Goal: Information Seeking & Learning: Learn about a topic

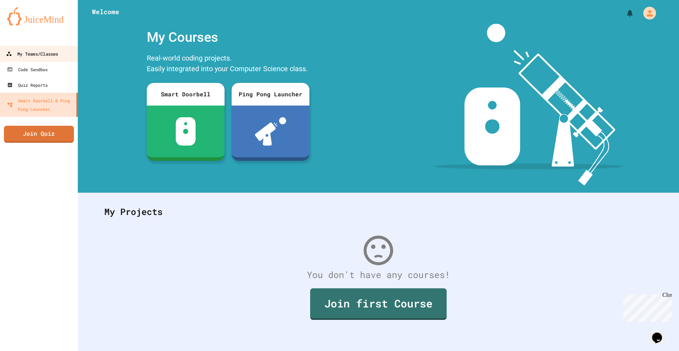
click at [52, 57] on div "My Teams/Classes" at bounding box center [32, 54] width 52 height 9
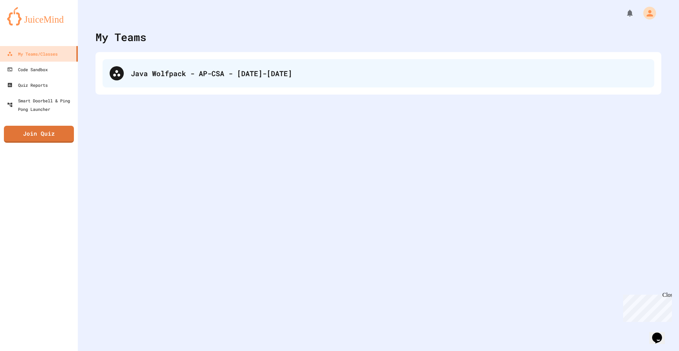
click at [153, 78] on div "Java Wolfpack - AP-CSA - 2025-2026" at bounding box center [389, 73] width 517 height 11
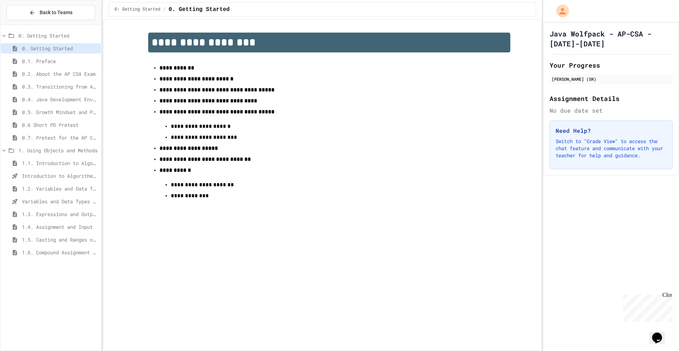
click at [53, 151] on span "1. Using Objects and Methods" at bounding box center [58, 149] width 80 height 7
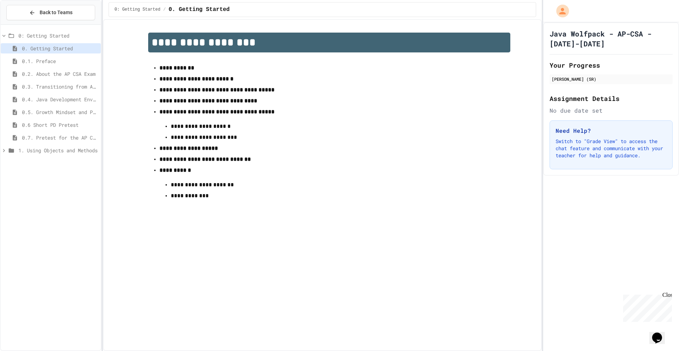
click at [53, 151] on span "1. Using Objects and Methods" at bounding box center [58, 149] width 80 height 7
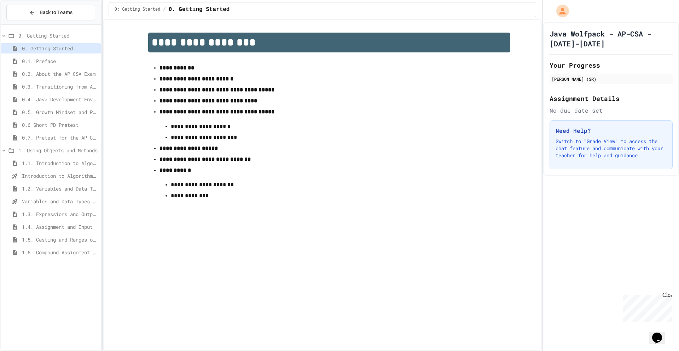
click at [8, 148] on icon at bounding box center [11, 150] width 8 height 6
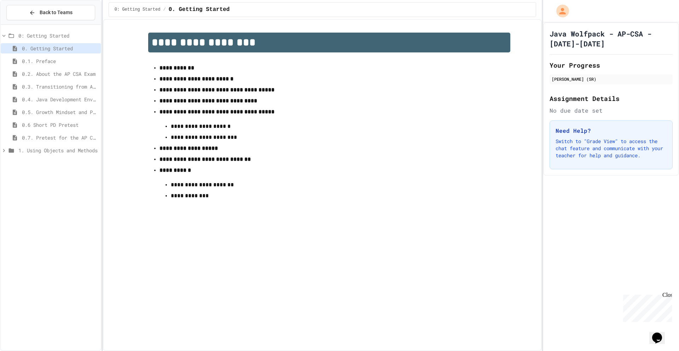
click at [11, 149] on icon at bounding box center [11, 150] width 5 height 4
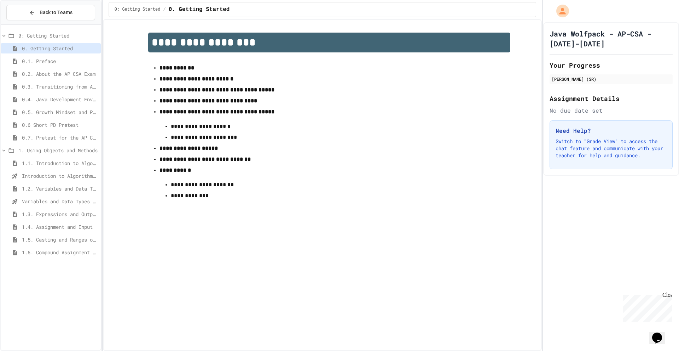
click at [37, 38] on span "0: Getting Started" at bounding box center [58, 35] width 80 height 7
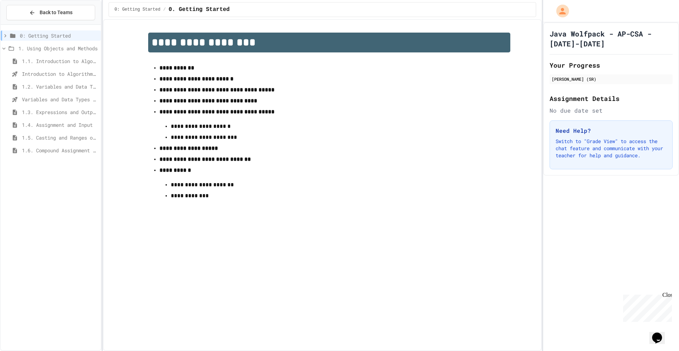
click at [37, 38] on span "0: Getting Started" at bounding box center [59, 35] width 78 height 7
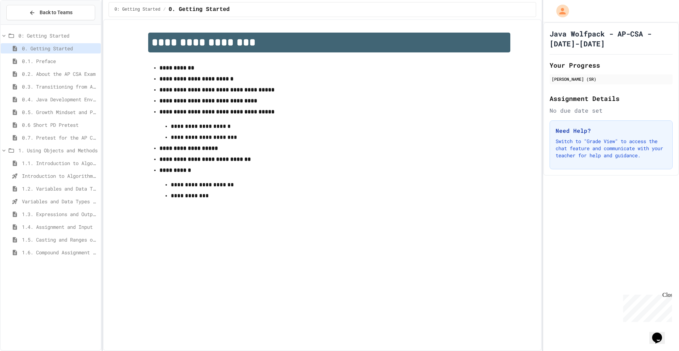
click at [29, 150] on span "1. Using Objects and Methods" at bounding box center [58, 149] width 80 height 7
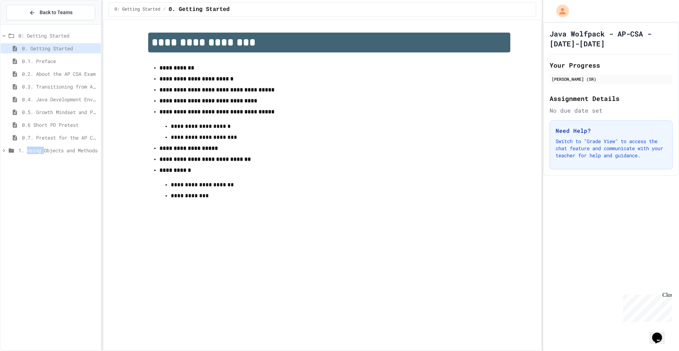
click at [29, 150] on span "1. Using Objects and Methods" at bounding box center [58, 149] width 80 height 7
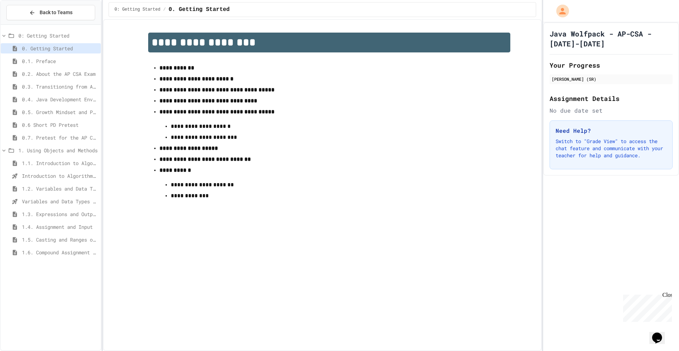
click at [29, 202] on span "Variables and Data Types - Quiz" at bounding box center [60, 200] width 76 height 7
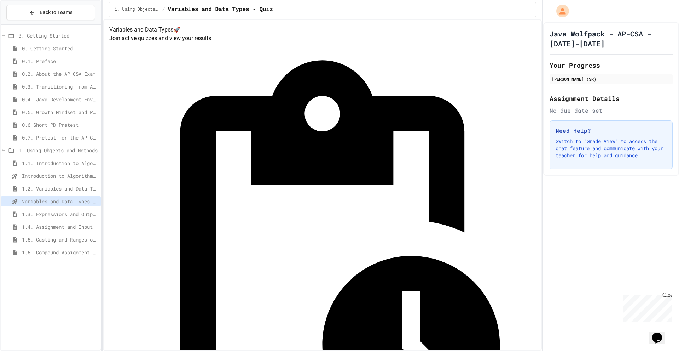
click at [438, 177] on span "button" at bounding box center [323, 185] width 438 height 330
click at [54, 210] on span "1.3. Expressions and Output [New]" at bounding box center [60, 213] width 76 height 7
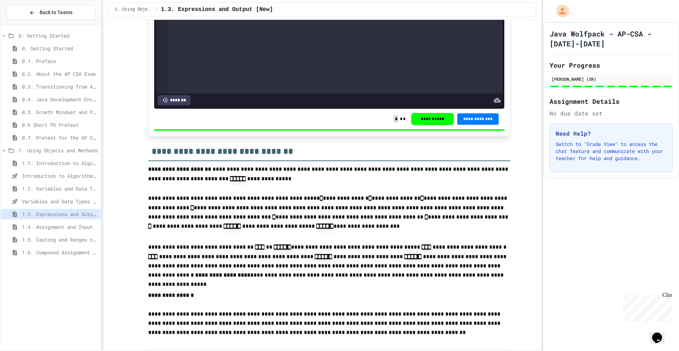
scroll to position [601, 0]
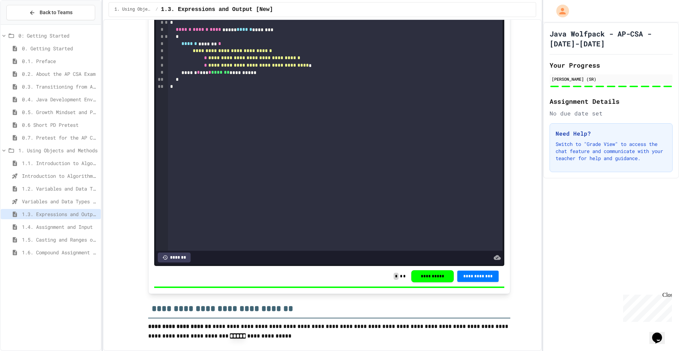
click at [38, 226] on span "1.4. Assignment and Input" at bounding box center [60, 226] width 76 height 7
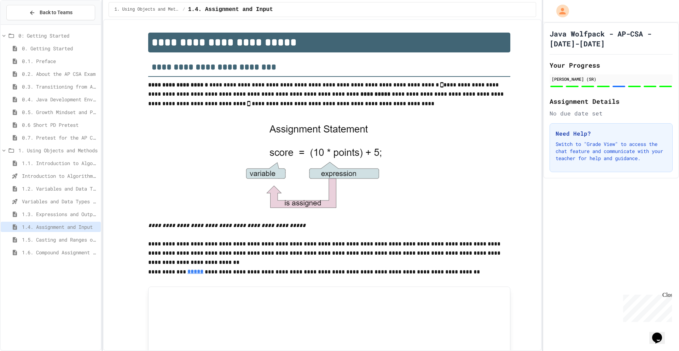
scroll to position [380, 0]
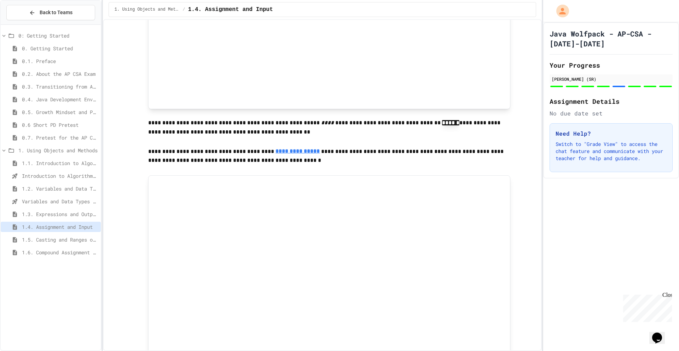
click at [68, 242] on span "1.5. Casting and Ranges of Values" at bounding box center [60, 239] width 76 height 7
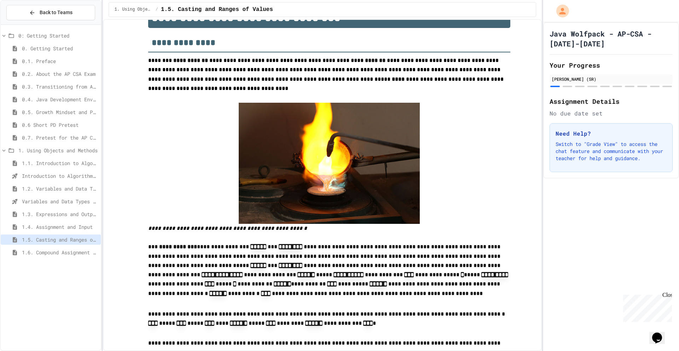
scroll to position [35, 0]
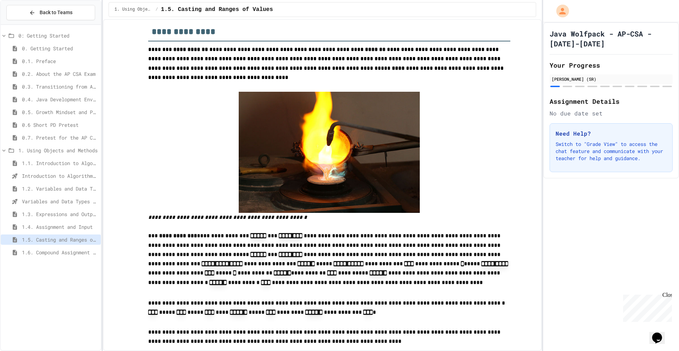
click at [62, 249] on span "1.6. Compound Assignment Operators" at bounding box center [60, 251] width 76 height 7
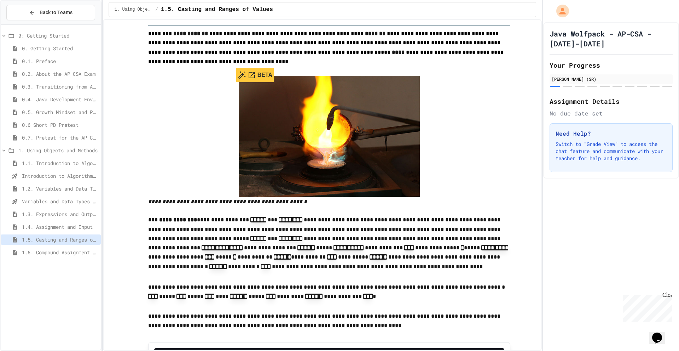
scroll to position [212, 0]
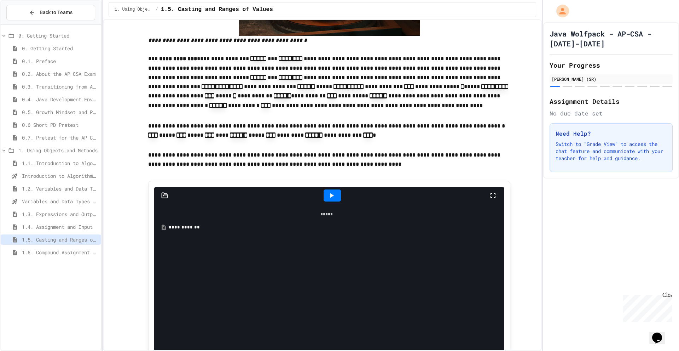
click at [170, 224] on div "**********" at bounding box center [332, 227] width 326 height 7
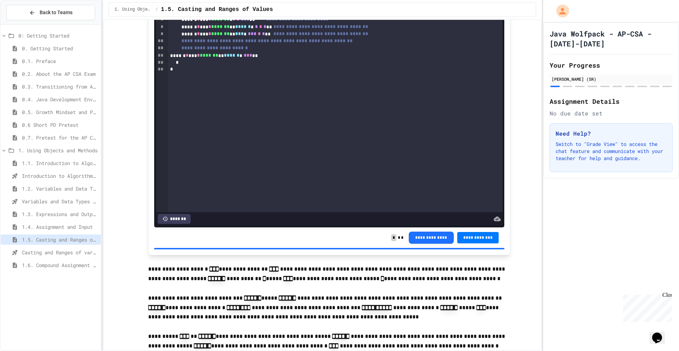
scroll to position [354, 0]
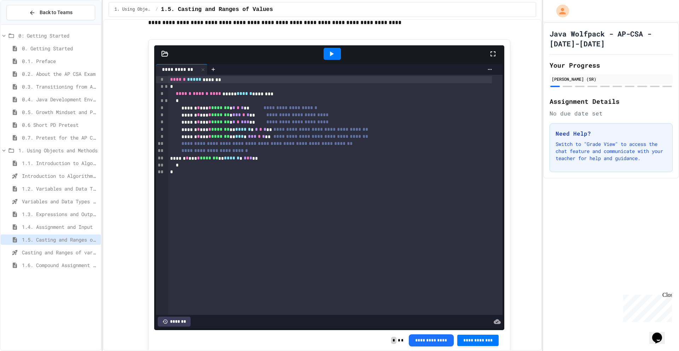
click at [266, 133] on div "**********" at bounding box center [330, 136] width 324 height 7
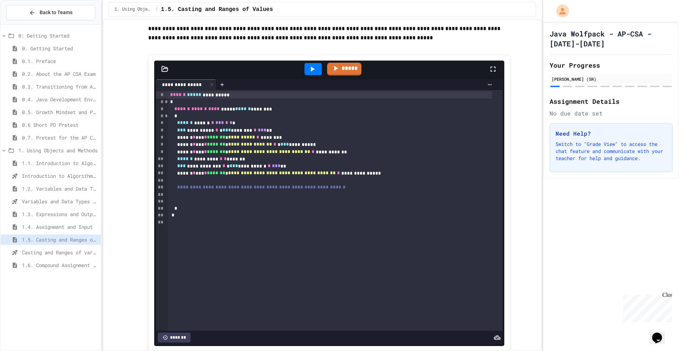
scroll to position [1097, 0]
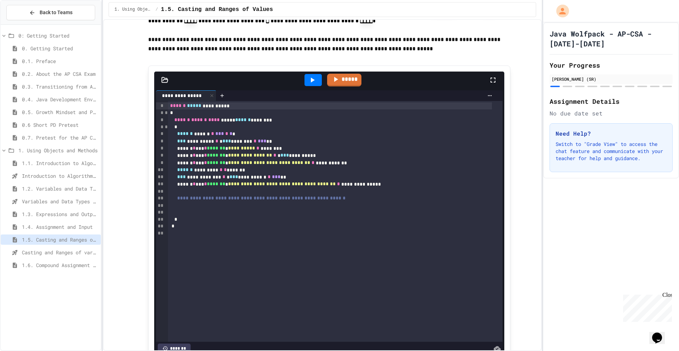
click at [305, 86] on div at bounding box center [313, 80] width 17 height 12
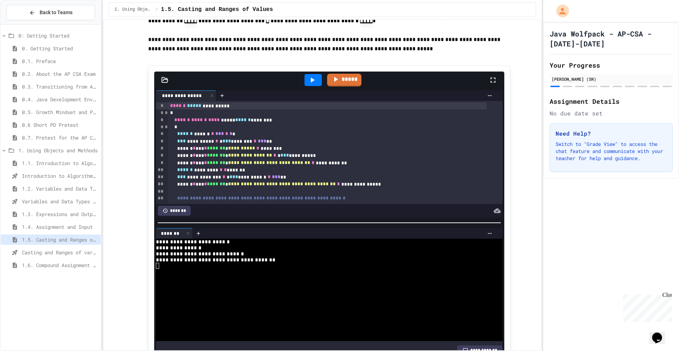
click at [305, 86] on div at bounding box center [313, 80] width 17 height 12
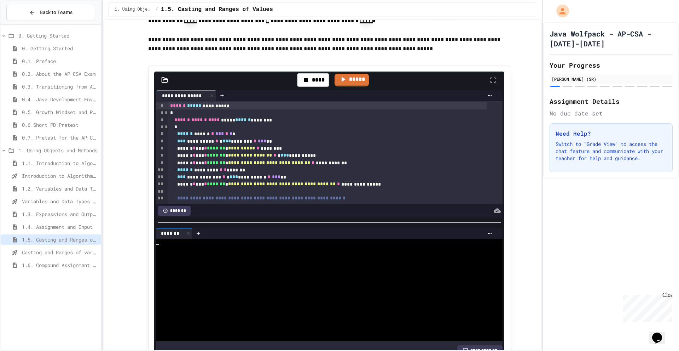
click at [221, 180] on div "**********" at bounding box center [327, 176] width 319 height 7
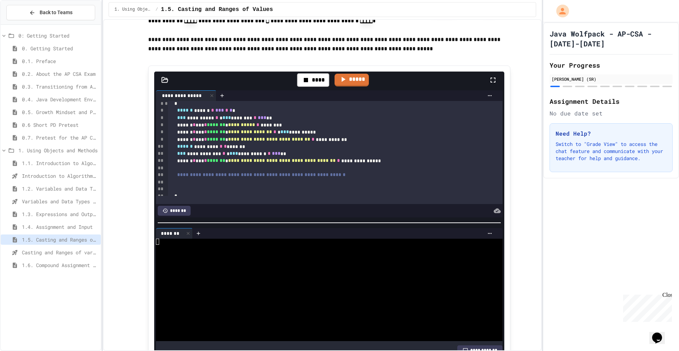
scroll to position [42, 0]
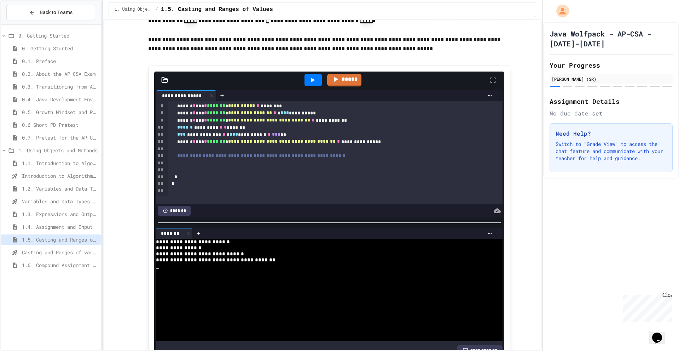
click at [46, 251] on span "Casting and Ranges of variables - Quiz" at bounding box center [60, 251] width 76 height 7
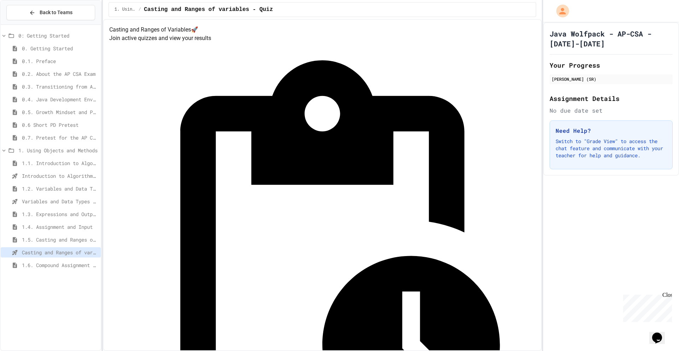
click at [427, 165] on span "button" at bounding box center [323, 185] width 438 height 330
click at [39, 243] on div "1.5. Casting and Ranges of Values" at bounding box center [51, 239] width 100 height 10
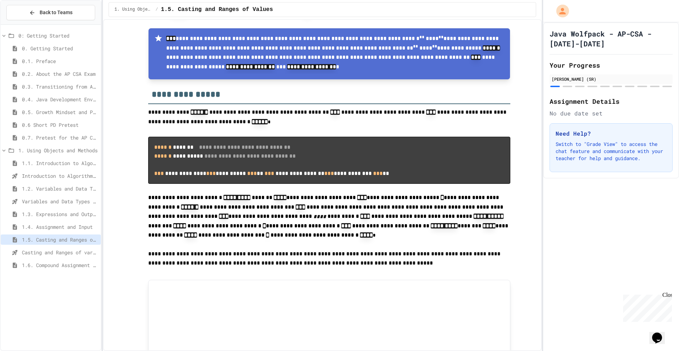
scroll to position [1061, 0]
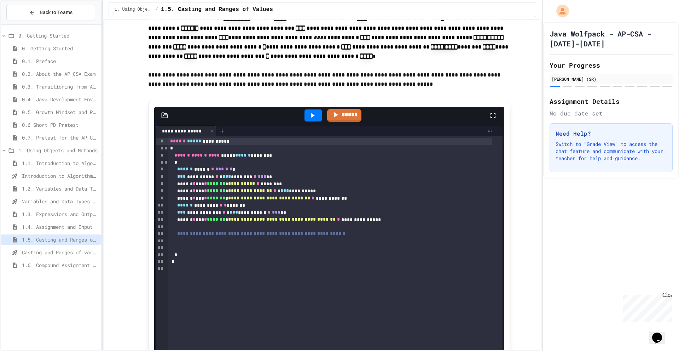
click at [367, 230] on div at bounding box center [335, 226] width 335 height 7
click at [231, 236] on span "**********" at bounding box center [261, 233] width 168 height 5
click at [232, 236] on span "**********" at bounding box center [261, 233] width 168 height 5
click at [235, 230] on div at bounding box center [335, 226] width 335 height 7
click at [240, 230] on div "****** * *** * ***** * *** ** *** *" at bounding box center [330, 226] width 324 height 7
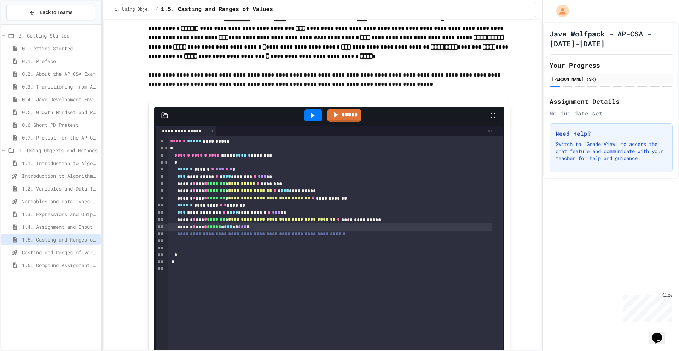
drag, startPoint x: 289, startPoint y: 94, endPoint x: 352, endPoint y: 96, distance: 63.0
click at [363, 90] on p "**********" at bounding box center [329, 79] width 362 height 19
click at [361, 87] on span "**********" at bounding box center [397, 83] width 73 height 5
click at [309, 85] on p "**********" at bounding box center [329, 79] width 362 height 19
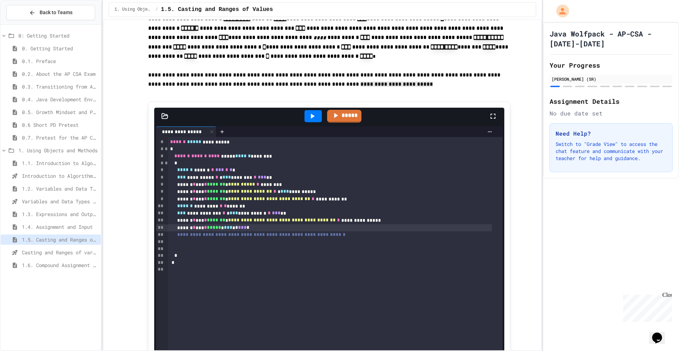
click at [260, 87] on p "**********" at bounding box center [329, 79] width 362 height 19
click at [247, 229] on span "***" at bounding box center [242, 226] width 8 height 5
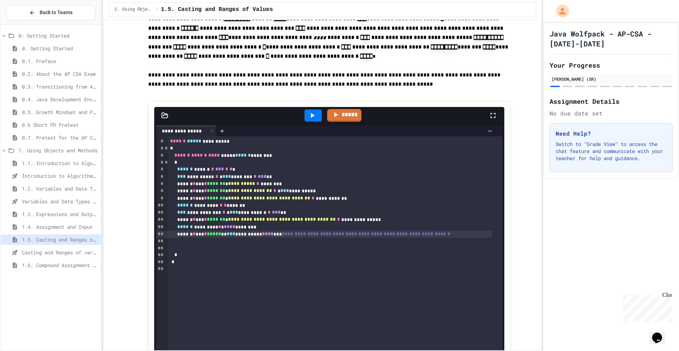
click at [312, 120] on icon at bounding box center [312, 115] width 8 height 8
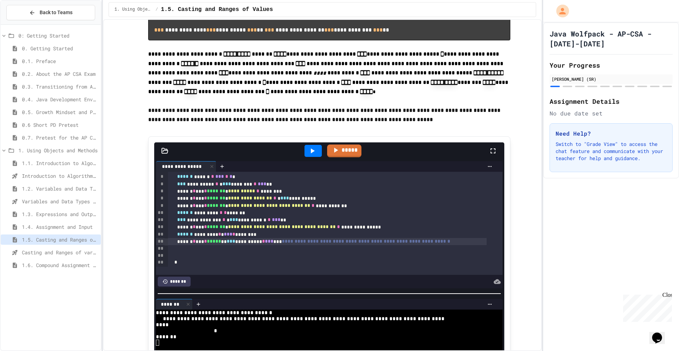
scroll to position [42, 0]
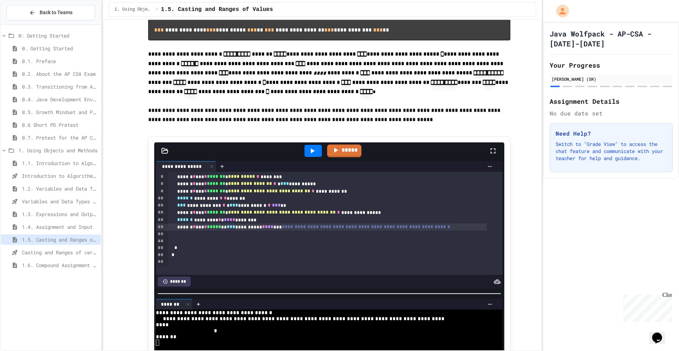
click at [281, 230] on div "**********" at bounding box center [327, 226] width 319 height 7
click at [282, 230] on div "**********" at bounding box center [327, 226] width 319 height 7
click at [308, 155] on icon at bounding box center [312, 150] width 8 height 8
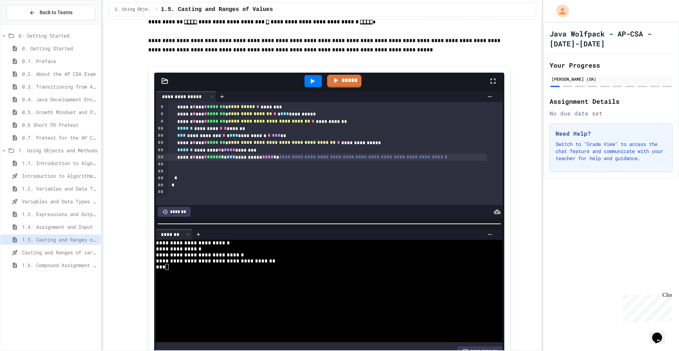
scroll to position [1061, 0]
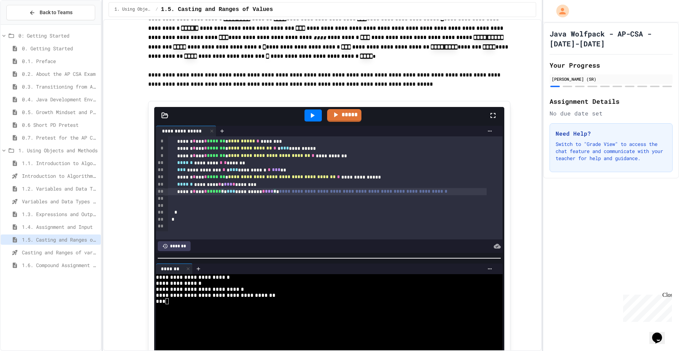
click at [240, 195] on div "**********" at bounding box center [327, 191] width 319 height 7
click at [318, 121] on div at bounding box center [313, 115] width 17 height 12
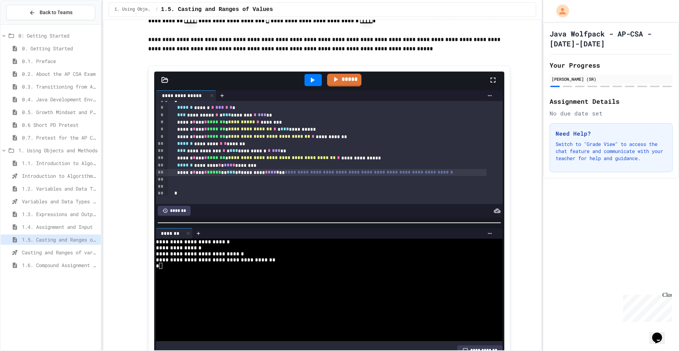
scroll to position [42, 0]
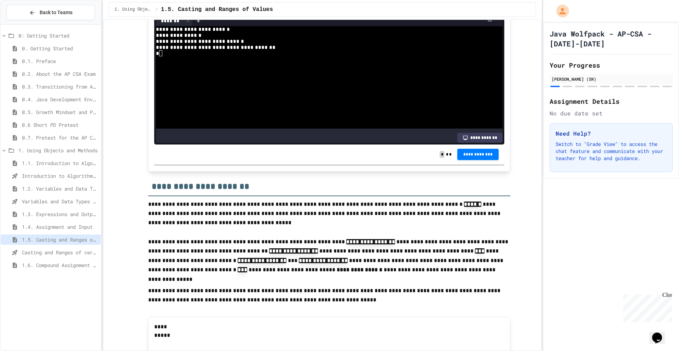
click at [457, 160] on button "**********" at bounding box center [478, 154] width 42 height 11
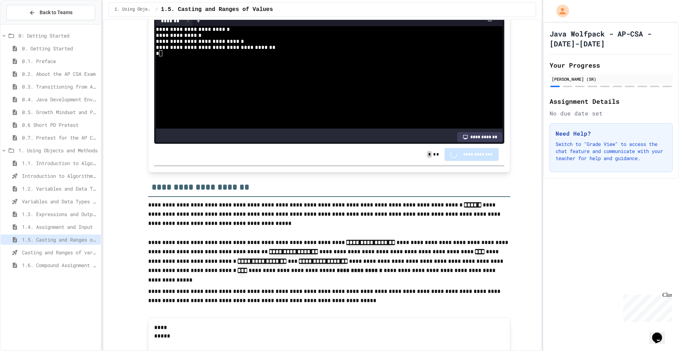
scroll to position [1309, 0]
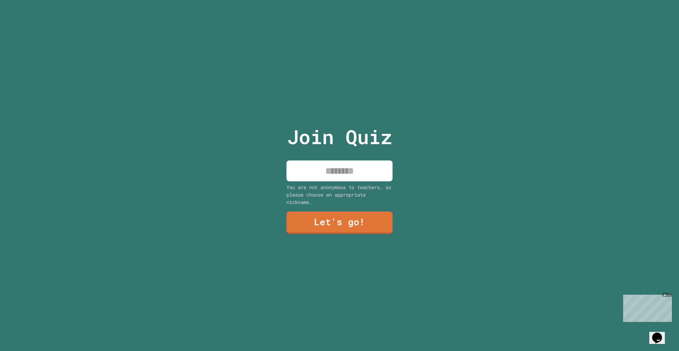
click at [327, 166] on input at bounding box center [340, 170] width 106 height 21
type input "***"
click at [364, 234] on div "Join Quiz *** You are not anonymous to teachers, so please choose an appropriat…" at bounding box center [339, 175] width 119 height 351
click at [363, 232] on div "Join Quiz *** You are not anonymous to teachers, so please choose an appropriat…" at bounding box center [339, 175] width 119 height 351
click at [363, 228] on link "Let's go!" at bounding box center [339, 222] width 107 height 23
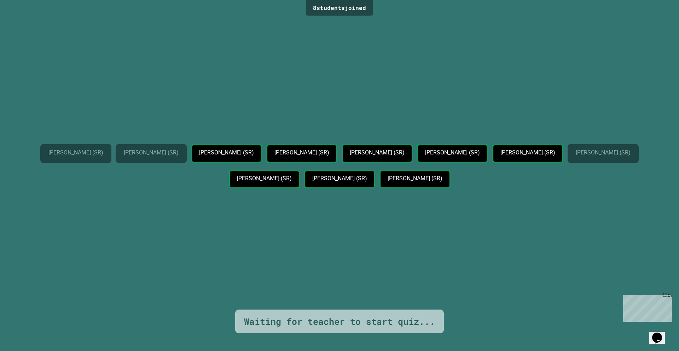
click at [369, 275] on div "Brice Harvill (SR) Tanay Singh (SR) Diego Meyer-Wendt (SR) Luca Tabidze (SR) Ha…" at bounding box center [340, 164] width 644 height 292
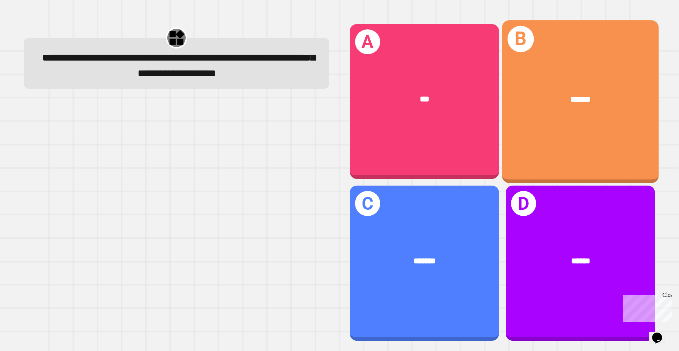
click at [570, 114] on div "******" at bounding box center [580, 99] width 157 height 47
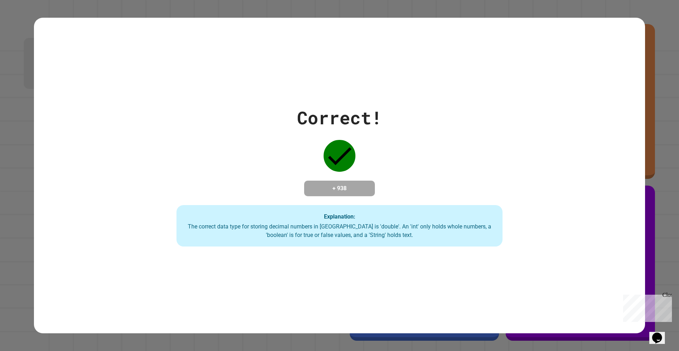
click at [321, 173] on div "Correct! + 938 Explanation: The correct data type for storing decimal numbers i…" at bounding box center [340, 175] width 466 height 142
click at [206, 161] on div "Correct! + 938 Explanation: The correct data type for storing decimal numbers i…" at bounding box center [340, 175] width 466 height 142
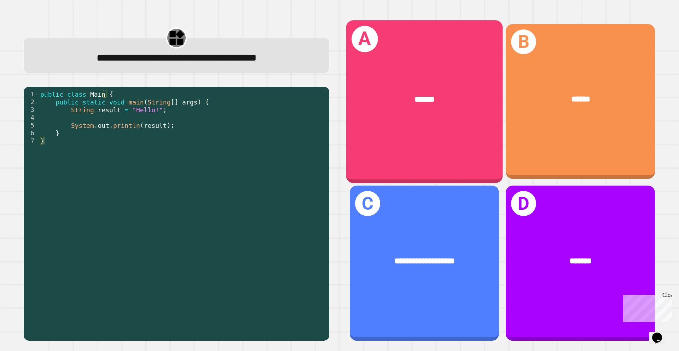
click at [420, 98] on span "******" at bounding box center [425, 99] width 20 height 8
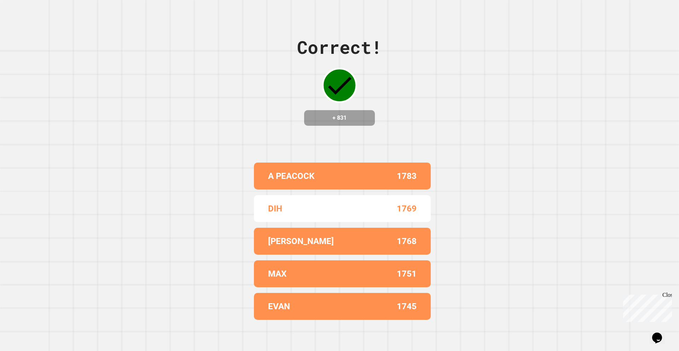
click at [234, 148] on div "Correct! + 831 A PEACOCK 1783 DIH 1769 HARRIS 1768 MAX 1751 EVAN 1745" at bounding box center [339, 175] width 679 height 351
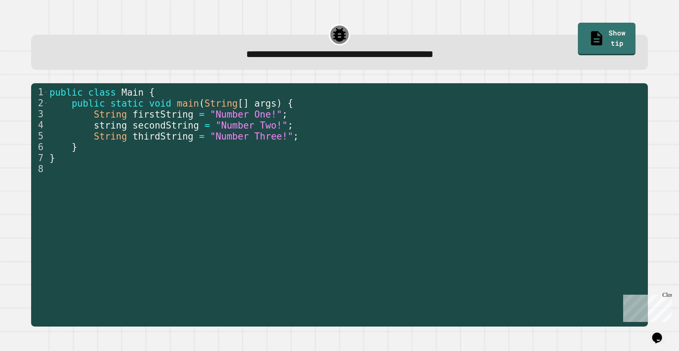
click at [145, 126] on div at bounding box center [346, 207] width 597 height 241
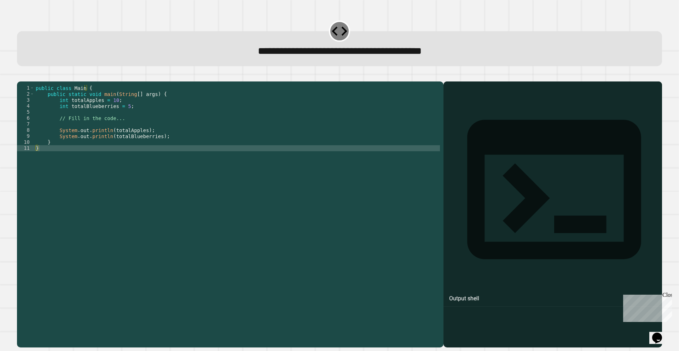
click at [122, 120] on div at bounding box center [237, 205] width 406 height 241
click at [125, 117] on div at bounding box center [237, 205] width 406 height 241
click at [122, 116] on div at bounding box center [237, 205] width 406 height 241
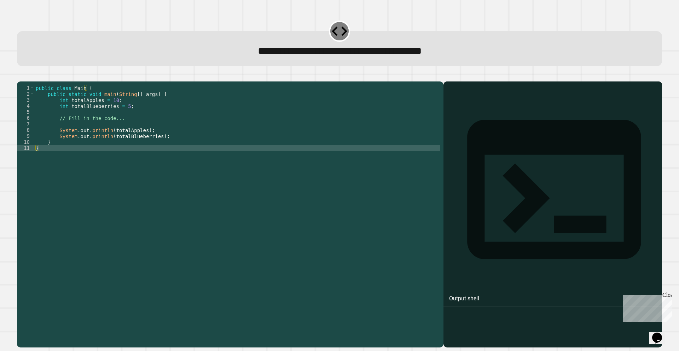
click at [122, 116] on div at bounding box center [237, 205] width 406 height 241
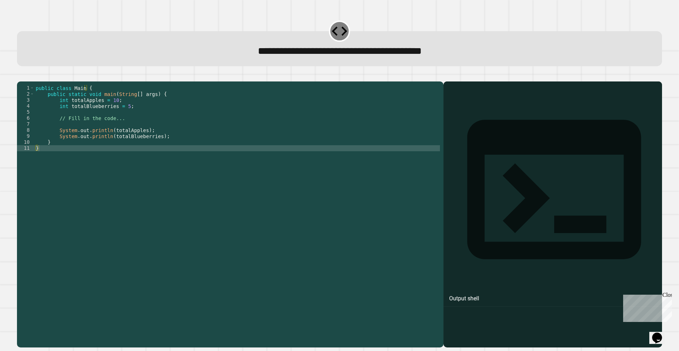
click at [120, 117] on div at bounding box center [237, 205] width 406 height 241
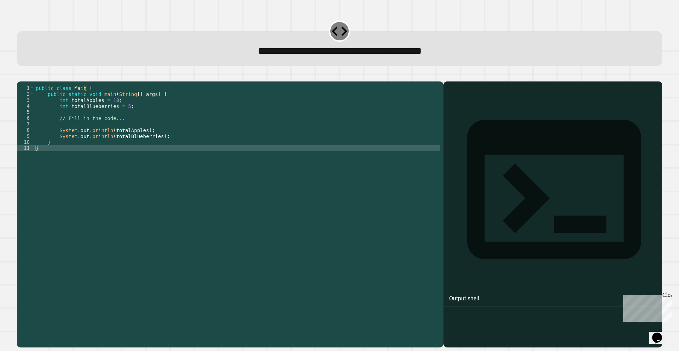
click at [120, 117] on div at bounding box center [237, 205] width 406 height 241
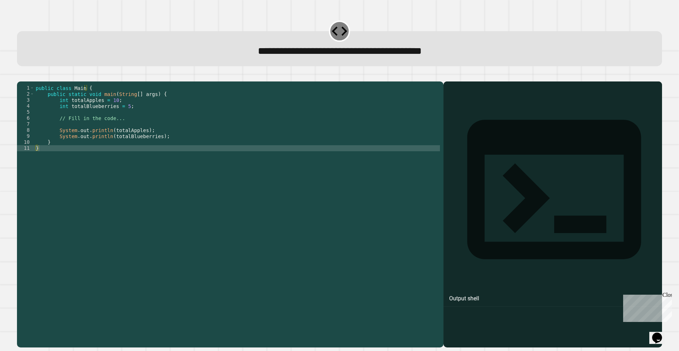
click at [120, 117] on div at bounding box center [237, 205] width 406 height 241
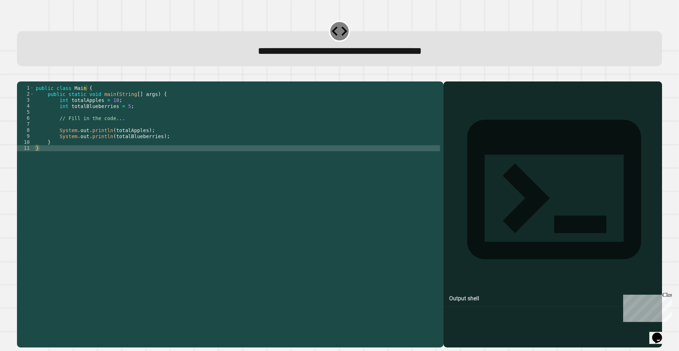
click at [450, 115] on div at bounding box center [553, 224] width 212 height 245
click at [449, 118] on div at bounding box center [553, 224] width 212 height 245
click at [39, 153] on div at bounding box center [237, 205] width 406 height 241
click at [121, 117] on div at bounding box center [237, 205] width 406 height 241
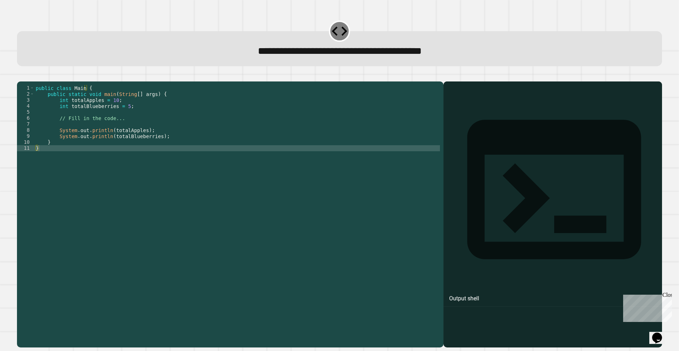
click at [121, 117] on div at bounding box center [237, 205] width 406 height 241
click at [122, 117] on div at bounding box center [237, 205] width 406 height 241
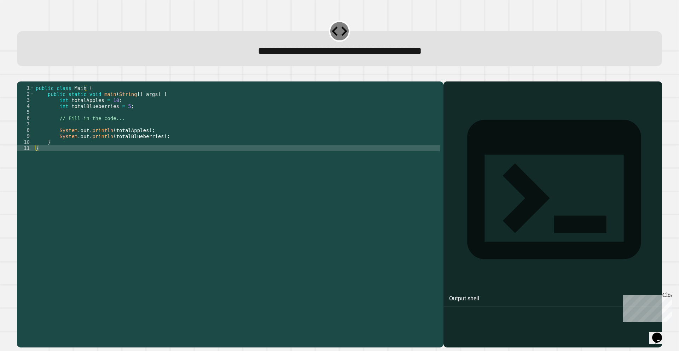
click at [122, 117] on div at bounding box center [237, 205] width 406 height 241
click at [25, 76] on span "button" at bounding box center [339, 210] width 645 height 274
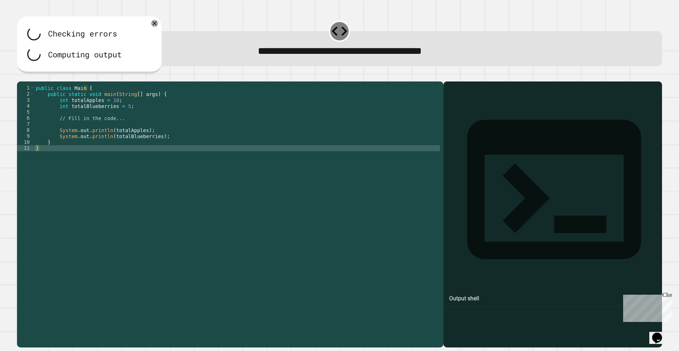
click at [43, 83] on span "button" at bounding box center [339, 210] width 645 height 274
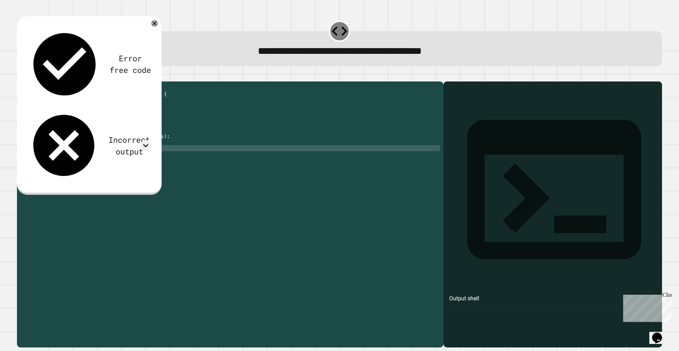
click at [113, 107] on div at bounding box center [237, 205] width 406 height 241
click at [127, 103] on div at bounding box center [237, 205] width 406 height 241
click at [109, 125] on div at bounding box center [237, 205] width 406 height 241
click at [101, 117] on div at bounding box center [237, 205] width 406 height 241
click at [109, 52] on div "Error free code" at bounding box center [130, 63] width 42 height 23
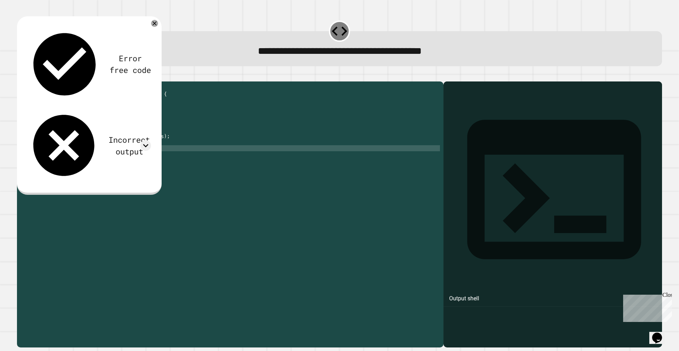
click at [46, 39] on div "Error free code" at bounding box center [89, 64] width 124 height 75
click at [28, 151] on div "11" at bounding box center [25, 148] width 17 height 6
click at [26, 151] on div "11" at bounding box center [25, 148] width 17 height 6
click at [30, 139] on div "9" at bounding box center [25, 136] width 17 height 6
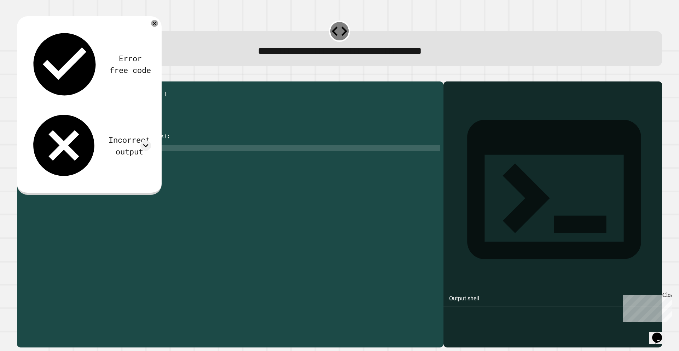
click at [31, 139] on div "9" at bounding box center [25, 136] width 17 height 6
click at [42, 150] on div at bounding box center [237, 205] width 406 height 241
click at [43, 163] on div at bounding box center [237, 205] width 406 height 241
click at [42, 159] on div at bounding box center [237, 205] width 406 height 241
click at [34, 158] on div "1 2 3 4 5 6 7 8 9 10 11 public class Main { public static void main ( String [ …" at bounding box center [228, 199] width 423 height 229
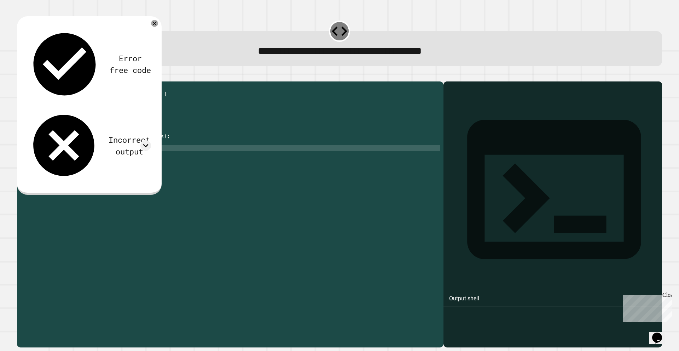
click at [33, 151] on div "11" at bounding box center [25, 148] width 17 height 6
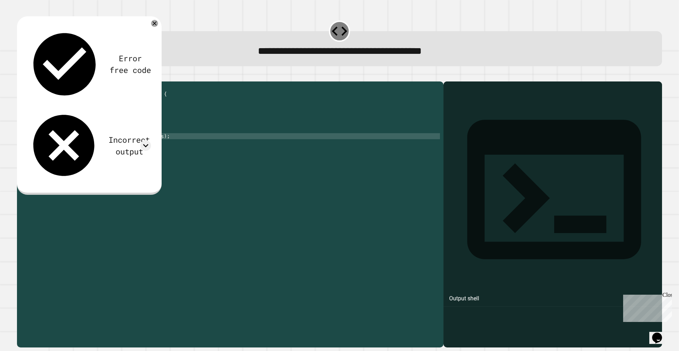
type textarea "**********"
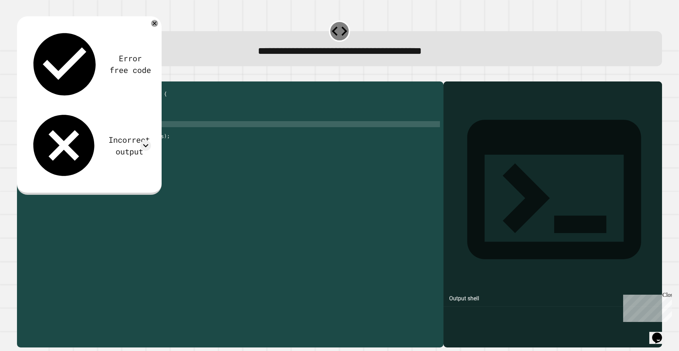
type textarea "**********"
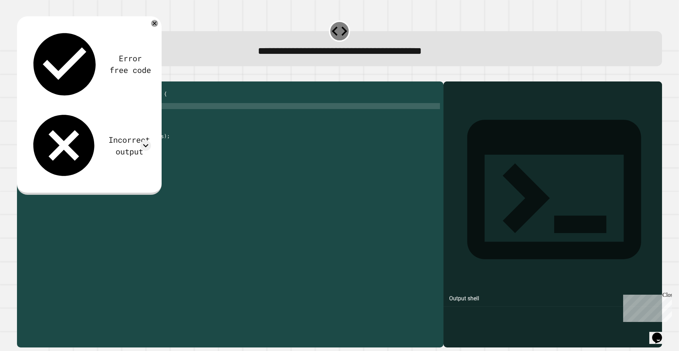
scroll to position [0, 6]
type textarea "**********"
click at [27, 74] on div "Error free code 10 5 Incorrect output Expected output 10 27 My output 10 5" at bounding box center [89, 105] width 145 height 178
click at [27, 79] on span "button" at bounding box center [339, 210] width 645 height 274
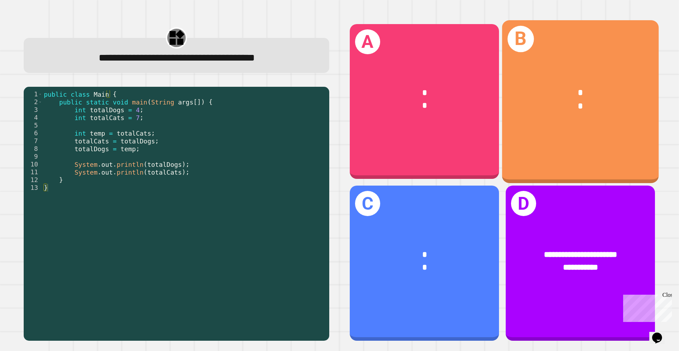
click at [520, 150] on div "B * *" at bounding box center [580, 101] width 157 height 162
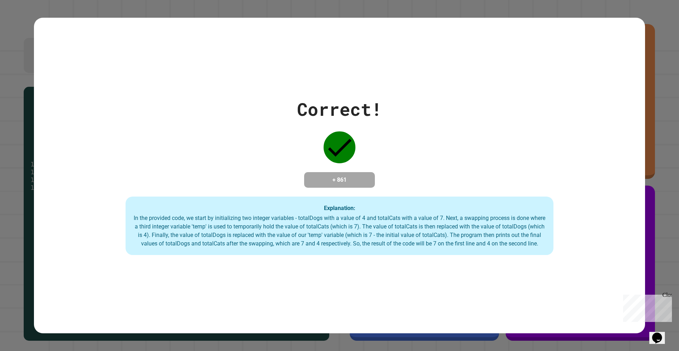
click at [253, 231] on div "In the provided code, we start by initializing two integer variables - totalDog…" at bounding box center [340, 231] width 414 height 34
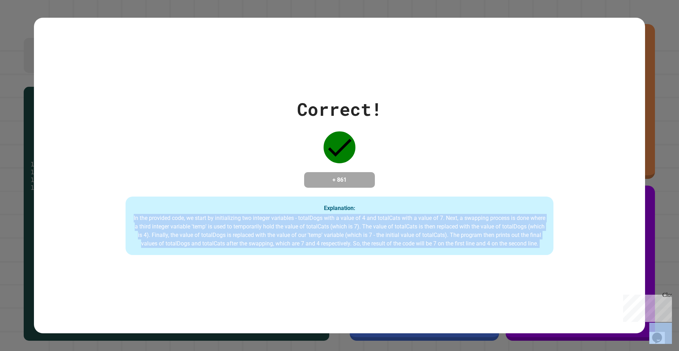
click at [253, 231] on div "In the provided code, we start by initializing two integer variables - totalDog…" at bounding box center [340, 231] width 414 height 34
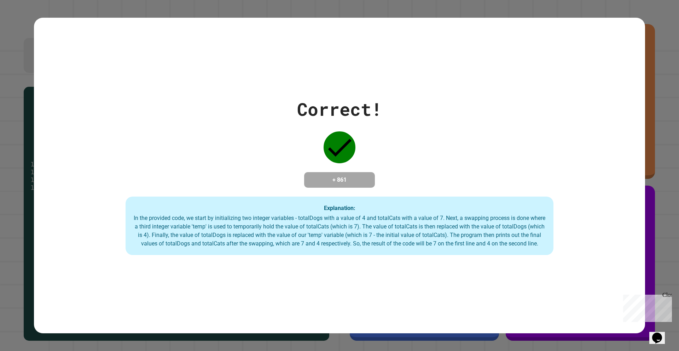
click at [210, 217] on div "In the provided code, we start by initializing two integer variables - totalDog…" at bounding box center [340, 231] width 414 height 34
click at [217, 162] on div "Correct! + 861 Explanation: In the provided code, we start by initializing two …" at bounding box center [339, 175] width 611 height 159
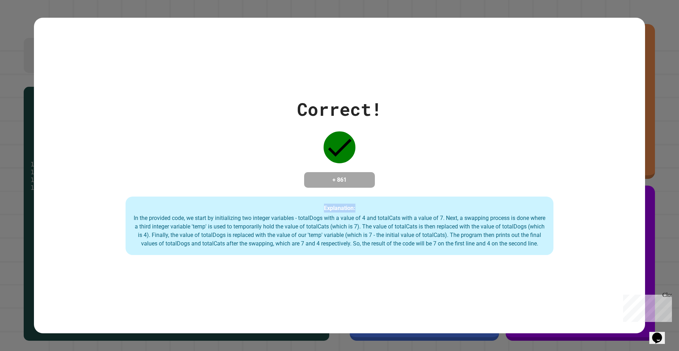
click at [217, 162] on div "Correct! + 861 Explanation: In the provided code, we start by initializing two …" at bounding box center [339, 175] width 611 height 159
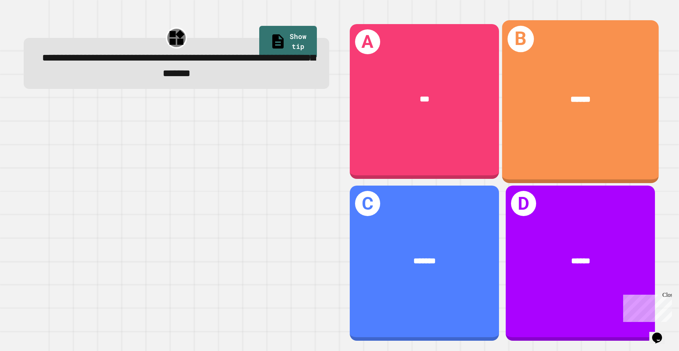
click at [572, 133] on div "B ******" at bounding box center [580, 101] width 157 height 162
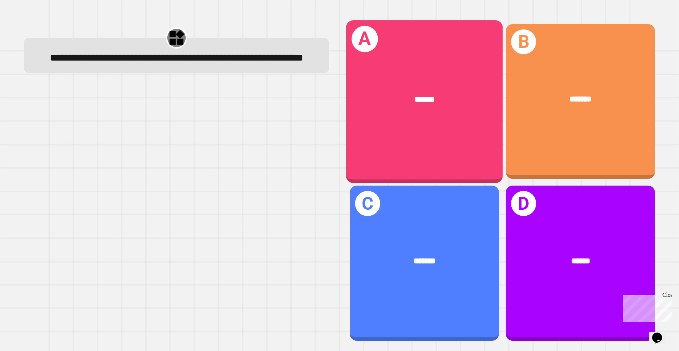
click at [449, 110] on div "******" at bounding box center [424, 99] width 157 height 47
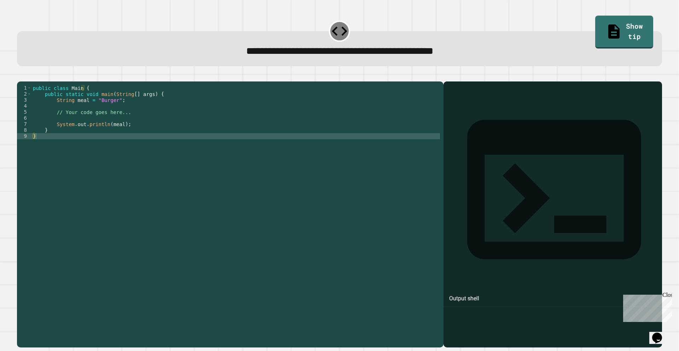
click at [84, 139] on div at bounding box center [235, 205] width 409 height 241
click at [104, 115] on div at bounding box center [235, 205] width 409 height 241
click at [91, 102] on div at bounding box center [235, 205] width 409 height 241
click at [34, 150] on div at bounding box center [235, 205] width 409 height 241
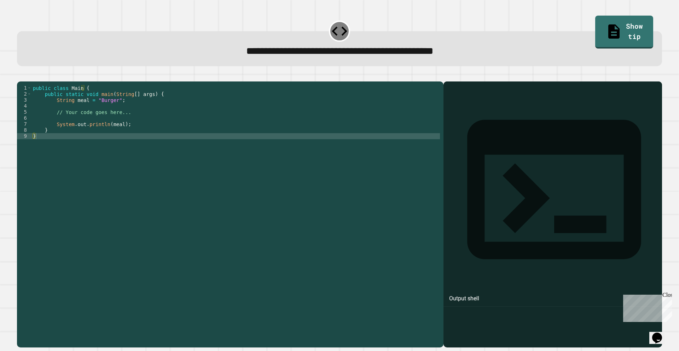
click at [35, 148] on div at bounding box center [235, 205] width 409 height 241
click at [34, 147] on div at bounding box center [235, 205] width 409 height 241
click at [38, 145] on div at bounding box center [235, 205] width 409 height 241
click at [33, 149] on div at bounding box center [235, 205] width 409 height 241
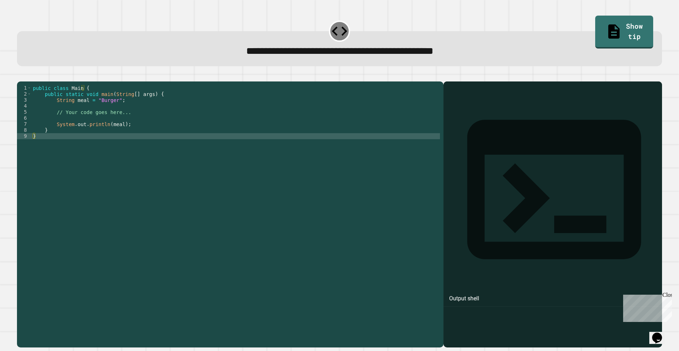
click at [33, 148] on div at bounding box center [235, 205] width 409 height 241
click at [33, 147] on div at bounding box center [235, 205] width 409 height 241
click at [34, 147] on div at bounding box center [235, 205] width 409 height 241
click at [34, 146] on div at bounding box center [235, 205] width 409 height 241
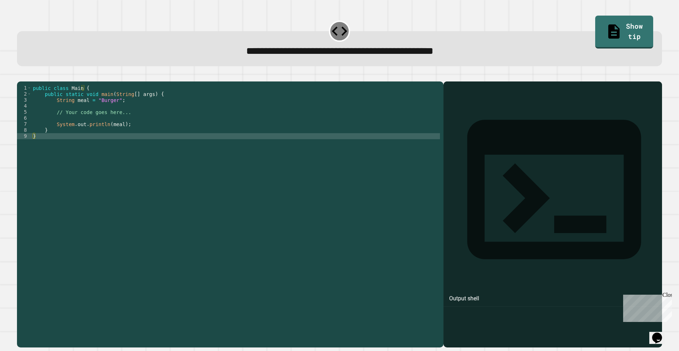
click at [33, 146] on div at bounding box center [235, 205] width 409 height 241
click at [34, 146] on div at bounding box center [235, 205] width 409 height 241
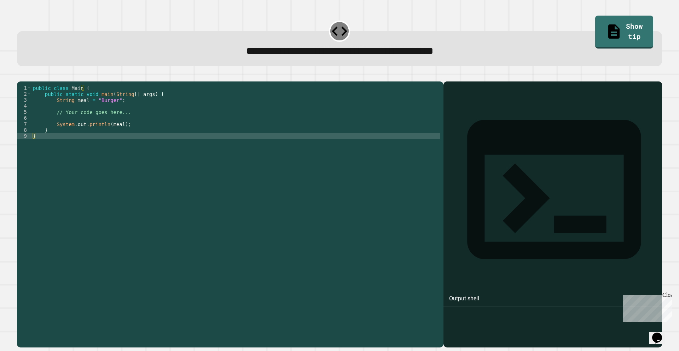
click at [34, 146] on div at bounding box center [235, 205] width 409 height 241
click at [33, 146] on div at bounding box center [235, 205] width 409 height 241
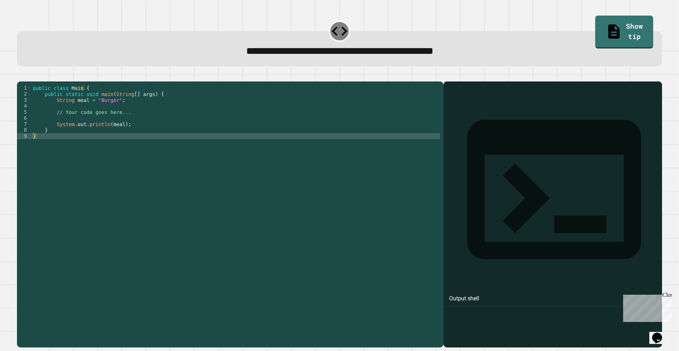
click at [33, 145] on div at bounding box center [235, 205] width 409 height 241
click at [38, 139] on div at bounding box center [37, 136] width 3 height 6
click at [36, 139] on div at bounding box center [37, 136] width 3 height 6
click at [33, 146] on div at bounding box center [235, 205] width 409 height 241
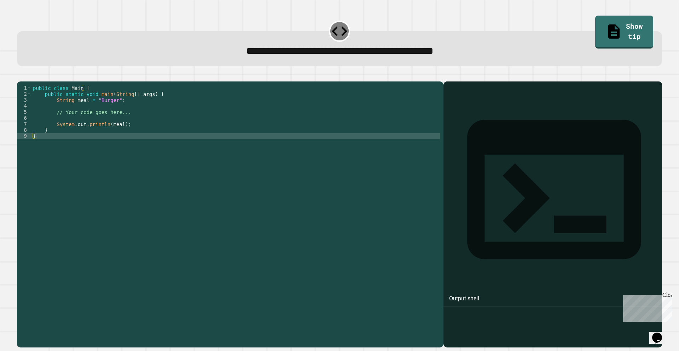
click at [33, 146] on div at bounding box center [235, 205] width 409 height 241
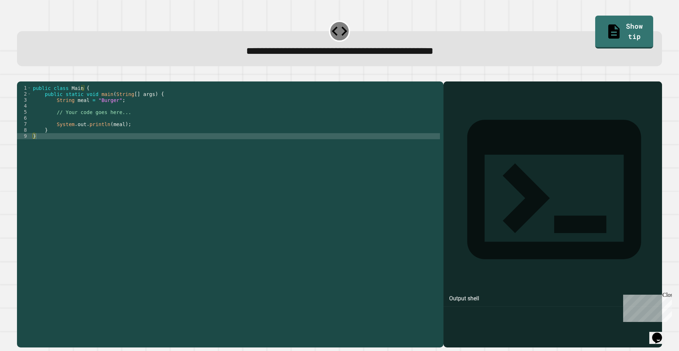
click at [100, 57] on div "**********" at bounding box center [340, 52] width 620 height 16
click at [50, 125] on div at bounding box center [235, 205] width 409 height 241
click at [22, 81] on span "button" at bounding box center [339, 210] width 645 height 274
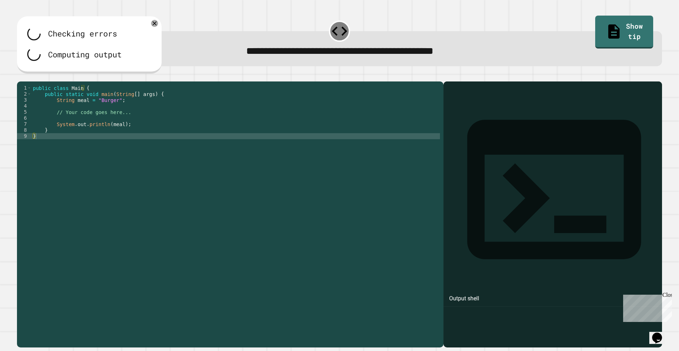
click at [43, 80] on span "button" at bounding box center [339, 210] width 645 height 274
click at [34, 146] on div at bounding box center [235, 205] width 409 height 241
click at [34, 147] on div at bounding box center [235, 205] width 409 height 241
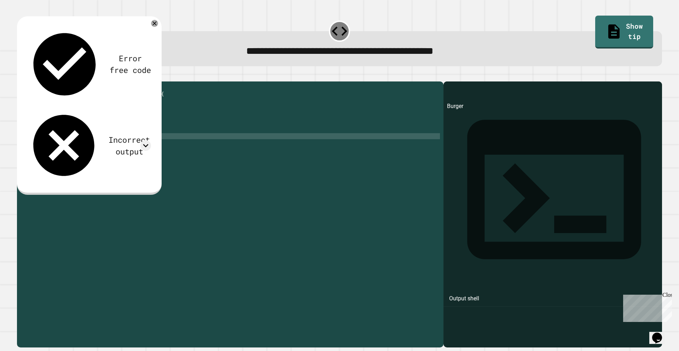
click at [35, 145] on div at bounding box center [235, 205] width 409 height 241
click at [33, 147] on div at bounding box center [235, 205] width 409 height 241
click at [32, 147] on div at bounding box center [235, 205] width 409 height 241
click at [33, 148] on div at bounding box center [235, 205] width 409 height 241
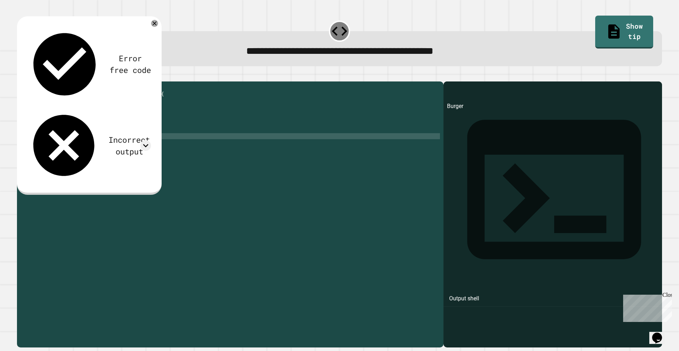
click at [33, 148] on div at bounding box center [235, 205] width 409 height 241
click at [34, 146] on div at bounding box center [235, 205] width 409 height 241
click at [35, 146] on div at bounding box center [235, 205] width 409 height 241
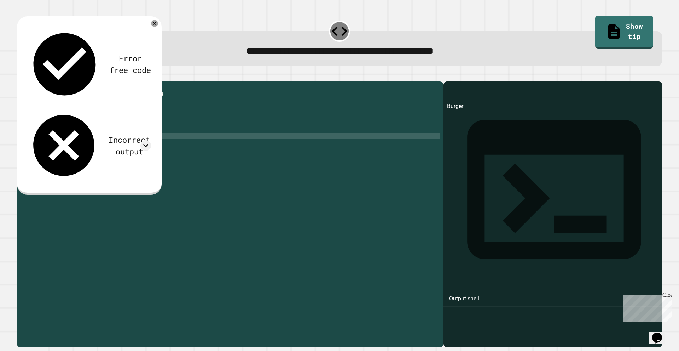
click at [35, 146] on div at bounding box center [235, 205] width 409 height 241
click at [34, 147] on div at bounding box center [235, 205] width 409 height 241
click at [33, 148] on div at bounding box center [235, 205] width 409 height 241
click at [31, 145] on div at bounding box center [235, 205] width 409 height 241
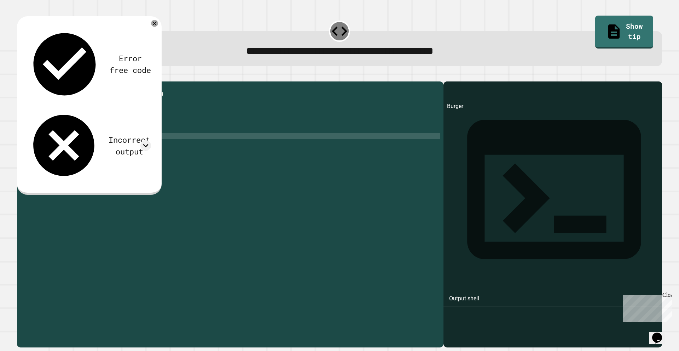
click at [33, 139] on div at bounding box center [235, 205] width 409 height 241
click at [45, 141] on div at bounding box center [235, 205] width 409 height 241
click at [63, 74] on div "Error free code Burger Incorrect output Expected output Pizza My output Burger" at bounding box center [89, 105] width 145 height 178
click at [72, 108] on div at bounding box center [235, 205] width 409 height 241
click at [74, 108] on div at bounding box center [235, 205] width 409 height 241
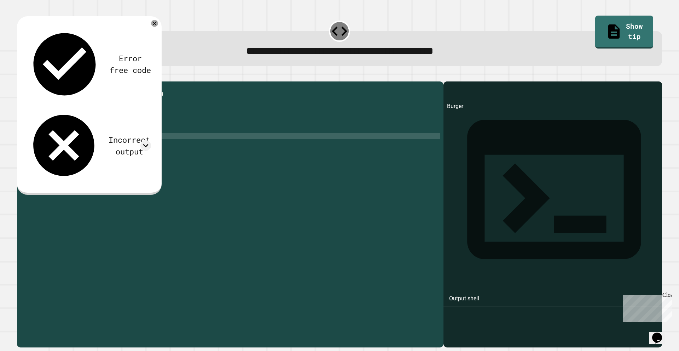
click at [75, 107] on div at bounding box center [235, 205] width 409 height 241
click at [79, 106] on div at bounding box center [235, 205] width 409 height 241
click at [87, 107] on div at bounding box center [235, 205] width 409 height 241
click at [176, 116] on div at bounding box center [235, 205] width 409 height 241
drag, startPoint x: 176, startPoint y: 116, endPoint x: 0, endPoint y: 149, distance: 179.1
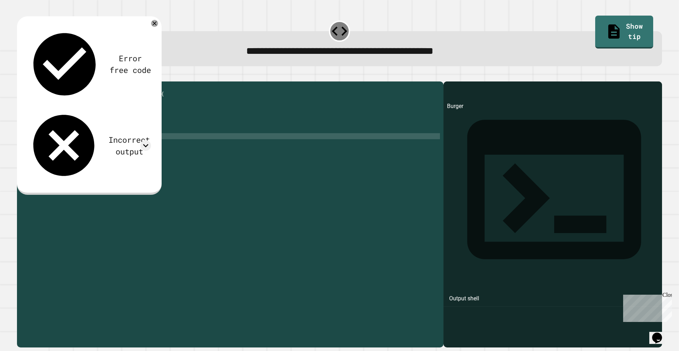
click at [156, 115] on div at bounding box center [235, 205] width 409 height 241
click at [0, 149] on div "**********" at bounding box center [339, 175] width 679 height 351
click at [17, 157] on div "Error free code Burger Incorrect output Expected output Pizza My output Burger …" at bounding box center [339, 210] width 652 height 281
click at [42, 134] on div at bounding box center [235, 205] width 409 height 241
drag, startPoint x: 37, startPoint y: 138, endPoint x: 32, endPoint y: 149, distance: 11.4
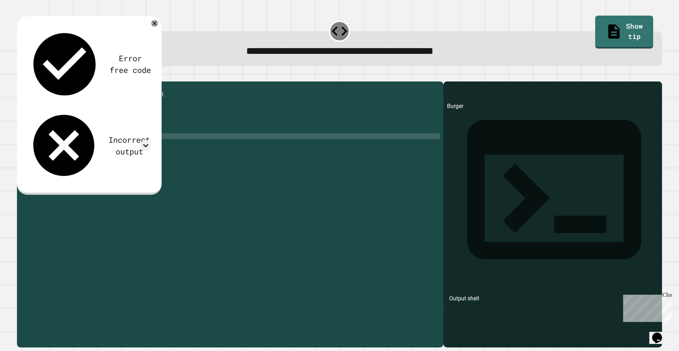
click at [32, 148] on div at bounding box center [235, 205] width 409 height 241
click at [32, 150] on div at bounding box center [235, 205] width 409 height 241
click at [34, 149] on div at bounding box center [235, 205] width 409 height 241
click at [34, 142] on div at bounding box center [235, 205] width 409 height 241
click at [30, 127] on div "7" at bounding box center [24, 124] width 15 height 6
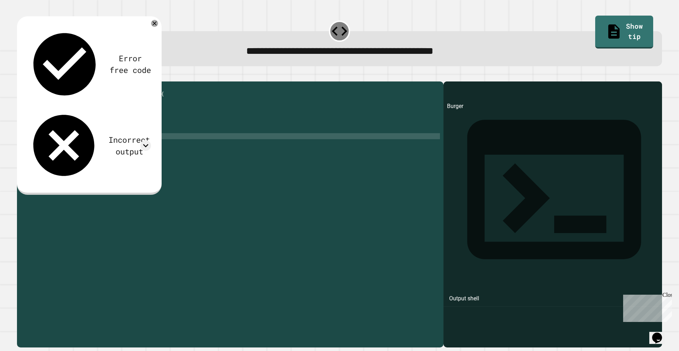
click at [30, 127] on div "7" at bounding box center [24, 124] width 15 height 6
drag, startPoint x: 30, startPoint y: 135, endPoint x: 9, endPoint y: 103, distance: 38.4
click at [9, 103] on div "**********" at bounding box center [339, 175] width 679 height 351
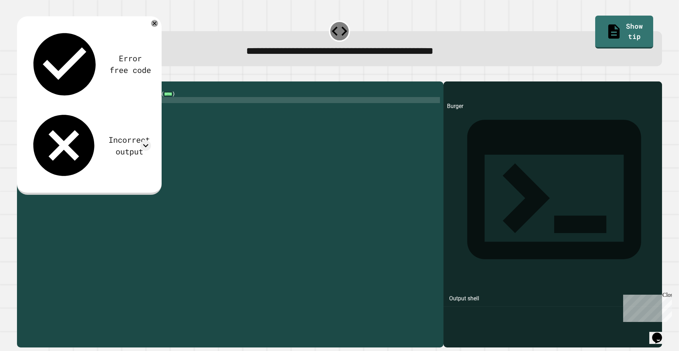
click at [9, 103] on div "**********" at bounding box center [339, 175] width 679 height 351
click at [32, 104] on div at bounding box center [235, 205] width 409 height 241
drag, startPoint x: 32, startPoint y: 104, endPoint x: 22, endPoint y: 117, distance: 16.4
click at [22, 116] on div "1 2 9 public class Main { public static void main ( String [ ] args ) { ... } }…" at bounding box center [228, 199] width 423 height 229
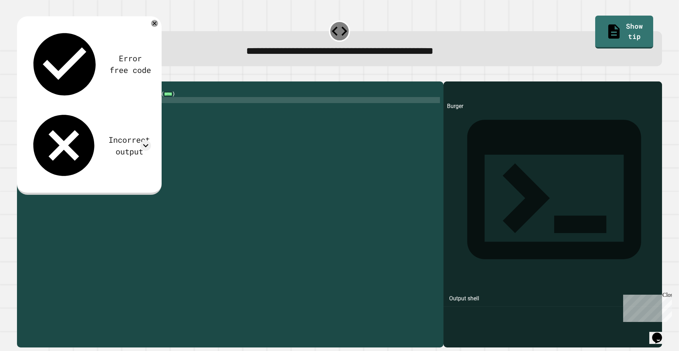
drag, startPoint x: 22, startPoint y: 117, endPoint x: 92, endPoint y: 87, distance: 75.7
click at [52, 110] on div "1 2 9 public class Main { public static void main ( String [ ] args ) { ... } }…" at bounding box center [228, 199] width 423 height 229
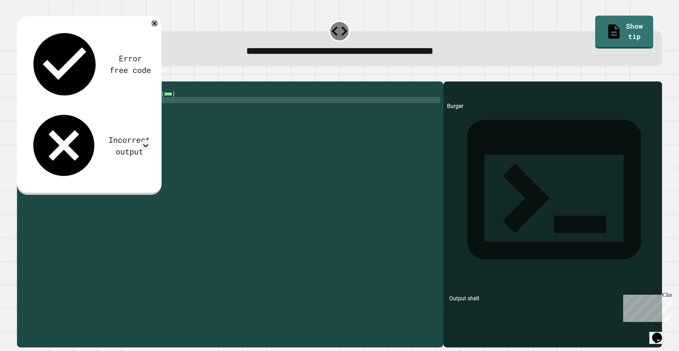
drag, startPoint x: 92, startPoint y: 87, endPoint x: 0, endPoint y: -28, distance: 147.3
click at [0, 0] on html "**********" at bounding box center [339, 175] width 679 height 351
click at [3, 235] on div "**********" at bounding box center [339, 175] width 679 height 351
drag, startPoint x: 64, startPoint y: 84, endPoint x: 73, endPoint y: 82, distance: 8.6
click at [65, 84] on span "button" at bounding box center [339, 210] width 645 height 274
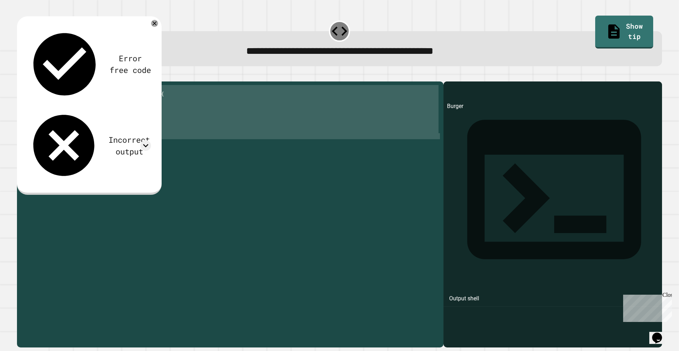
click at [73, 82] on span "button" at bounding box center [339, 210] width 645 height 274
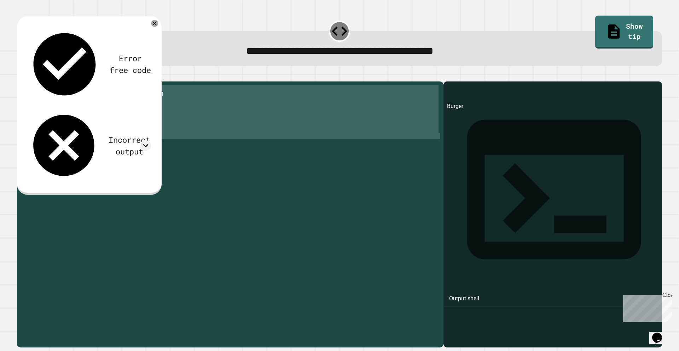
click at [57, 156] on div at bounding box center [235, 205] width 409 height 241
drag, startPoint x: 1, startPoint y: 139, endPoint x: 11, endPoint y: 153, distance: 17.3
click at [3, 142] on div "**********" at bounding box center [339, 175] width 679 height 351
click at [35, 146] on div at bounding box center [235, 205] width 409 height 241
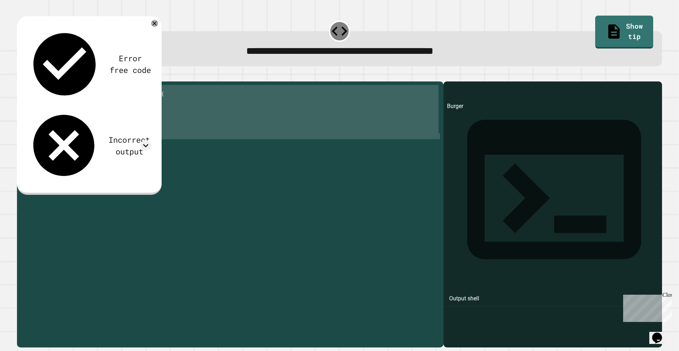
click at [35, 146] on div at bounding box center [235, 205] width 409 height 241
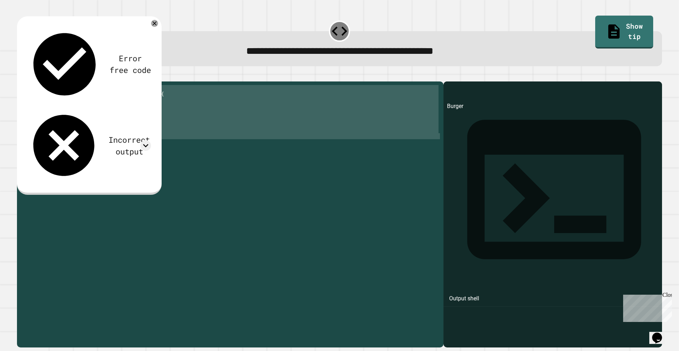
click at [35, 146] on div at bounding box center [235, 205] width 409 height 241
click at [34, 147] on div at bounding box center [235, 205] width 409 height 241
click at [33, 148] on div at bounding box center [235, 205] width 409 height 241
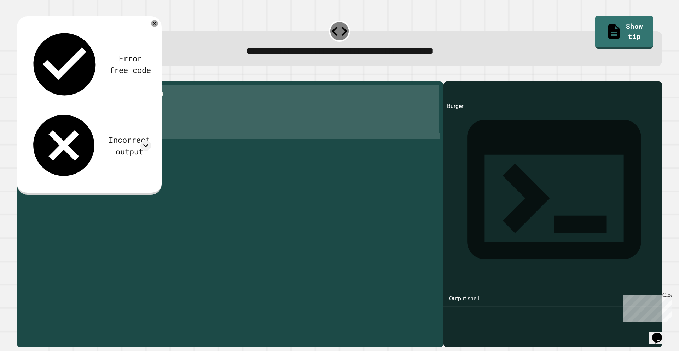
click at [33, 148] on div at bounding box center [235, 205] width 409 height 241
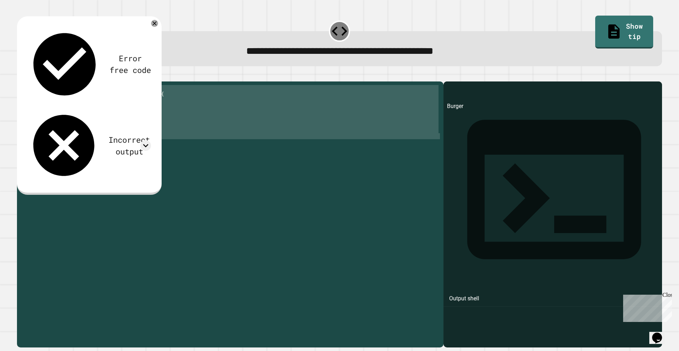
click at [33, 148] on div at bounding box center [235, 205] width 409 height 241
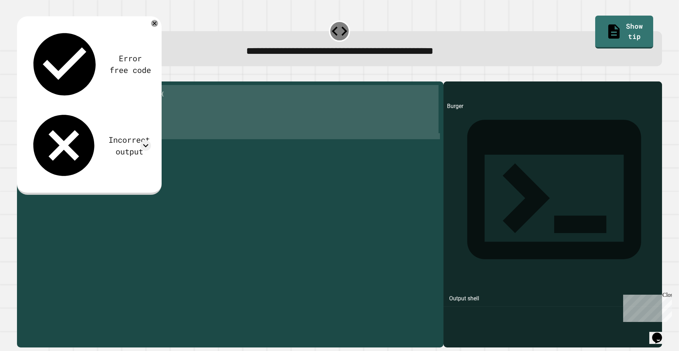
click at [37, 120] on div at bounding box center [235, 205] width 409 height 241
click at [39, 117] on div at bounding box center [235, 205] width 409 height 241
click at [45, 112] on div at bounding box center [235, 205] width 409 height 241
click at [51, 106] on div at bounding box center [235, 205] width 409 height 241
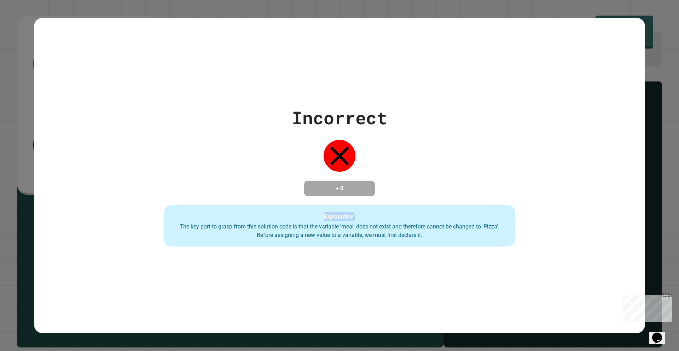
click at [51, 106] on div "Incorrect + 0 Explanation: The key part to grasp from this solution code is tha…" at bounding box center [339, 175] width 611 height 142
click at [641, 8] on div "Incorrect + 0 Explanation: The key part to grasp from this solution code is tha…" at bounding box center [339, 175] width 679 height 351
drag, startPoint x: 17, startPoint y: 213, endPoint x: 15, endPoint y: 219, distance: 5.7
click at [15, 219] on div "Incorrect + 0 Explanation: The key part to grasp from this solution code is tha…" at bounding box center [339, 175] width 679 height 351
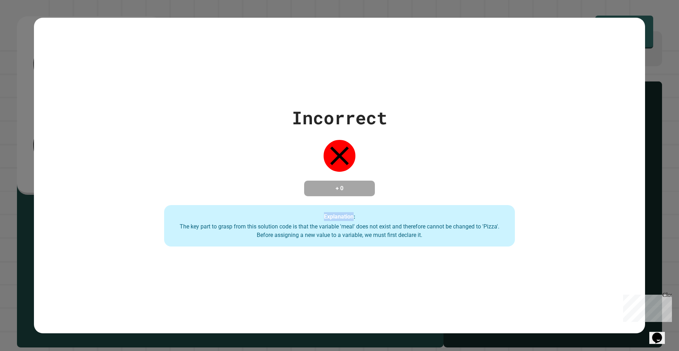
click at [15, 219] on div "Incorrect + 0 Explanation: The key part to grasp from this solution code is tha…" at bounding box center [339, 175] width 679 height 351
drag, startPoint x: 15, startPoint y: 219, endPoint x: 5, endPoint y: 209, distance: 14.3
click at [14, 214] on div "Incorrect + 0 Explanation: The key part to grasp from this solution code is tha…" at bounding box center [339, 175] width 679 height 351
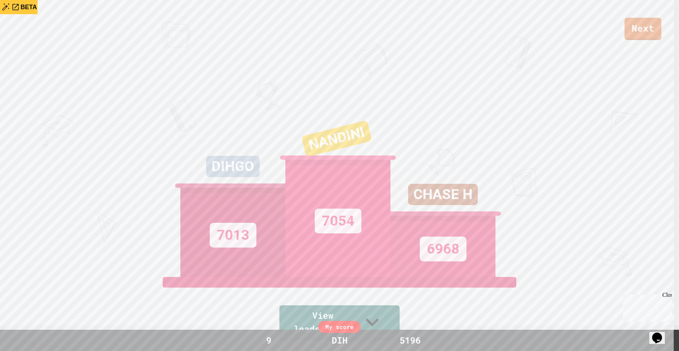
click at [27, 9] on li "Beta" at bounding box center [29, 7] width 17 height 12
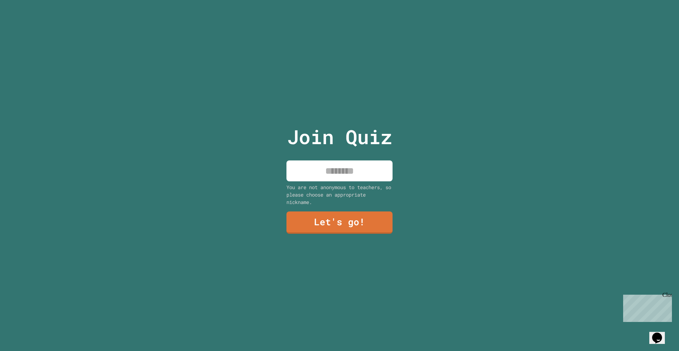
click at [353, 171] on input at bounding box center [340, 170] width 106 height 21
click at [348, 166] on input "***" at bounding box center [340, 170] width 106 height 21
type input "******"
click at [338, 217] on link "Let's go!" at bounding box center [339, 221] width 105 height 23
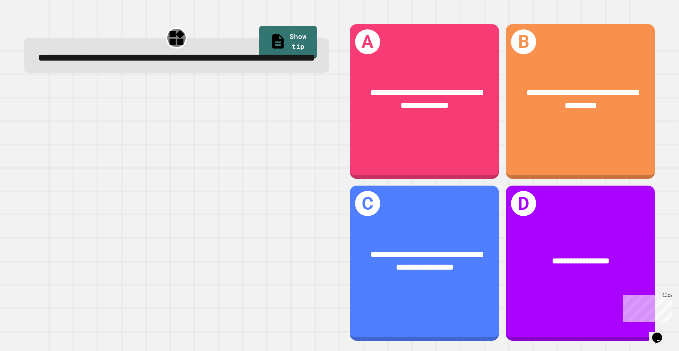
click at [333, 99] on div "**********" at bounding box center [176, 181] width 326 height 337
click at [387, 96] on div "**********" at bounding box center [425, 99] width 116 height 25
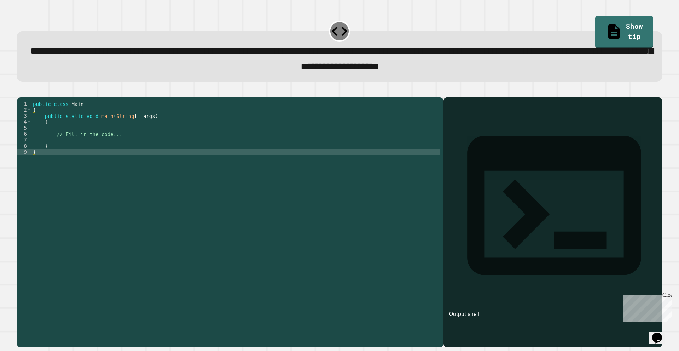
click at [39, 158] on div at bounding box center [235, 215] width 409 height 229
click at [33, 166] on div at bounding box center [235, 215] width 409 height 229
click at [33, 160] on div at bounding box center [235, 215] width 409 height 229
click at [34, 162] on div at bounding box center [235, 215] width 409 height 229
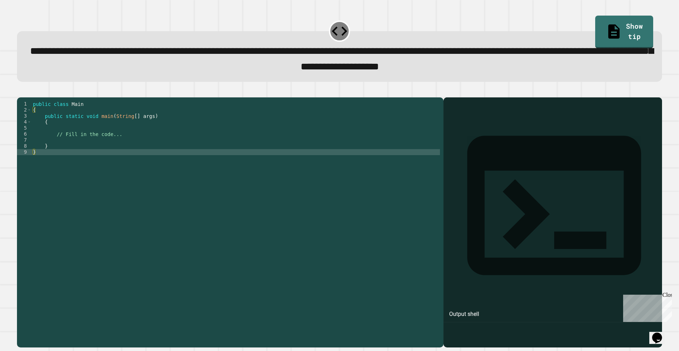
click at [36, 162] on div at bounding box center [235, 215] width 409 height 229
drag, startPoint x: 43, startPoint y: 154, endPoint x: 55, endPoint y: 132, distance: 24.4
click at [43, 153] on div at bounding box center [235, 215] width 409 height 229
click at [55, 132] on div at bounding box center [235, 215] width 409 height 229
click at [45, 132] on div at bounding box center [235, 215] width 409 height 229
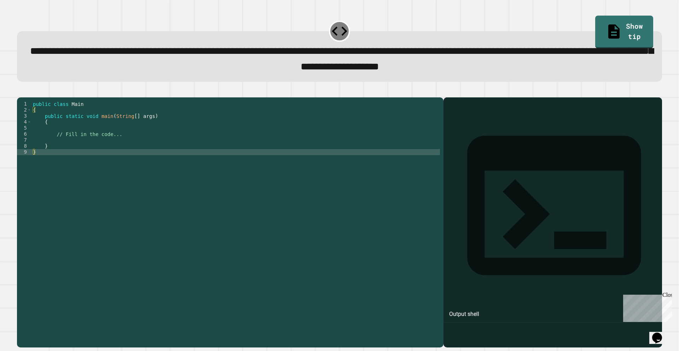
click at [45, 132] on div at bounding box center [235, 215] width 409 height 229
drag, startPoint x: 45, startPoint y: 134, endPoint x: 45, endPoint y: 128, distance: 6.4
click at [45, 135] on div at bounding box center [235, 215] width 409 height 229
click at [33, 121] on div at bounding box center [235, 215] width 409 height 229
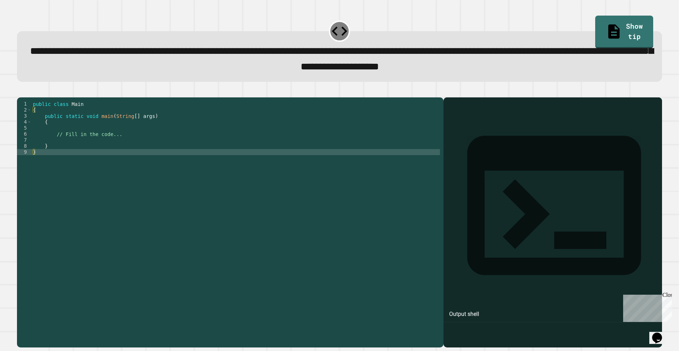
click at [33, 121] on div at bounding box center [235, 215] width 409 height 229
click at [34, 121] on div at bounding box center [235, 215] width 409 height 229
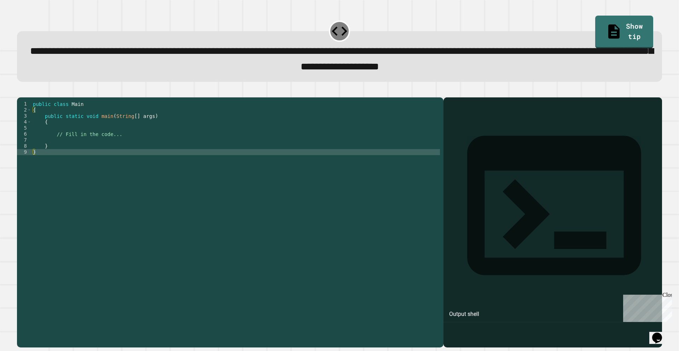
click at [34, 121] on div at bounding box center [235, 215] width 409 height 229
click at [33, 121] on div at bounding box center [235, 215] width 409 height 229
click at [33, 122] on div at bounding box center [235, 215] width 409 height 229
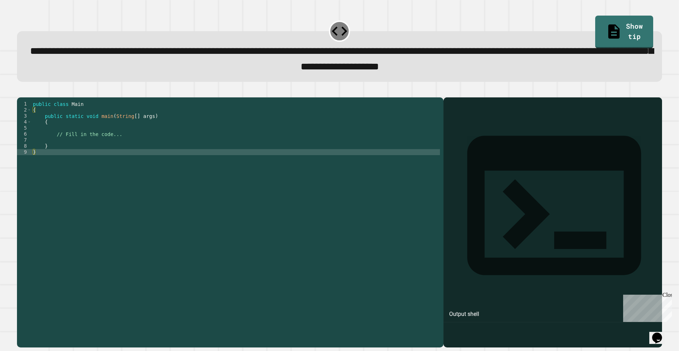
click at [33, 122] on div at bounding box center [235, 215] width 409 height 229
click at [34, 122] on div at bounding box center [235, 215] width 409 height 229
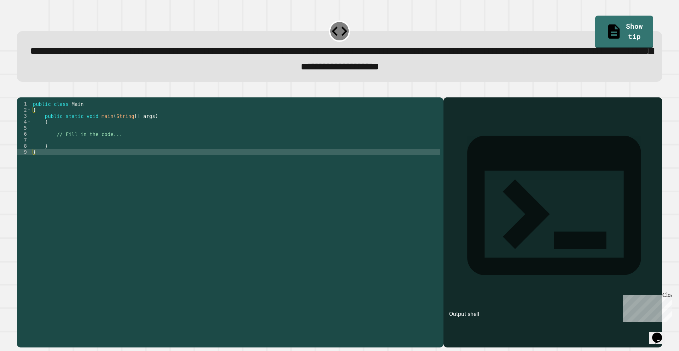
click at [34, 122] on div at bounding box center [235, 215] width 409 height 229
click at [38, 121] on div at bounding box center [235, 215] width 409 height 229
click at [42, 119] on div at bounding box center [235, 215] width 409 height 229
drag, startPoint x: 38, startPoint y: 120, endPoint x: 35, endPoint y: 117, distance: 4.5
click at [38, 120] on div at bounding box center [235, 215] width 409 height 229
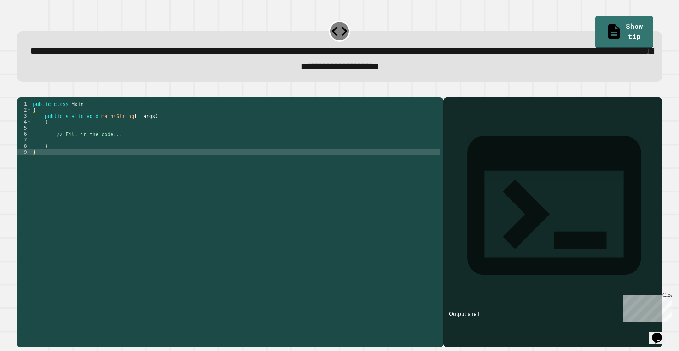
click at [30, 107] on div "1" at bounding box center [24, 104] width 15 height 6
click at [30, 100] on span "button" at bounding box center [339, 218] width 645 height 259
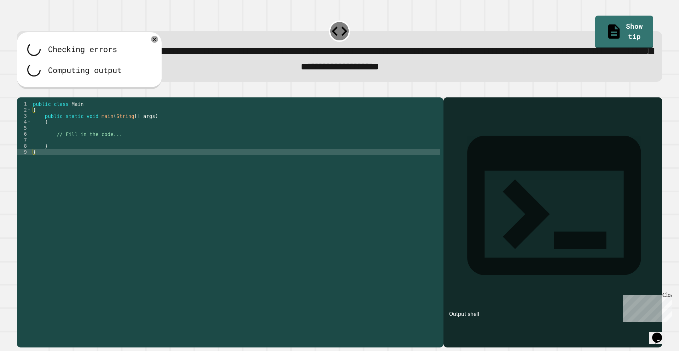
click at [47, 97] on span "button" at bounding box center [339, 218] width 645 height 259
click at [40, 115] on div at bounding box center [235, 215] width 409 height 229
click at [35, 97] on div at bounding box center [339, 93] width 645 height 8
click at [45, 98] on span "button" at bounding box center [339, 218] width 645 height 259
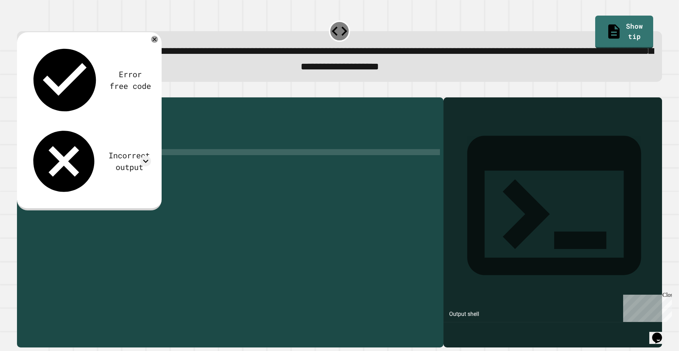
click at [46, 114] on div at bounding box center [235, 215] width 409 height 229
click at [51, 118] on div at bounding box center [235, 215] width 409 height 229
click at [28, 113] on span "Toggle code folding, rows 2 through 9" at bounding box center [29, 110] width 4 height 6
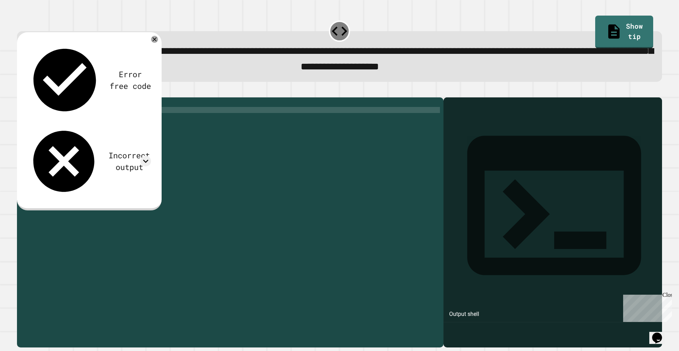
click at [34, 121] on div at bounding box center [235, 215] width 409 height 229
click at [44, 122] on div at bounding box center [235, 215] width 409 height 229
click at [38, 121] on div at bounding box center [235, 215] width 409 height 229
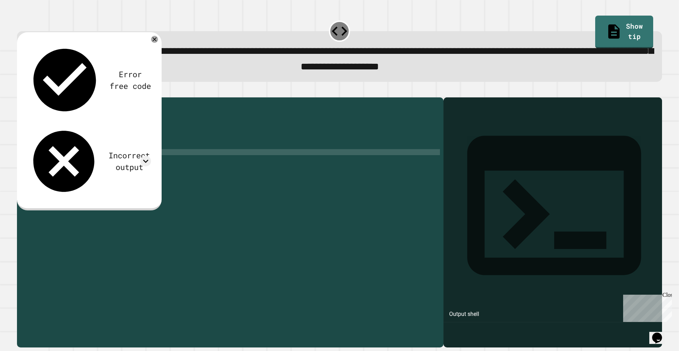
click at [39, 123] on div at bounding box center [235, 215] width 409 height 229
click at [33, 121] on div at bounding box center [235, 215] width 409 height 229
click at [30, 113] on span "Toggle code folding, rows 2 through 9" at bounding box center [29, 110] width 4 height 6
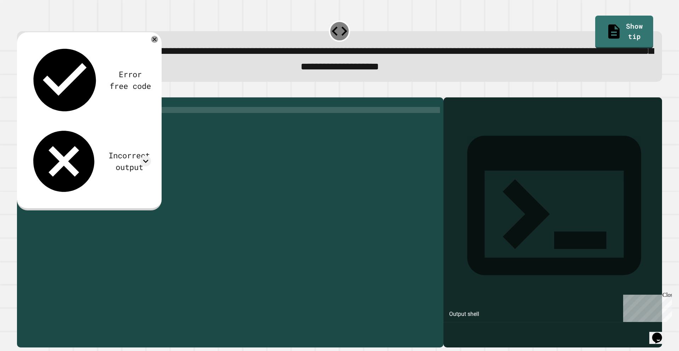
click at [30, 113] on span "Toggle code folding, rows 2 through 9" at bounding box center [29, 110] width 4 height 6
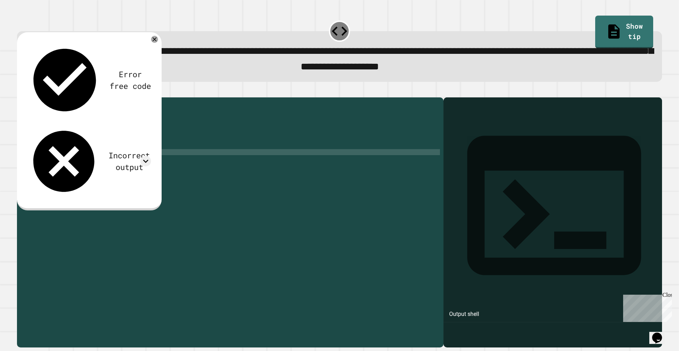
click at [51, 121] on div at bounding box center [235, 215] width 409 height 229
click at [51, 129] on div at bounding box center [235, 215] width 409 height 229
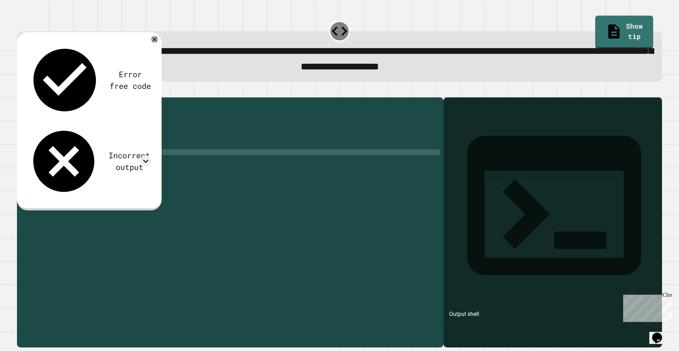
click at [40, 136] on div at bounding box center [235, 215] width 409 height 229
click at [50, 132] on div at bounding box center [235, 215] width 409 height 229
click at [66, 153] on div at bounding box center [235, 215] width 409 height 229
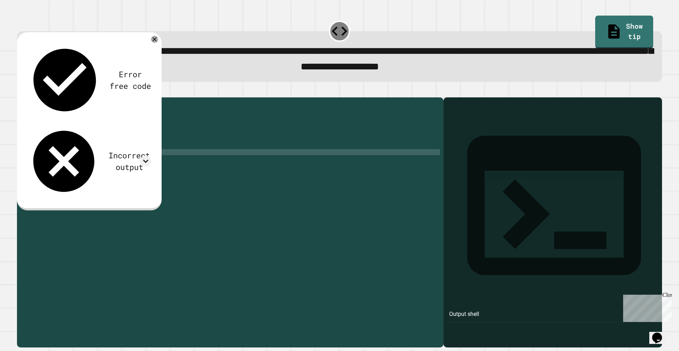
click at [45, 156] on div at bounding box center [235, 215] width 409 height 229
click at [35, 160] on div at bounding box center [235, 215] width 409 height 229
click at [34, 161] on div at bounding box center [235, 215] width 409 height 229
click at [34, 163] on div at bounding box center [235, 215] width 409 height 229
click at [35, 163] on div at bounding box center [235, 215] width 409 height 229
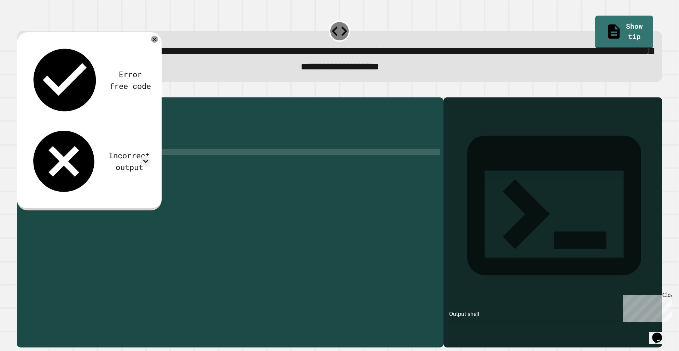
click at [33, 163] on div at bounding box center [235, 215] width 409 height 229
click at [44, 162] on div at bounding box center [235, 215] width 409 height 229
click at [35, 162] on div at bounding box center [235, 215] width 409 height 229
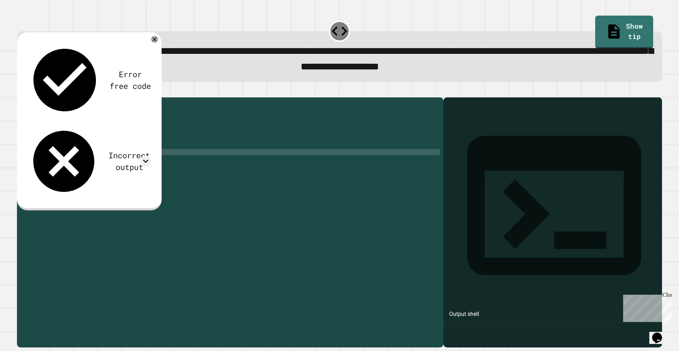
click at [35, 162] on div at bounding box center [235, 215] width 409 height 229
drag, startPoint x: 34, startPoint y: 161, endPoint x: 28, endPoint y: 163, distance: 6.3
click at [32, 162] on div at bounding box center [235, 215] width 409 height 229
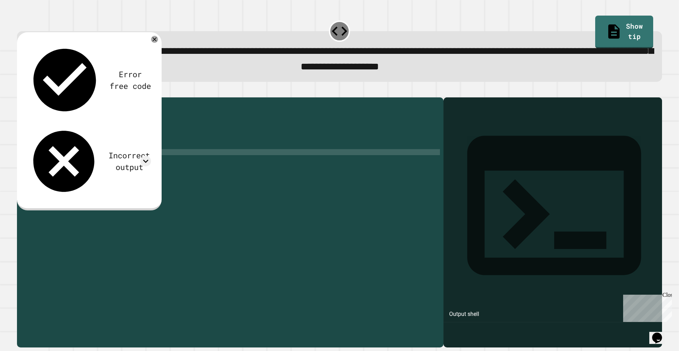
click at [28, 155] on div "9" at bounding box center [24, 152] width 15 height 6
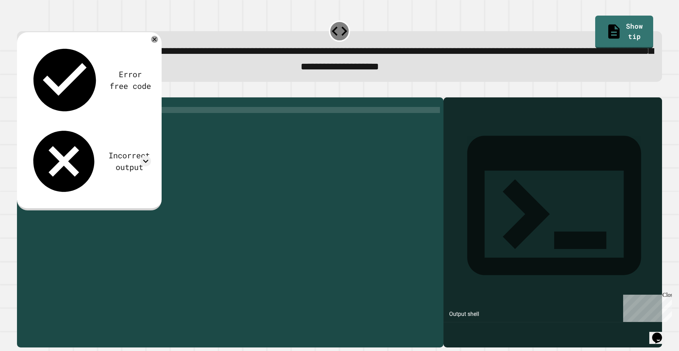
click at [27, 100] on span "button" at bounding box center [339, 218] width 645 height 259
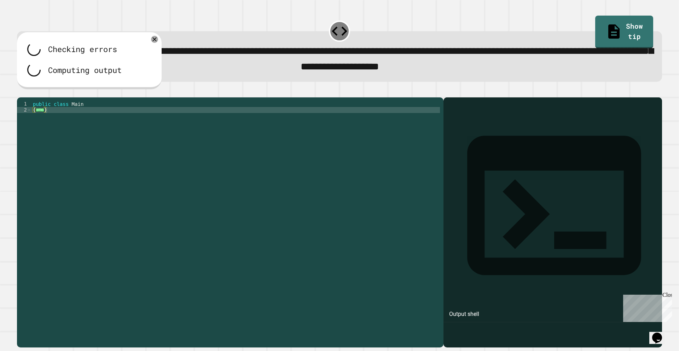
click at [54, 97] on div at bounding box center [339, 93] width 645 height 8
click at [39, 97] on div at bounding box center [339, 93] width 645 height 8
click at [49, 100] on span "button" at bounding box center [339, 218] width 645 height 259
click at [36, 122] on div at bounding box center [235, 215] width 409 height 229
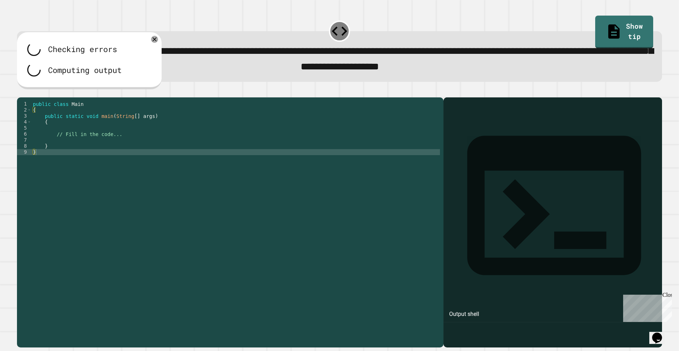
click at [36, 124] on div at bounding box center [235, 215] width 409 height 229
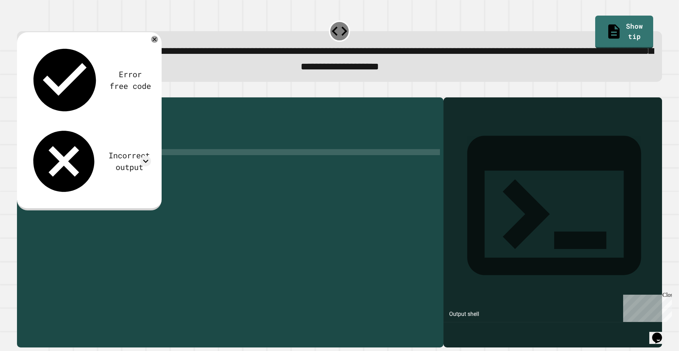
click at [34, 162] on div at bounding box center [235, 215] width 409 height 229
click at [35, 162] on div at bounding box center [235, 215] width 409 height 229
click at [34, 163] on div at bounding box center [235, 215] width 409 height 229
click at [35, 163] on div at bounding box center [235, 215] width 409 height 229
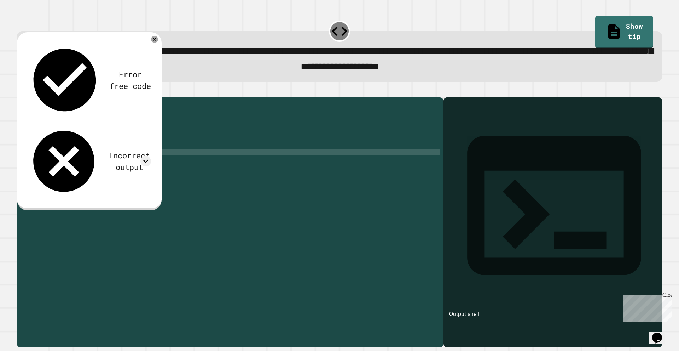
click at [35, 163] on div at bounding box center [235, 215] width 409 height 229
click at [33, 166] on div at bounding box center [235, 215] width 409 height 229
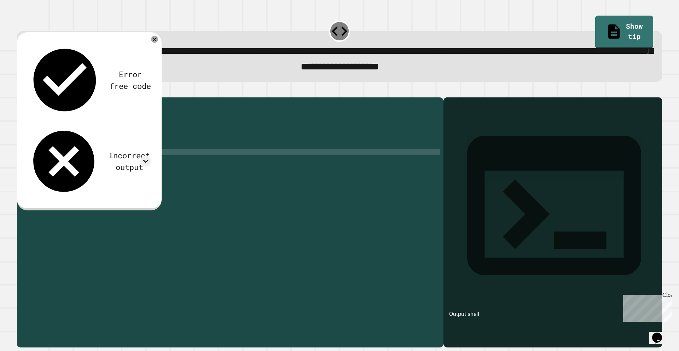
click at [33, 166] on div at bounding box center [235, 215] width 409 height 229
click at [35, 154] on div at bounding box center [235, 215] width 409 height 229
drag, startPoint x: 36, startPoint y: 150, endPoint x: 38, endPoint y: 138, distance: 12.1
click at [36, 149] on div at bounding box center [235, 215] width 409 height 229
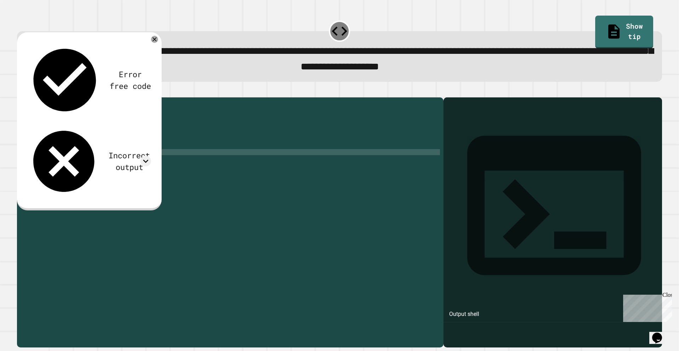
click at [41, 134] on div at bounding box center [235, 215] width 409 height 229
drag, startPoint x: 41, startPoint y: 125, endPoint x: 41, endPoint y: 120, distance: 5.3
click at [41, 125] on div at bounding box center [235, 215] width 409 height 229
click at [41, 119] on div at bounding box center [235, 215] width 409 height 229
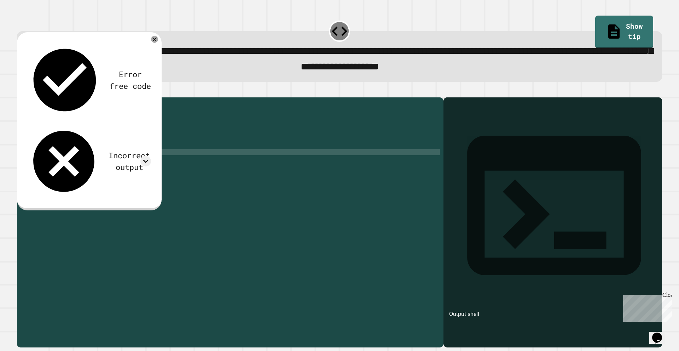
drag, startPoint x: 43, startPoint y: 122, endPoint x: 43, endPoint y: 133, distance: 10.3
click at [43, 124] on div at bounding box center [235, 215] width 409 height 229
click at [50, 145] on div at bounding box center [235, 215] width 409 height 229
click at [47, 151] on div at bounding box center [235, 215] width 409 height 229
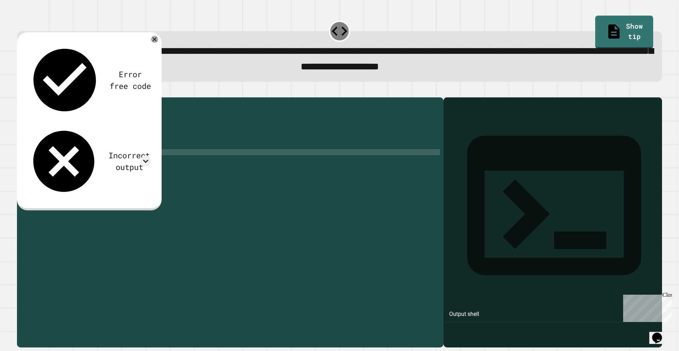
click at [122, 145] on div at bounding box center [235, 215] width 409 height 229
click at [84, 155] on div at bounding box center [235, 215] width 409 height 229
click at [132, 146] on div at bounding box center [235, 215] width 409 height 229
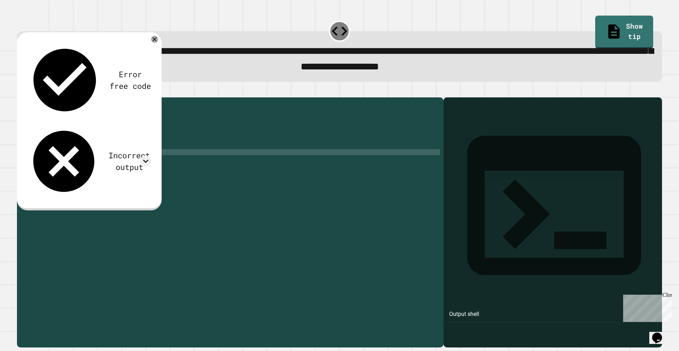
click at [103, 133] on div at bounding box center [235, 215] width 409 height 229
click at [34, 164] on div at bounding box center [235, 215] width 409 height 229
click at [34, 162] on div at bounding box center [235, 215] width 409 height 229
click at [34, 164] on div at bounding box center [235, 215] width 409 height 229
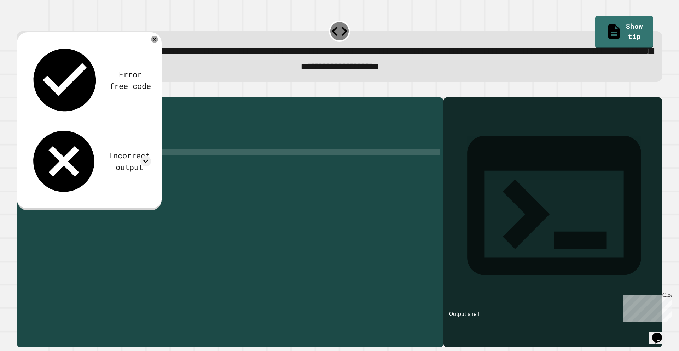
click at [34, 164] on div at bounding box center [235, 215] width 409 height 229
click at [34, 163] on div at bounding box center [235, 215] width 409 height 229
click at [35, 163] on div at bounding box center [235, 215] width 409 height 229
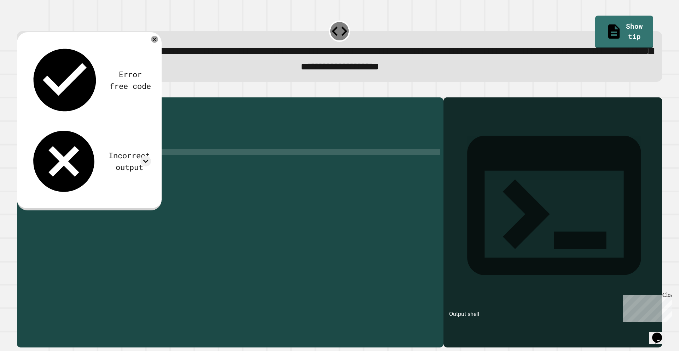
click at [35, 163] on div at bounding box center [235, 215] width 409 height 229
click at [34, 163] on div at bounding box center [235, 215] width 409 height 229
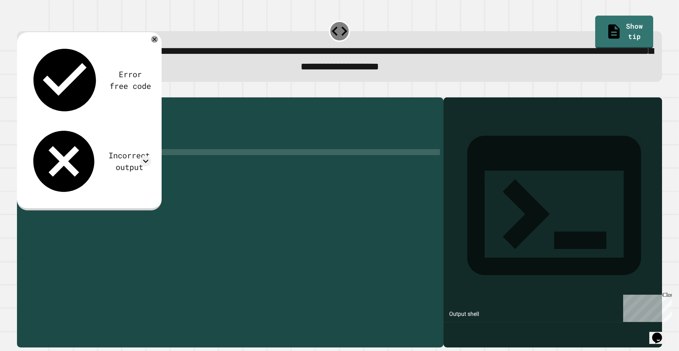
click at [34, 163] on div at bounding box center [235, 215] width 409 height 229
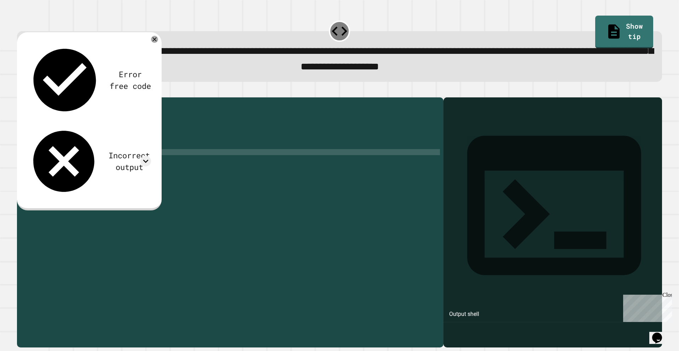
click at [34, 163] on div at bounding box center [235, 215] width 409 height 229
click at [39, 165] on div at bounding box center [235, 215] width 409 height 229
click at [36, 155] on div at bounding box center [37, 152] width 3 height 6
click at [32, 161] on div at bounding box center [235, 215] width 409 height 229
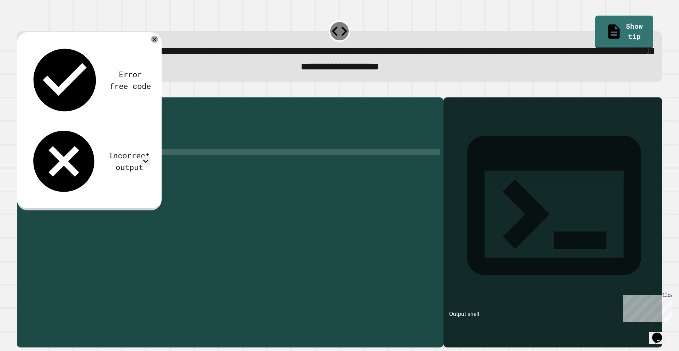
click at [32, 161] on div at bounding box center [235, 215] width 409 height 229
click at [33, 162] on div at bounding box center [235, 215] width 409 height 229
click at [34, 163] on div at bounding box center [235, 215] width 409 height 229
click at [35, 164] on div at bounding box center [235, 215] width 409 height 229
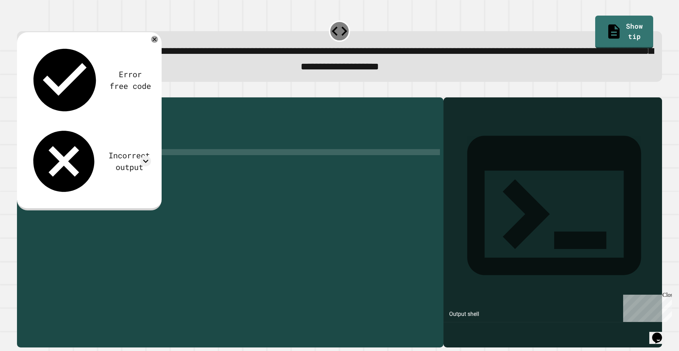
click at [35, 164] on div at bounding box center [235, 215] width 409 height 229
click at [33, 162] on div at bounding box center [235, 215] width 409 height 229
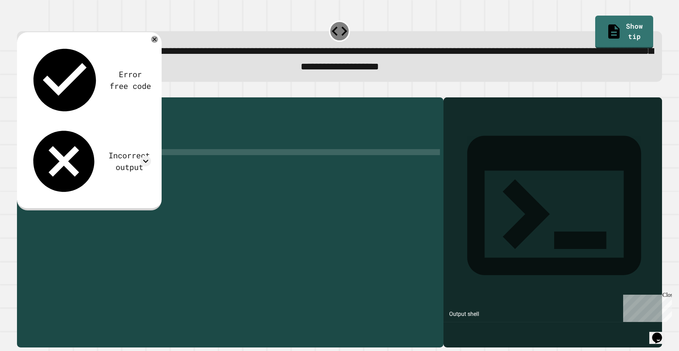
click at [32, 161] on div at bounding box center [235, 215] width 409 height 229
click at [38, 156] on div at bounding box center [235, 215] width 409 height 229
click at [33, 161] on div at bounding box center [235, 215] width 409 height 229
click at [33, 162] on div at bounding box center [235, 215] width 409 height 229
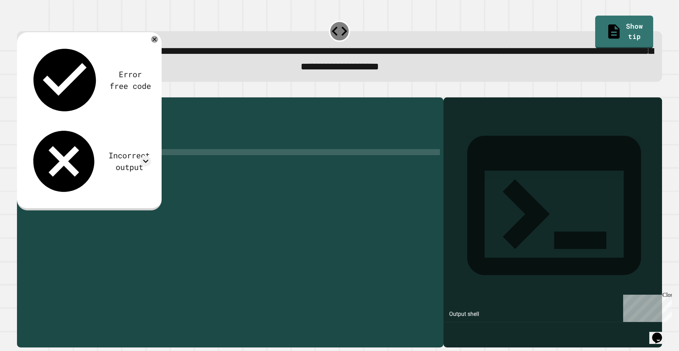
click at [33, 162] on div at bounding box center [235, 215] width 409 height 229
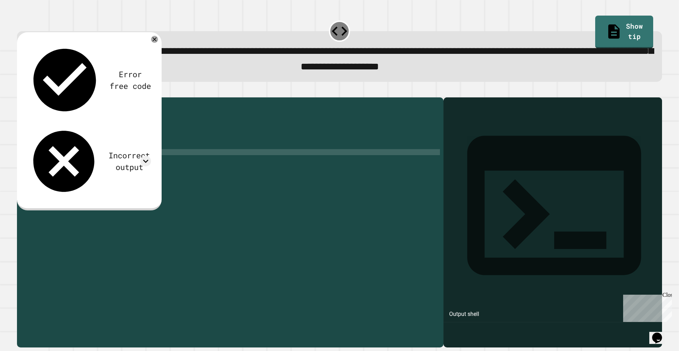
click at [35, 164] on div at bounding box center [235, 215] width 409 height 229
click at [36, 164] on div at bounding box center [235, 215] width 409 height 229
click at [36, 155] on div at bounding box center [37, 152] width 3 height 6
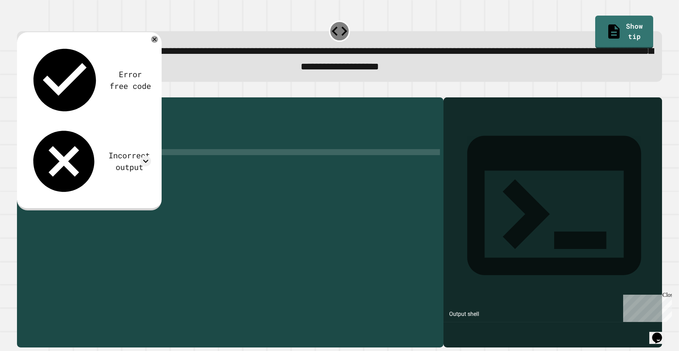
drag, startPoint x: 45, startPoint y: 195, endPoint x: 40, endPoint y: 185, distance: 10.8
click at [44, 191] on div at bounding box center [235, 215] width 409 height 229
click at [34, 162] on div at bounding box center [235, 215] width 409 height 229
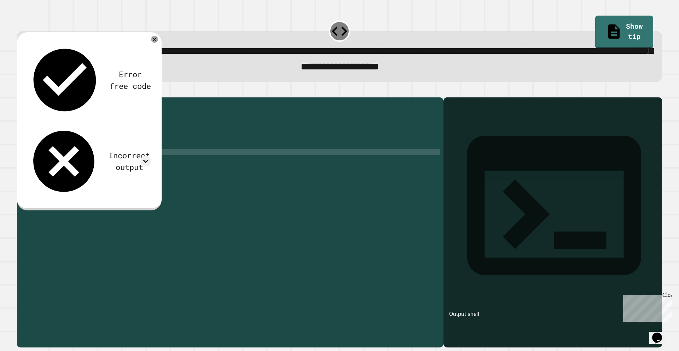
click at [34, 162] on div at bounding box center [235, 215] width 409 height 229
click at [31, 164] on div at bounding box center [235, 215] width 409 height 229
click at [34, 163] on div at bounding box center [235, 215] width 409 height 229
click at [36, 155] on div at bounding box center [37, 152] width 3 height 6
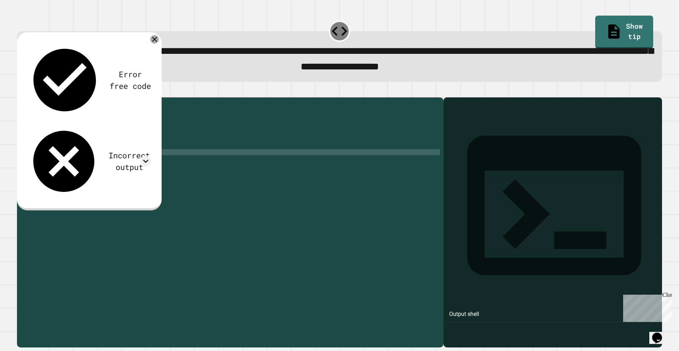
click at [153, 42] on icon at bounding box center [154, 39] width 8 height 8
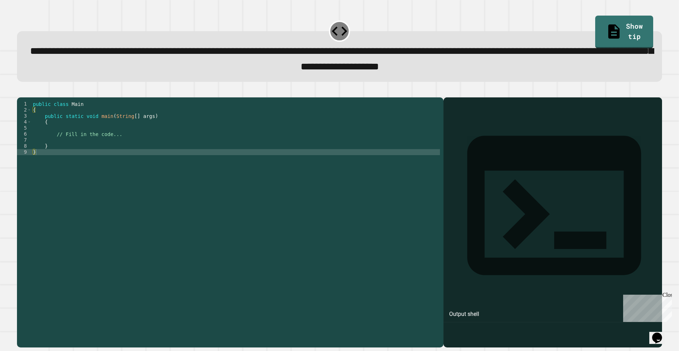
click at [34, 159] on div at bounding box center [235, 215] width 409 height 229
click at [33, 162] on div at bounding box center [235, 215] width 409 height 229
click at [31, 155] on div "9" at bounding box center [24, 152] width 15 height 6
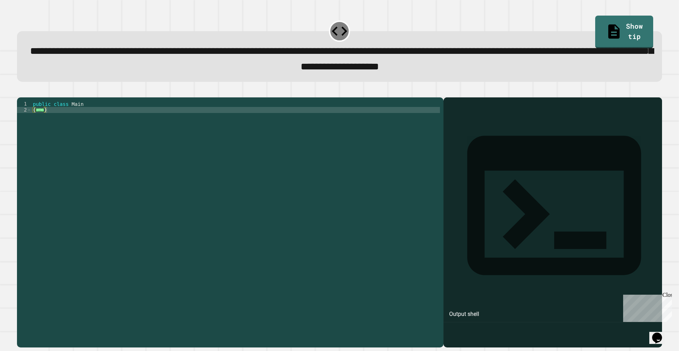
click at [39, 121] on div at bounding box center [235, 215] width 409 height 229
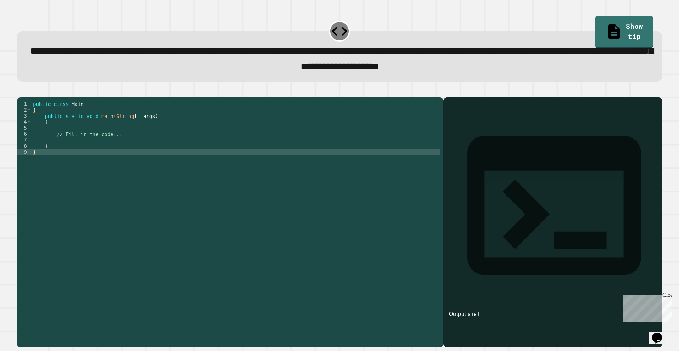
click at [34, 122] on div at bounding box center [235, 215] width 409 height 229
click at [35, 121] on div at bounding box center [235, 215] width 409 height 229
click at [33, 122] on div at bounding box center [235, 215] width 409 height 229
click at [34, 163] on div at bounding box center [235, 215] width 409 height 229
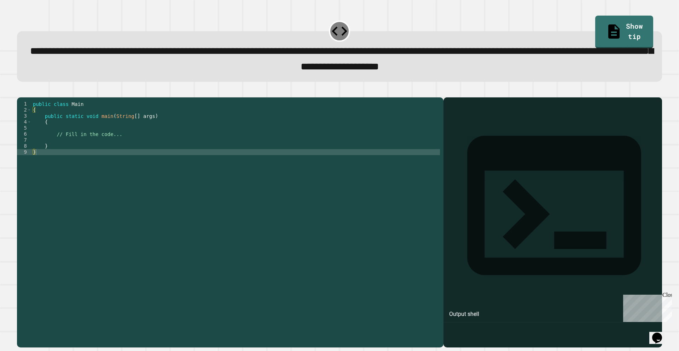
click at [33, 163] on div at bounding box center [235, 215] width 409 height 229
click at [39, 164] on div at bounding box center [235, 215] width 409 height 229
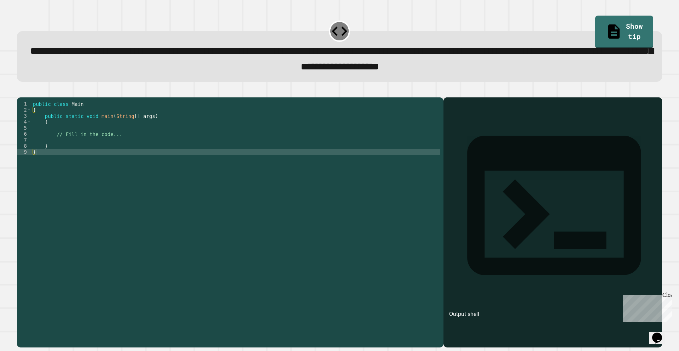
click at [35, 157] on div at bounding box center [235, 215] width 409 height 229
click at [32, 163] on div at bounding box center [235, 215] width 409 height 229
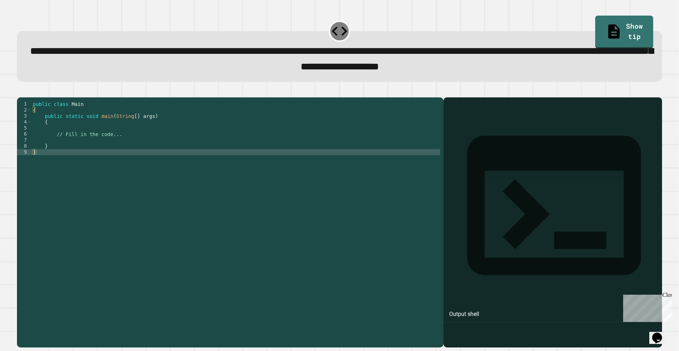
click at [33, 163] on div at bounding box center [235, 215] width 409 height 229
click at [34, 163] on div at bounding box center [235, 215] width 409 height 229
click at [35, 163] on div at bounding box center [235, 215] width 409 height 229
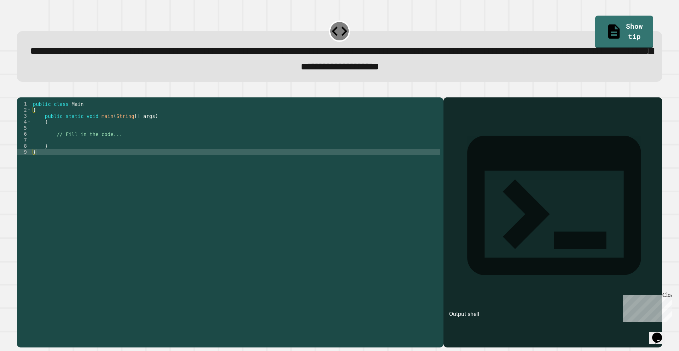
click at [35, 163] on div at bounding box center [235, 215] width 409 height 229
click at [34, 164] on div at bounding box center [235, 215] width 409 height 229
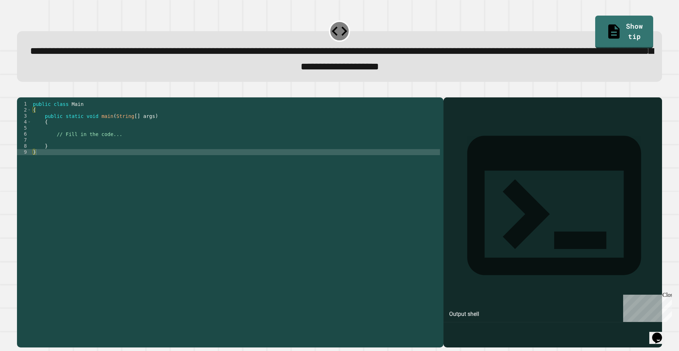
click at [34, 164] on div at bounding box center [235, 215] width 409 height 229
click at [35, 163] on div at bounding box center [235, 215] width 409 height 229
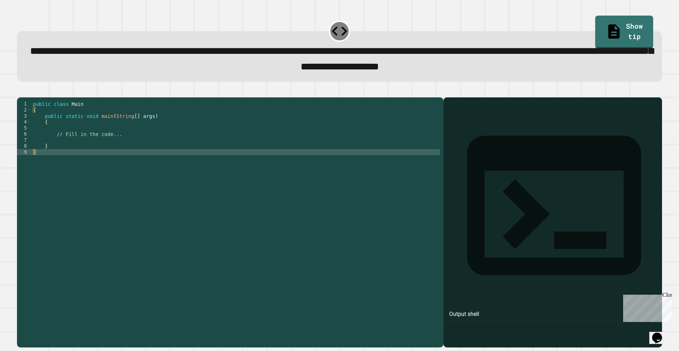
click at [35, 163] on div at bounding box center [235, 215] width 409 height 229
click at [36, 155] on div at bounding box center [37, 152] width 3 height 6
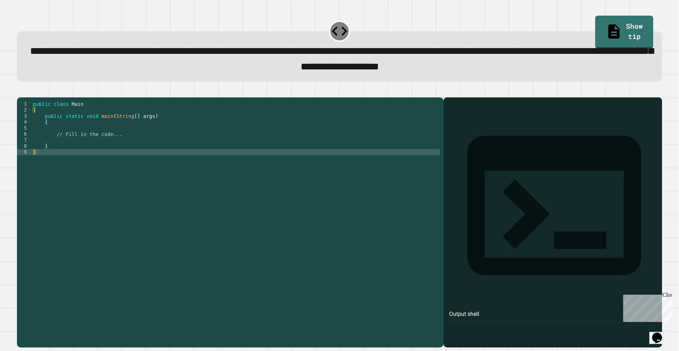
click at [36, 155] on div at bounding box center [37, 152] width 3 height 6
drag, startPoint x: 36, startPoint y: 163, endPoint x: 53, endPoint y: 213, distance: 52.0
click at [36, 155] on div at bounding box center [37, 152] width 3 height 6
click at [25, 155] on div "9" at bounding box center [24, 152] width 15 height 6
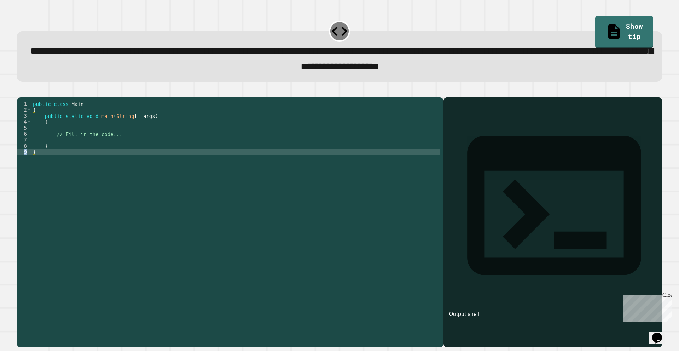
click at [24, 155] on div "9" at bounding box center [24, 152] width 15 height 6
click at [25, 155] on div "9" at bounding box center [24, 152] width 15 height 6
click at [28, 155] on div "9" at bounding box center [24, 152] width 15 height 6
click at [29, 155] on div "9" at bounding box center [24, 152] width 15 height 6
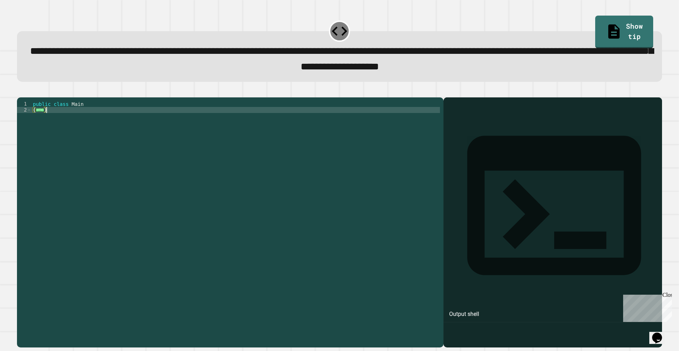
click at [39, 122] on div at bounding box center [235, 215] width 409 height 229
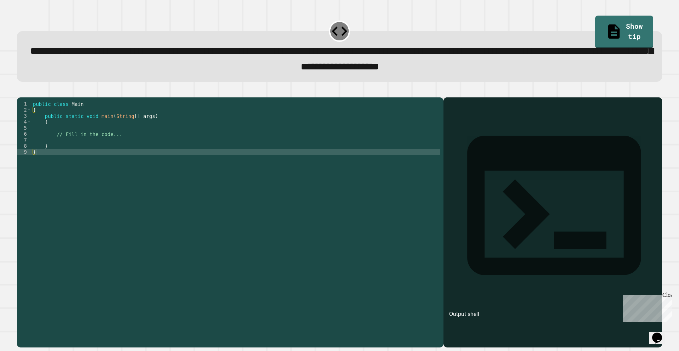
click at [30, 155] on div "9" at bounding box center [24, 152] width 15 height 6
click at [71, 129] on div at bounding box center [235, 215] width 409 height 229
click at [70, 130] on div at bounding box center [235, 215] width 409 height 229
click at [37, 155] on div at bounding box center [37, 152] width 3 height 6
click at [27, 155] on div "9" at bounding box center [24, 152] width 15 height 6
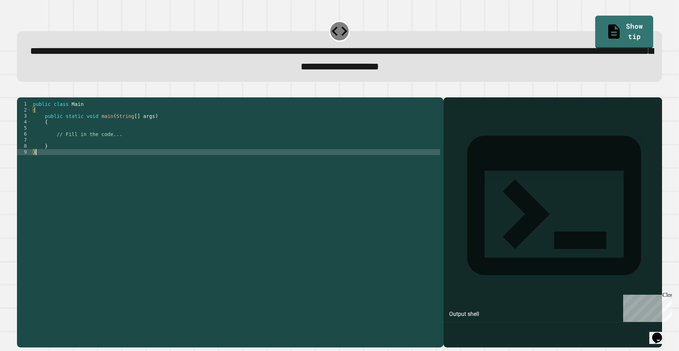
type textarea "*"
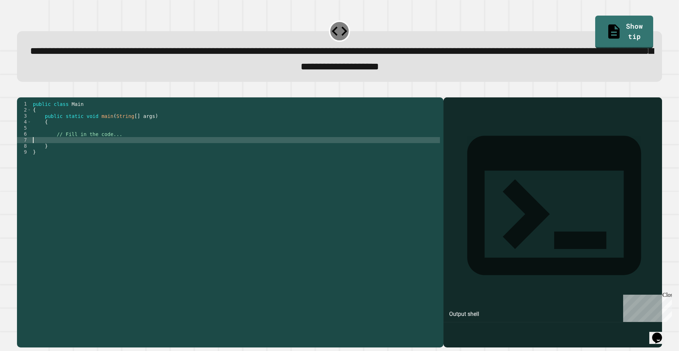
type textarea "**********"
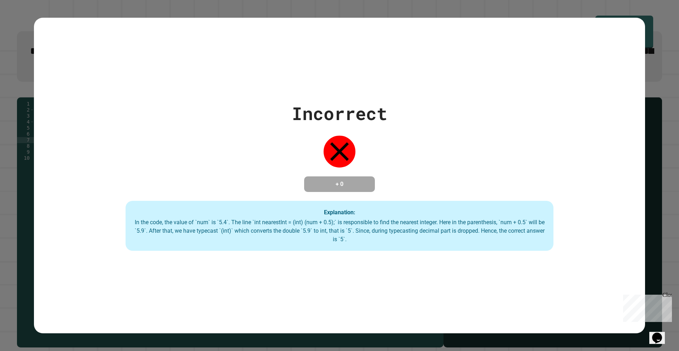
type textarea "**********"
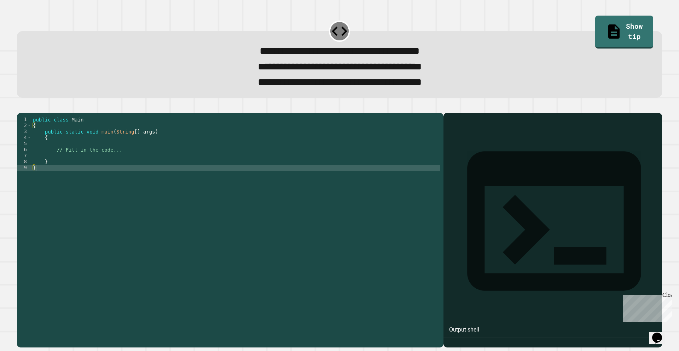
click at [52, 169] on div at bounding box center [235, 221] width 409 height 211
click at [34, 136] on div at bounding box center [235, 221] width 409 height 211
click at [31, 128] on span "Toggle code folding, rows 2 through 9" at bounding box center [29, 125] width 4 height 6
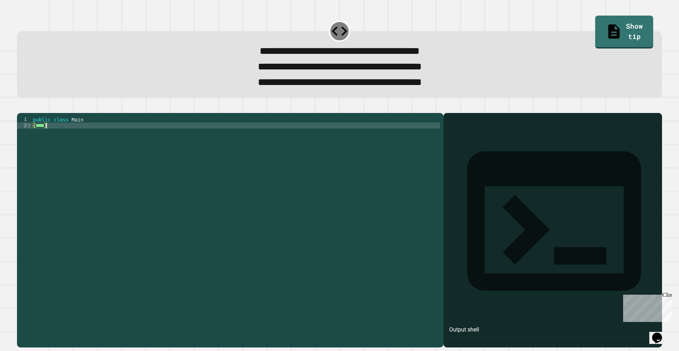
click at [29, 128] on span "Toggle code folding, rows 2 through 9" at bounding box center [29, 125] width 4 height 6
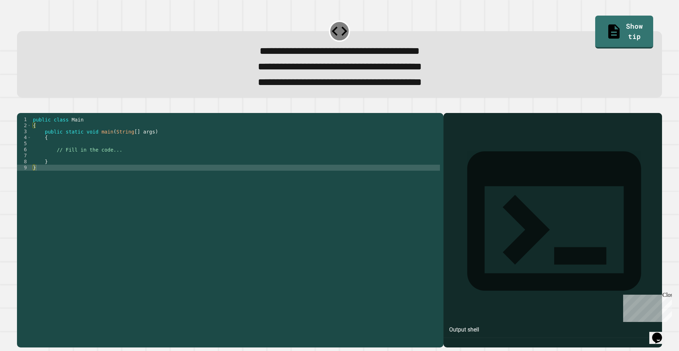
click at [34, 148] on div at bounding box center [235, 221] width 409 height 211
click at [31, 146] on div at bounding box center [235, 221] width 409 height 211
click at [28, 134] on div "3" at bounding box center [24, 131] width 15 height 6
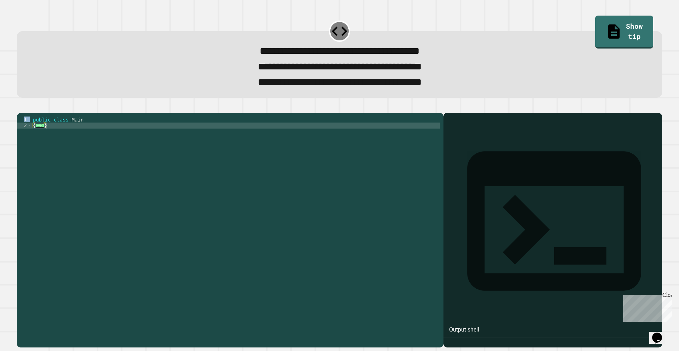
click at [44, 137] on div at bounding box center [235, 221] width 409 height 211
click at [38, 138] on div at bounding box center [235, 221] width 409 height 211
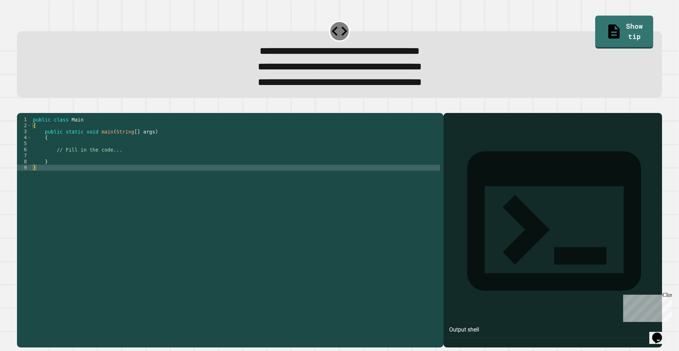
click at [33, 169] on div at bounding box center [235, 221] width 409 height 211
click at [28, 159] on div "7" at bounding box center [24, 155] width 15 height 6
click at [25, 159] on div "7" at bounding box center [24, 155] width 15 height 6
click at [26, 159] on div "7" at bounding box center [24, 155] width 15 height 6
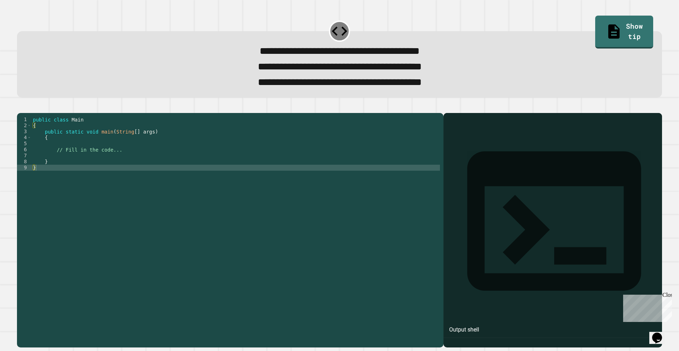
click at [26, 159] on div "7" at bounding box center [24, 155] width 15 height 6
click at [26, 165] on div "8" at bounding box center [24, 162] width 15 height 6
click at [27, 171] on div "9" at bounding box center [24, 168] width 15 height 6
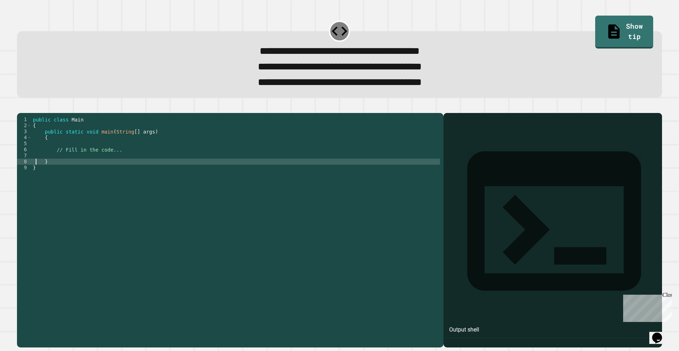
type textarea "*"
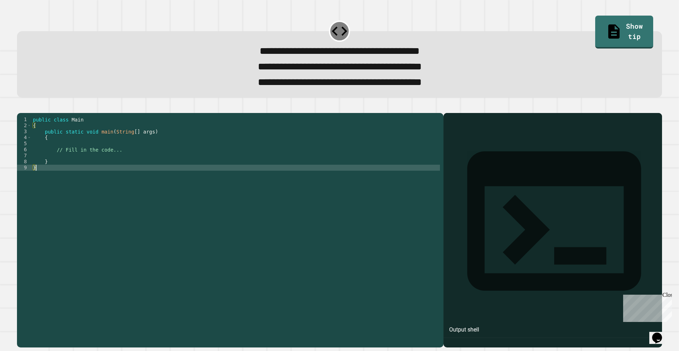
type textarea "*"
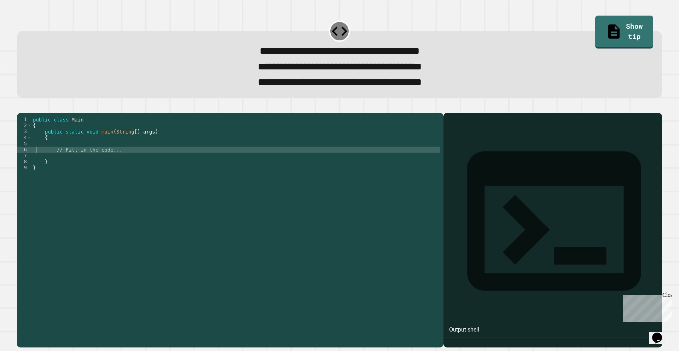
click at [99, 160] on div at bounding box center [235, 221] width 409 height 211
click at [51, 160] on div at bounding box center [235, 221] width 409 height 211
click at [38, 161] on div at bounding box center [235, 221] width 409 height 211
click at [32, 161] on div at bounding box center [235, 221] width 409 height 211
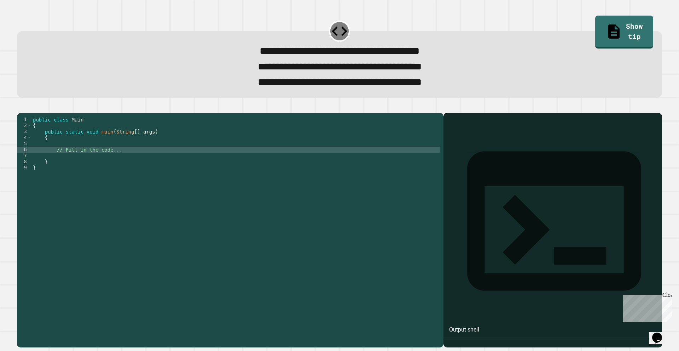
click at [28, 152] on div "6" at bounding box center [24, 149] width 15 height 6
click at [26, 152] on div "6" at bounding box center [24, 149] width 15 height 6
click at [26, 171] on div "9" at bounding box center [24, 168] width 15 height 6
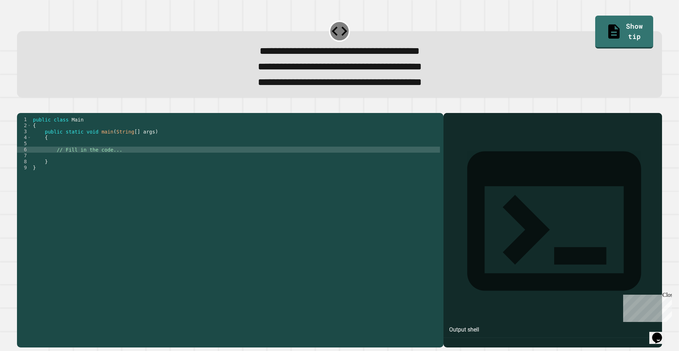
click at [28, 171] on div "9" at bounding box center [24, 168] width 15 height 6
click at [24, 171] on div "9" at bounding box center [24, 168] width 15 height 6
click at [41, 173] on div at bounding box center [235, 221] width 409 height 211
click at [116, 154] on div at bounding box center [235, 221] width 409 height 211
drag, startPoint x: 128, startPoint y: 152, endPoint x: 85, endPoint y: 155, distance: 44.0
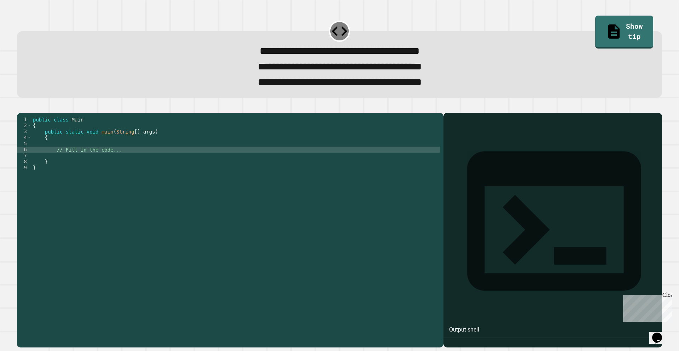
click at [128, 152] on div at bounding box center [235, 221] width 409 height 211
click at [84, 155] on div at bounding box center [235, 221] width 409 height 211
click at [66, 167] on div at bounding box center [235, 221] width 409 height 211
click at [27, 152] on div "6" at bounding box center [24, 149] width 15 height 6
click at [30, 140] on span "Toggle code folding, rows 4 through 8" at bounding box center [29, 137] width 4 height 6
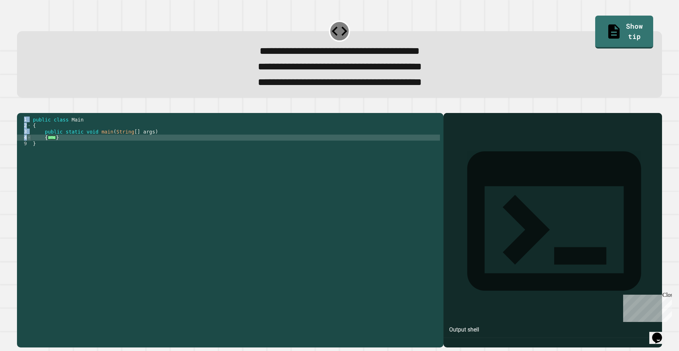
click at [30, 140] on span "Toggle code folding, rows 4 through 8" at bounding box center [29, 137] width 4 height 6
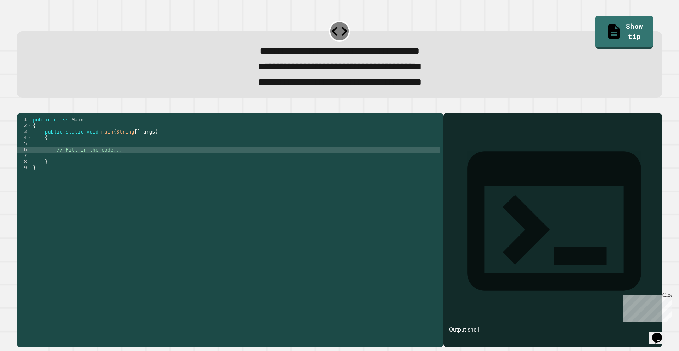
click at [43, 156] on div at bounding box center [235, 221] width 409 height 211
click at [36, 152] on div at bounding box center [37, 149] width 3 height 6
click at [28, 152] on div "6" at bounding box center [24, 149] width 15 height 6
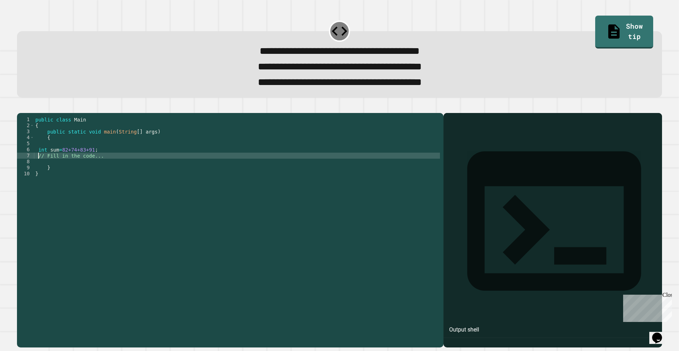
scroll to position [0, 0]
click at [88, 162] on div at bounding box center [237, 221] width 406 height 211
click at [31, 159] on div "7" at bounding box center [25, 155] width 17 height 6
type textarea "*"
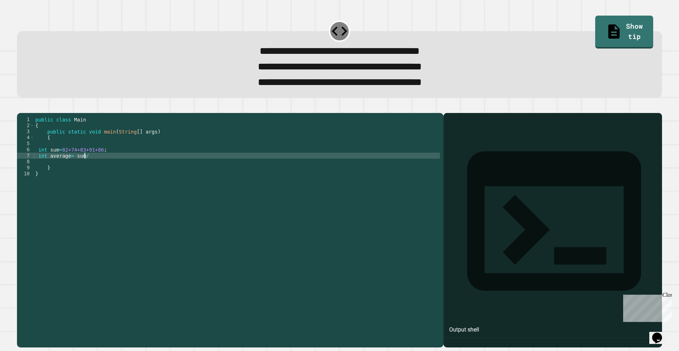
scroll to position [0, 3]
type textarea "**********"
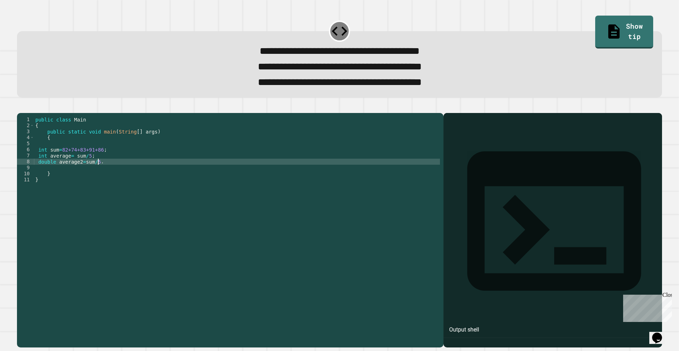
scroll to position [0, 4]
type textarea "**********"
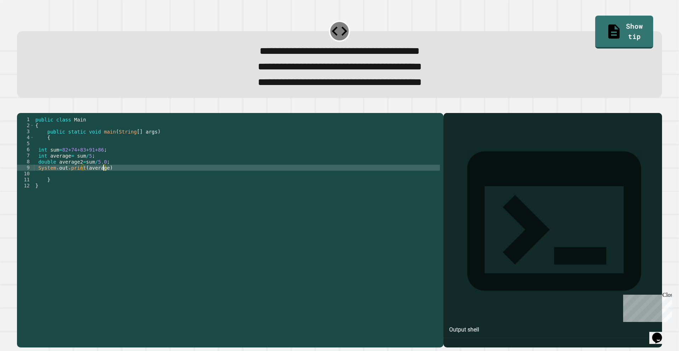
scroll to position [0, 5]
type textarea "**********"
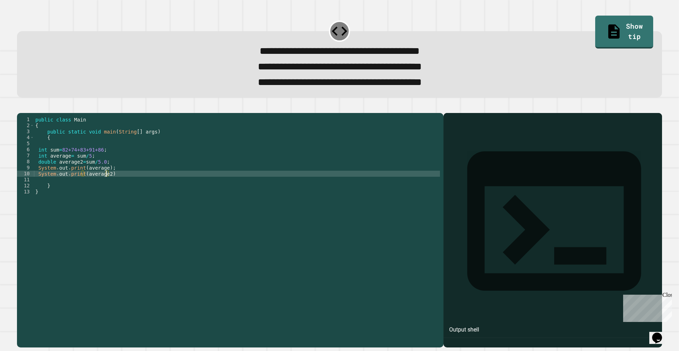
scroll to position [0, 5]
click at [31, 108] on span "button" at bounding box center [339, 225] width 645 height 243
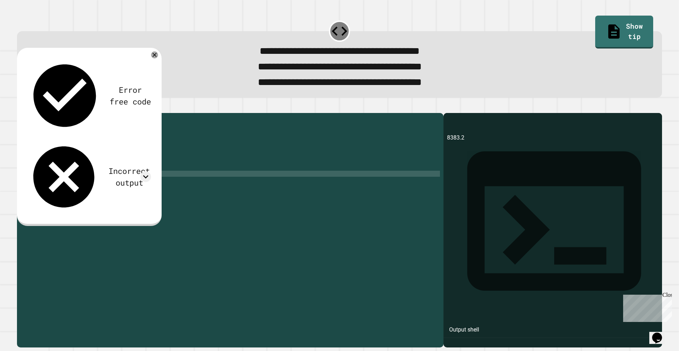
click at [450, 151] on div "8383.2" at bounding box center [553, 240] width 212 height 214
click at [467, 149] on div "8383.2" at bounding box center [553, 240] width 212 height 214
click at [447, 155] on div "8383.2" at bounding box center [553, 240] width 212 height 214
click at [80, 181] on div at bounding box center [237, 221] width 406 height 211
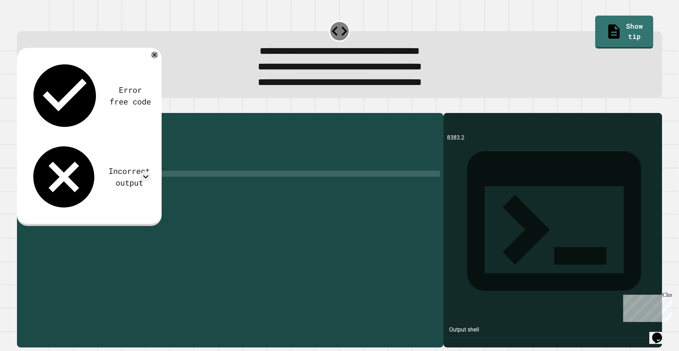
drag, startPoint x: 92, startPoint y: 199, endPoint x: 89, endPoint y: 203, distance: 5.2
click at [89, 203] on div at bounding box center [237, 221] width 406 height 211
click at [31, 171] on div "9" at bounding box center [25, 168] width 17 height 6
click at [35, 179] on div at bounding box center [237, 221] width 406 height 211
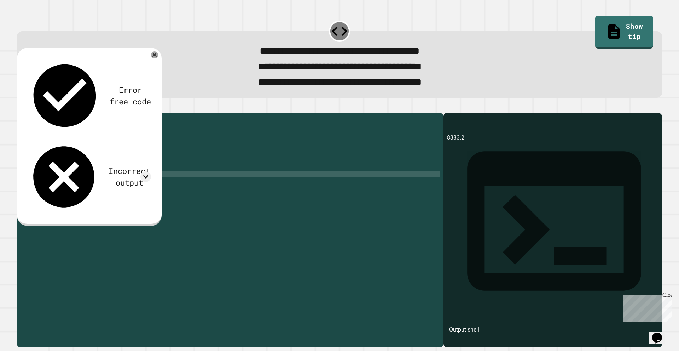
click at [36, 180] on div at bounding box center [237, 221] width 406 height 211
click at [35, 182] on div at bounding box center [237, 221] width 406 height 211
click at [31, 171] on div "9" at bounding box center [25, 168] width 17 height 6
click at [33, 171] on div "9" at bounding box center [25, 168] width 17 height 6
click at [29, 171] on div "9" at bounding box center [25, 168] width 17 height 6
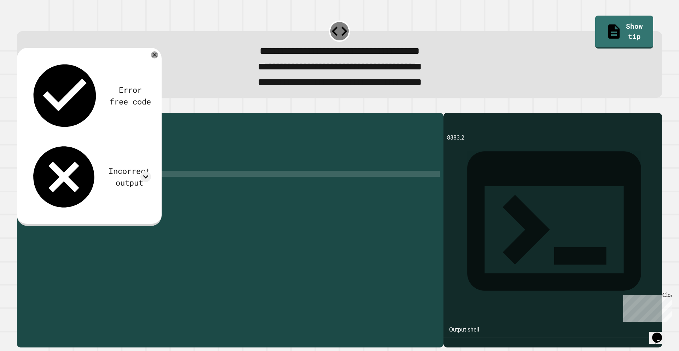
click at [28, 177] on div "10" at bounding box center [25, 174] width 17 height 6
click at [36, 191] on div at bounding box center [237, 221] width 406 height 211
click at [35, 187] on div at bounding box center [237, 221] width 406 height 211
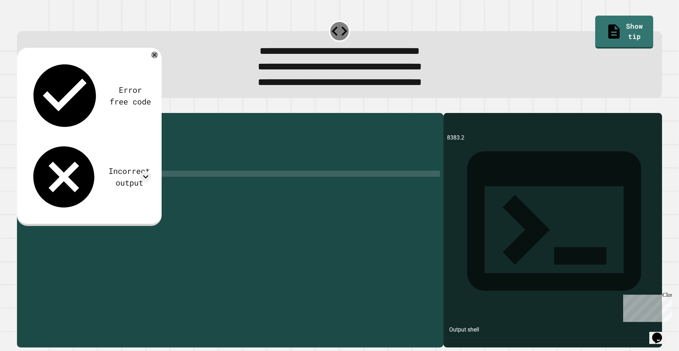
click at [29, 177] on div "10" at bounding box center [25, 174] width 17 height 6
click at [30, 177] on div "10" at bounding box center [25, 174] width 17 height 6
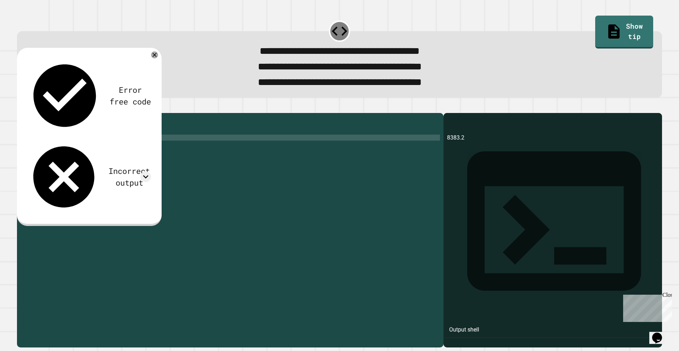
click at [53, 149] on div at bounding box center [237, 221] width 406 height 211
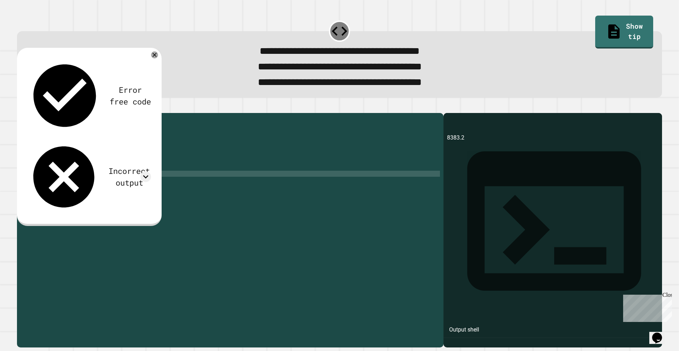
click at [35, 191] on div at bounding box center [237, 221] width 406 height 211
click at [29, 177] on div "10" at bounding box center [25, 174] width 17 height 6
click at [33, 177] on div "10" at bounding box center [25, 174] width 17 height 6
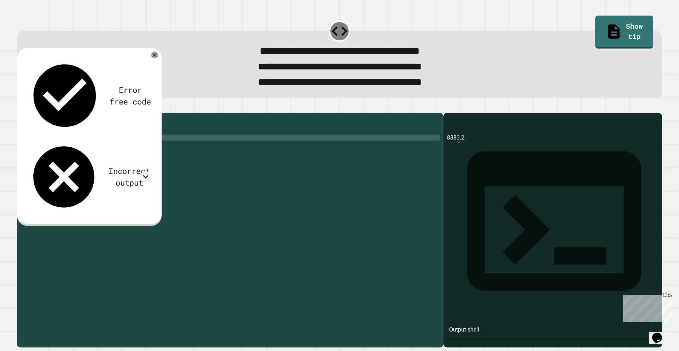
click at [53, 152] on div at bounding box center [237, 221] width 406 height 211
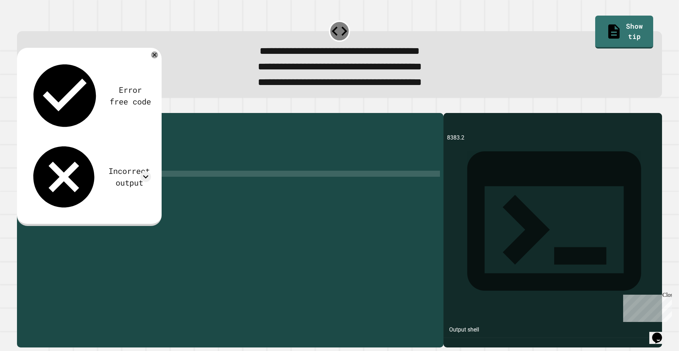
click at [32, 177] on div "10" at bounding box center [25, 174] width 17 height 6
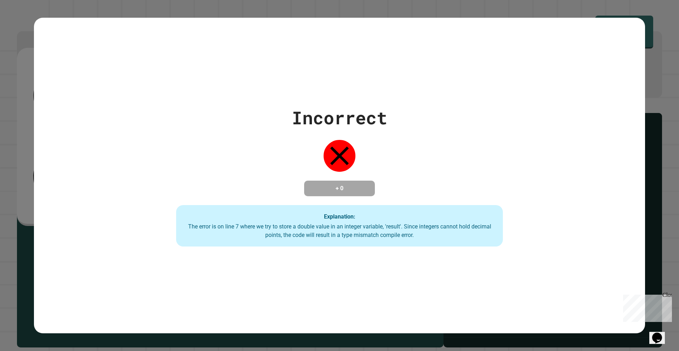
scroll to position [0, 4]
type textarea "**********"
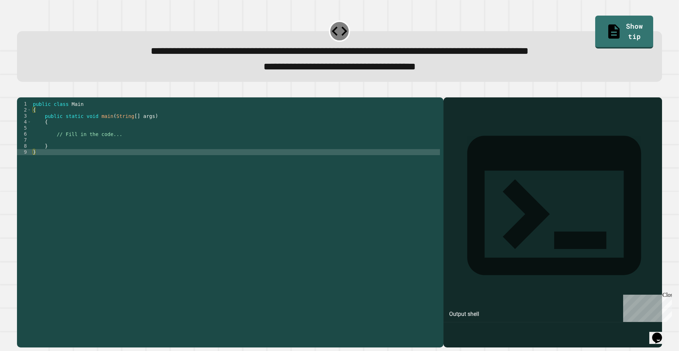
click at [31, 155] on div "9" at bounding box center [24, 152] width 15 height 6
click at [18, 155] on div "9" at bounding box center [24, 152] width 15 height 6
click at [24, 155] on div "9" at bounding box center [24, 152] width 15 height 6
click at [35, 161] on div at bounding box center [235, 215] width 409 height 229
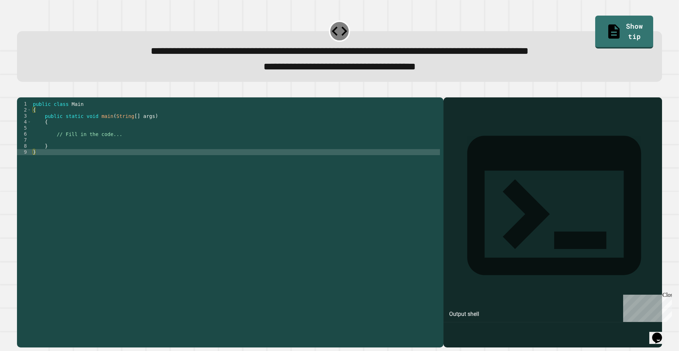
click at [28, 155] on div "9" at bounding box center [24, 152] width 15 height 6
click at [31, 162] on div at bounding box center [235, 215] width 409 height 229
click at [30, 155] on div "9" at bounding box center [24, 152] width 15 height 6
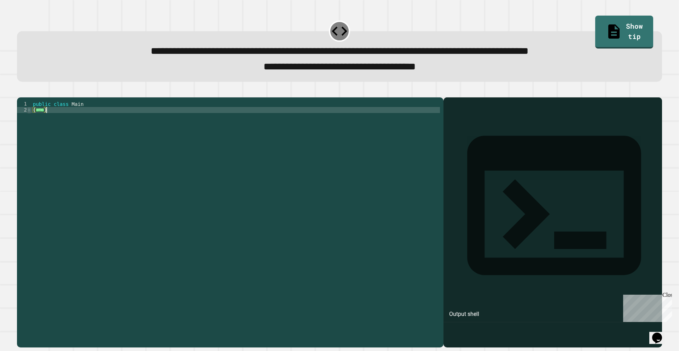
click at [27, 113] on span "Toggle code folding, rows 2 through 9" at bounding box center [29, 110] width 4 height 6
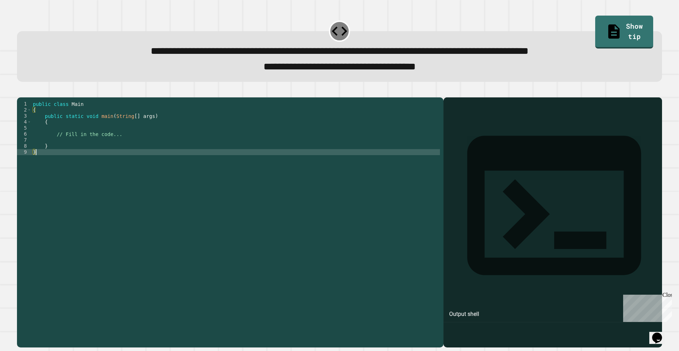
click at [31, 143] on div "7" at bounding box center [24, 140] width 15 height 6
type textarea "*"
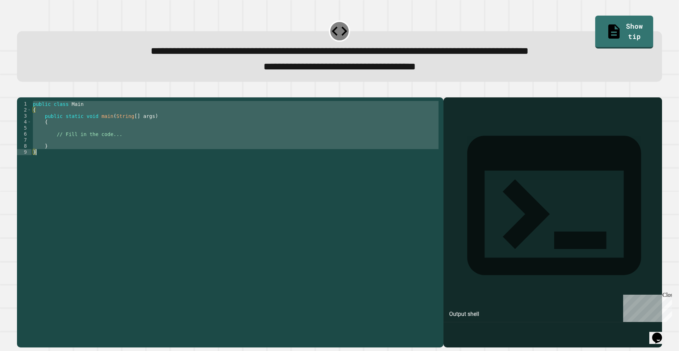
click at [36, 155] on div at bounding box center [37, 152] width 3 height 6
click at [29, 155] on div "9" at bounding box center [24, 152] width 15 height 6
click at [30, 155] on div "9" at bounding box center [24, 152] width 15 height 6
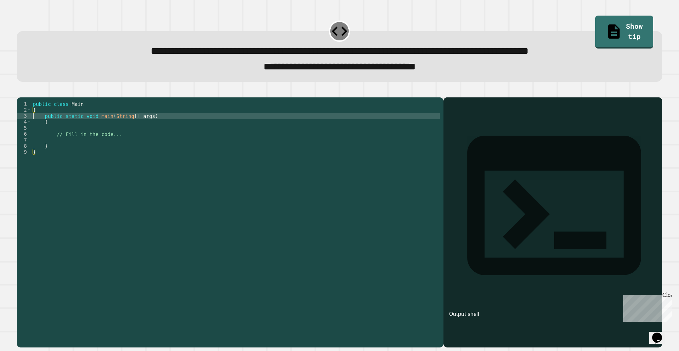
type textarea "*"
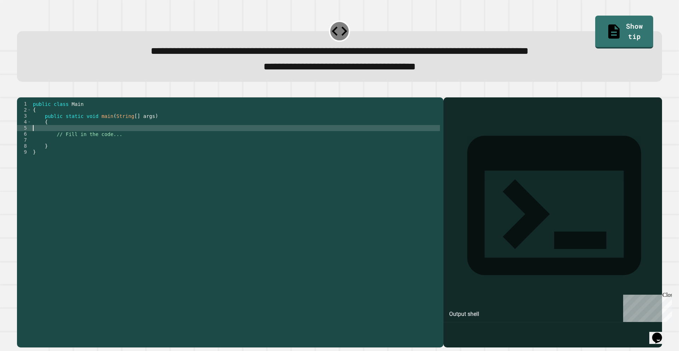
type textarea "**********"
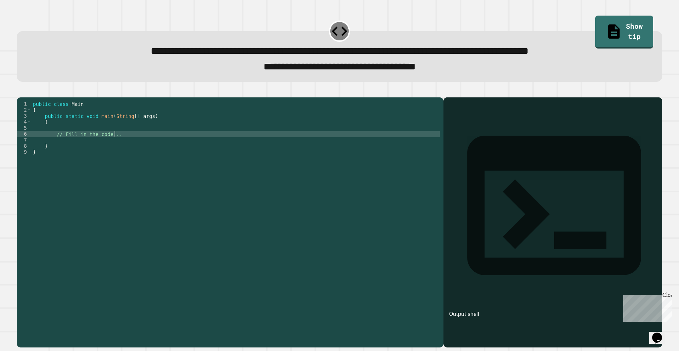
type textarea "*"
type textarea "**********"
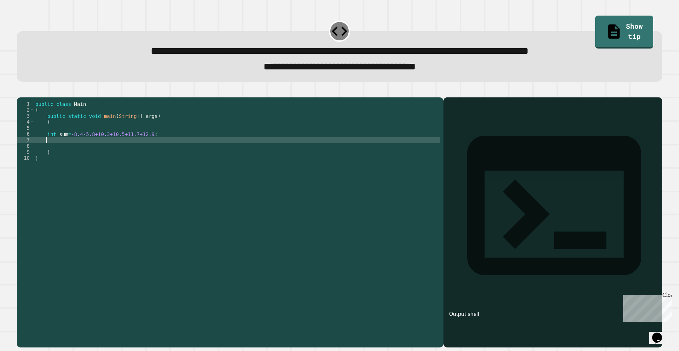
click at [53, 147] on div at bounding box center [237, 215] width 406 height 229
click at [77, 150] on div at bounding box center [237, 215] width 406 height 229
click at [45, 145] on div at bounding box center [237, 215] width 406 height 229
click at [39, 145] on div at bounding box center [237, 215] width 406 height 229
click at [33, 137] on div "6" at bounding box center [25, 134] width 17 height 6
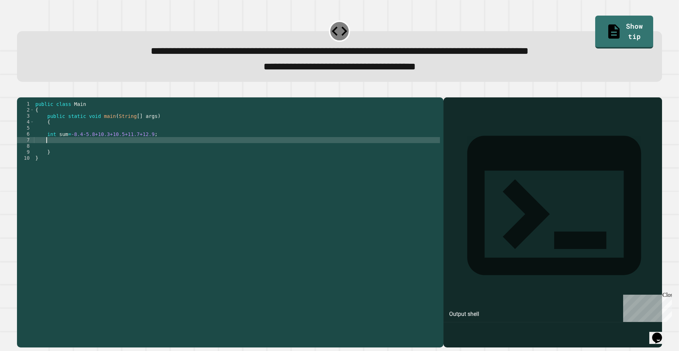
type textarea "**********"
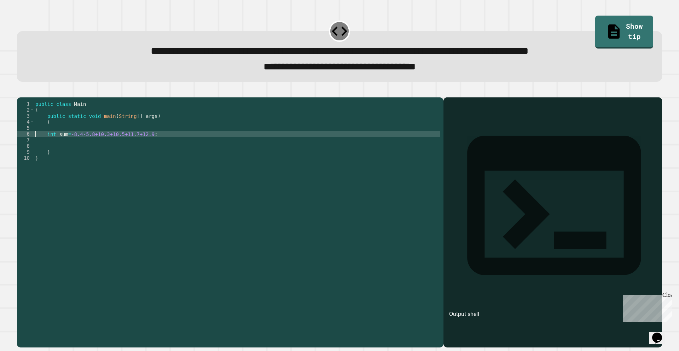
scroll to position [0, 0]
type textarea "*"
type textarea "**********"
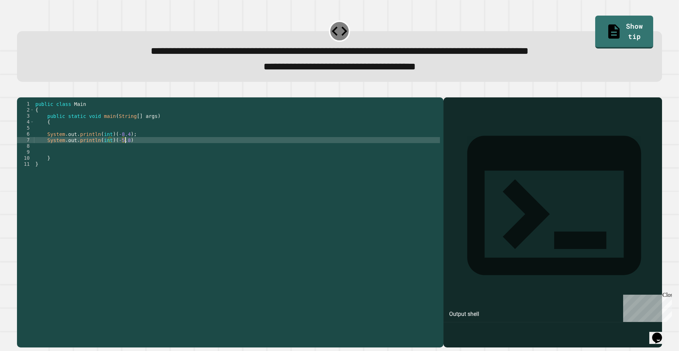
type textarea "**********"
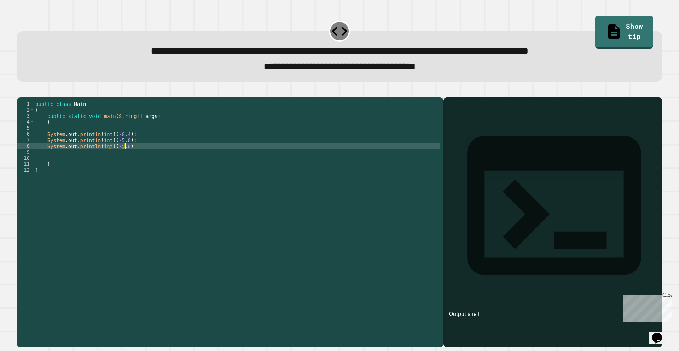
type textarea "**********"
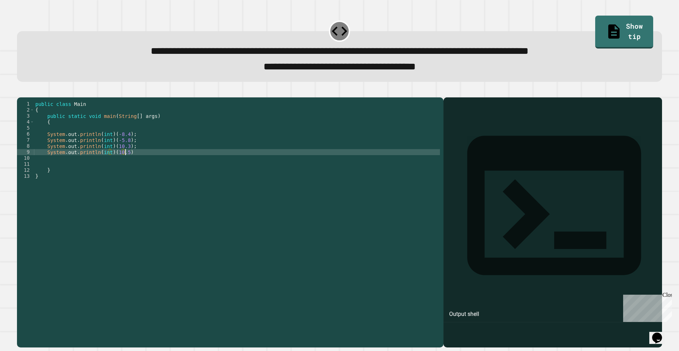
type textarea "**********"
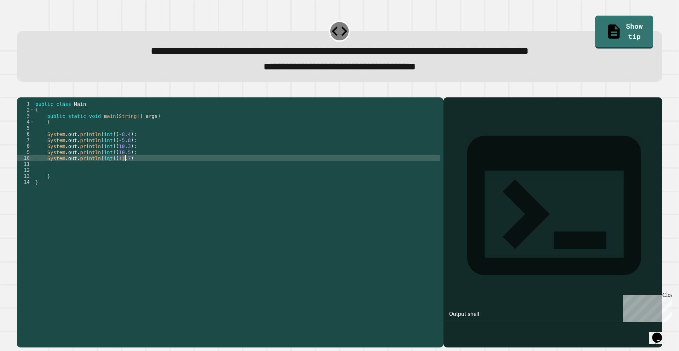
type textarea "**********"
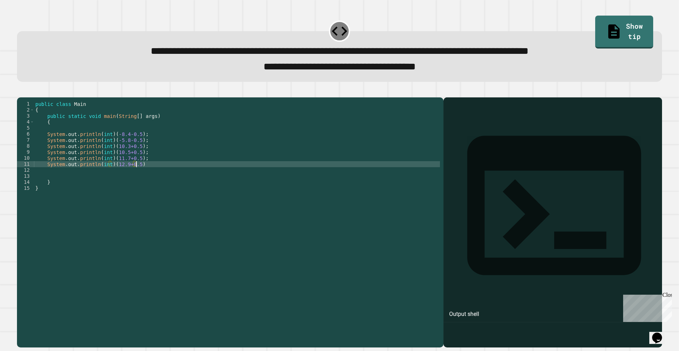
scroll to position [0, 7]
click at [28, 95] on span "button" at bounding box center [339, 218] width 645 height 259
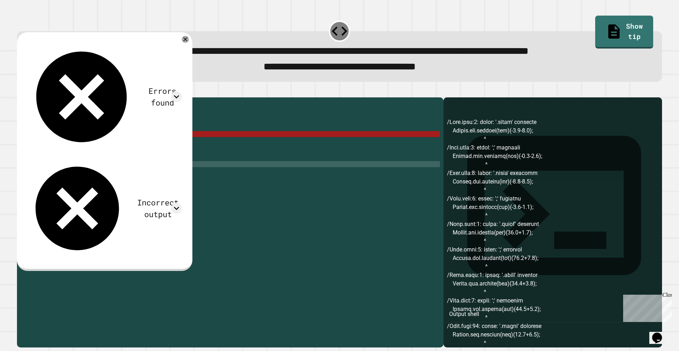
click at [97, 145] on div at bounding box center [237, 215] width 406 height 229
click at [189, 40] on icon at bounding box center [185, 38] width 7 height 7
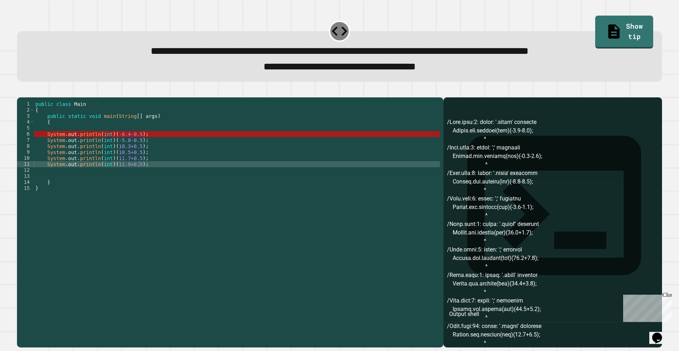
click at [34, 167] on div "11" at bounding box center [25, 164] width 17 height 6
click at [31, 167] on div "11" at bounding box center [25, 164] width 17 height 6
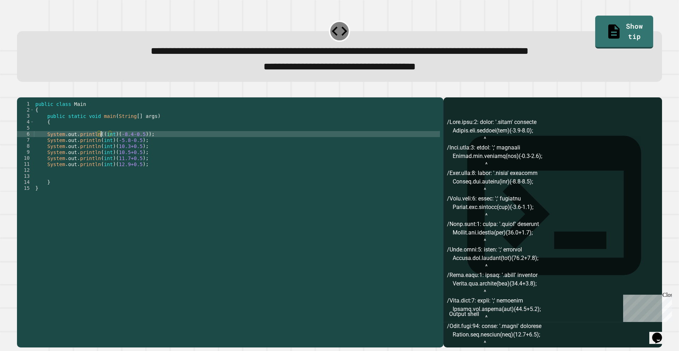
scroll to position [0, 5]
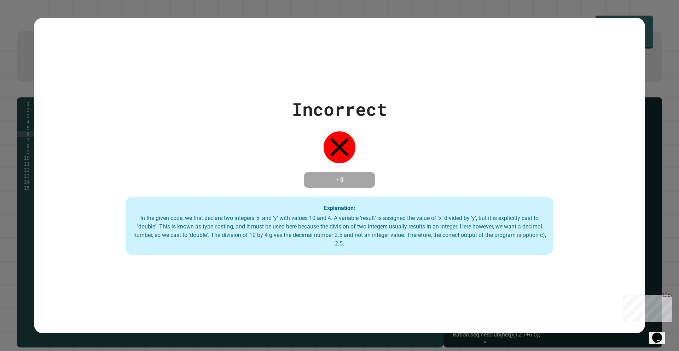
type textarea "**********"
click at [225, 160] on div "Incorrect + 0 Explanation: In the given code, we first declare two integers 'x'…" at bounding box center [339, 175] width 611 height 159
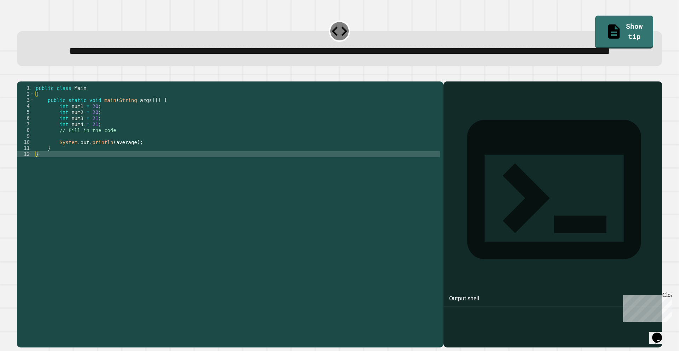
click at [38, 127] on div at bounding box center [237, 199] width 406 height 229
click at [30, 157] on div "12" at bounding box center [25, 154] width 17 height 6
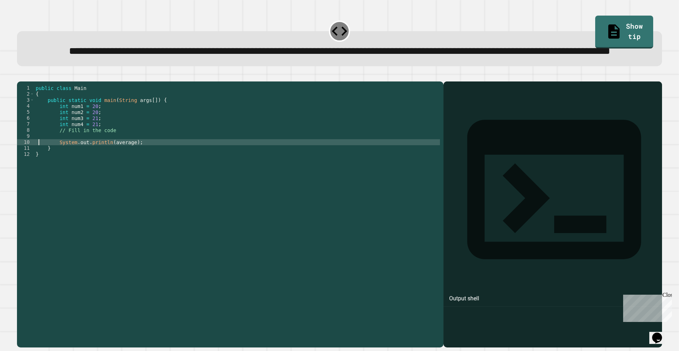
type textarea "**********"
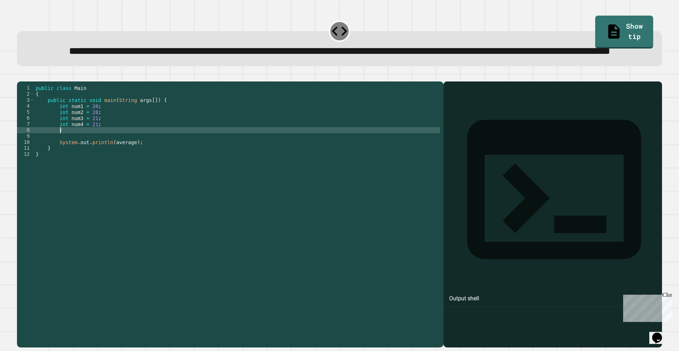
type textarea "*"
type textarea "**********"
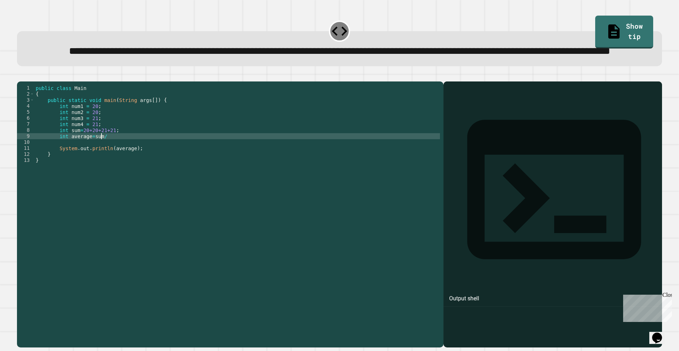
scroll to position [0, 4]
type textarea "**********"
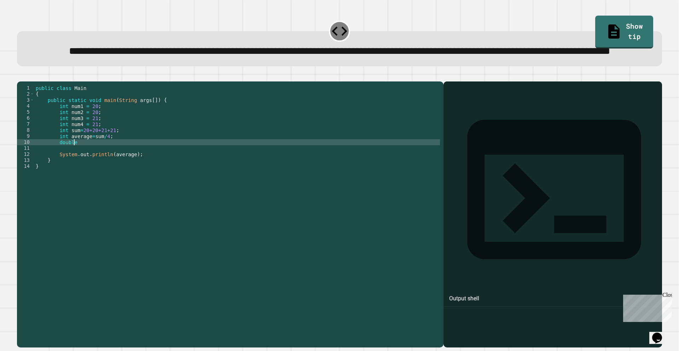
scroll to position [0, 2]
drag, startPoint x: 79, startPoint y: 159, endPoint x: 105, endPoint y: 157, distance: 25.5
click at [104, 157] on div at bounding box center [237, 199] width 406 height 229
click at [107, 157] on div at bounding box center [237, 199] width 406 height 229
click at [78, 168] on div at bounding box center [237, 199] width 406 height 229
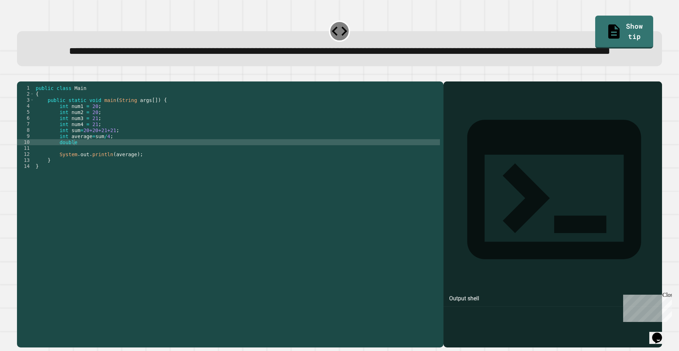
drag, startPoint x: 56, startPoint y: 168, endPoint x: 48, endPoint y: 170, distance: 8.0
click at [55, 168] on div at bounding box center [237, 199] width 406 height 229
click at [48, 170] on div at bounding box center [237, 199] width 406 height 229
click at [34, 145] on div "10" at bounding box center [25, 142] width 17 height 6
click at [33, 145] on div "10" at bounding box center [25, 142] width 17 height 6
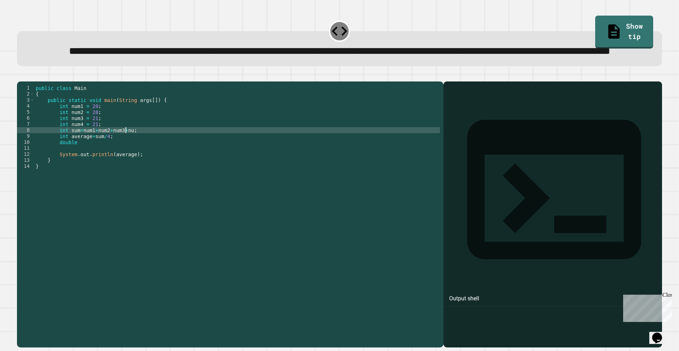
scroll to position [0, 6]
click at [64, 170] on div at bounding box center [237, 199] width 406 height 229
click at [103, 163] on div at bounding box center [237, 199] width 406 height 229
click at [39, 156] on div at bounding box center [237, 199] width 406 height 229
click at [27, 133] on div "8" at bounding box center [25, 130] width 17 height 6
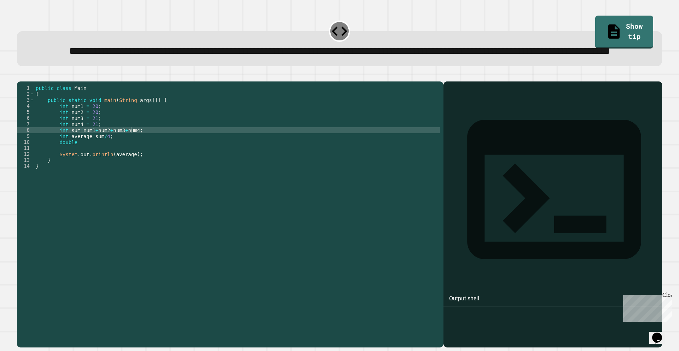
click at [30, 133] on div "8" at bounding box center [25, 130] width 17 height 6
click at [17, 133] on div "8" at bounding box center [25, 130] width 17 height 6
click at [24, 133] on div "8" at bounding box center [25, 130] width 17 height 6
click at [30, 133] on div "8" at bounding box center [25, 130] width 17 height 6
click at [13, 158] on div "**********" at bounding box center [339, 175] width 679 height 351
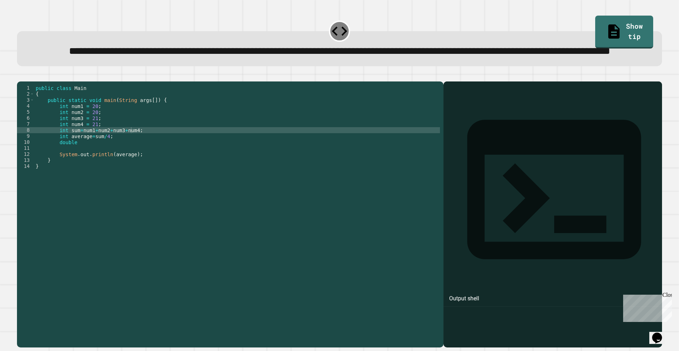
click at [28, 133] on div "8" at bounding box center [25, 130] width 17 height 6
click at [19, 133] on div "8" at bounding box center [25, 130] width 17 height 6
click at [27, 133] on div "8" at bounding box center [25, 130] width 17 height 6
click at [20, 133] on div "8" at bounding box center [25, 130] width 17 height 6
click at [6, 159] on div "**********" at bounding box center [339, 175] width 679 height 351
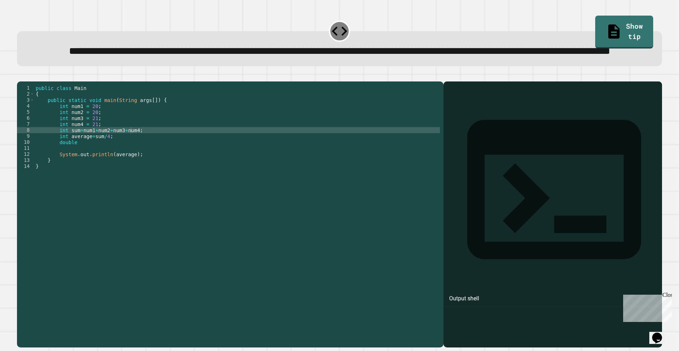
click at [21, 133] on div "8" at bounding box center [25, 130] width 17 height 6
click at [24, 133] on div "8" at bounding box center [25, 130] width 17 height 6
click at [34, 133] on div "8" at bounding box center [25, 130] width 17 height 6
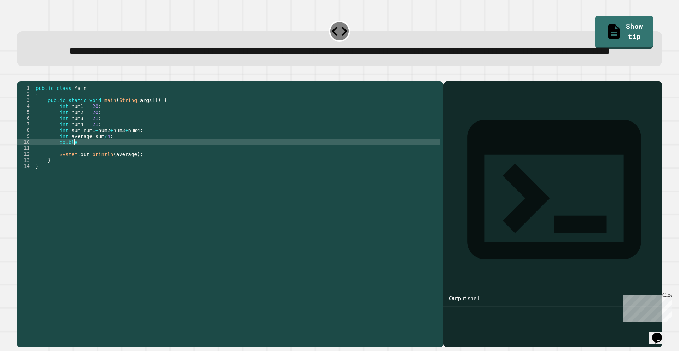
scroll to position [0, 2]
type textarea "*"
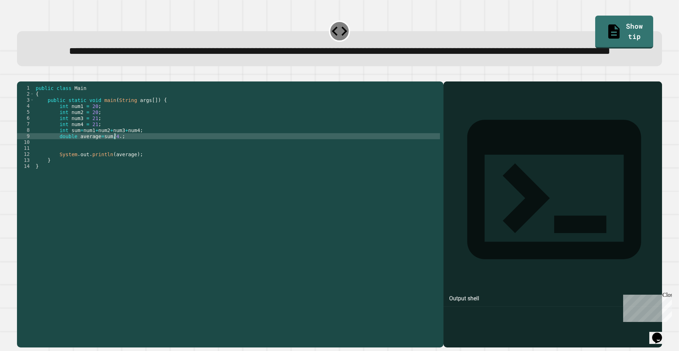
scroll to position [0, 6]
type textarea "**********"
click at [365, 81] on div at bounding box center [339, 77] width 645 height 8
click at [28, 96] on span "button" at bounding box center [339, 210] width 645 height 274
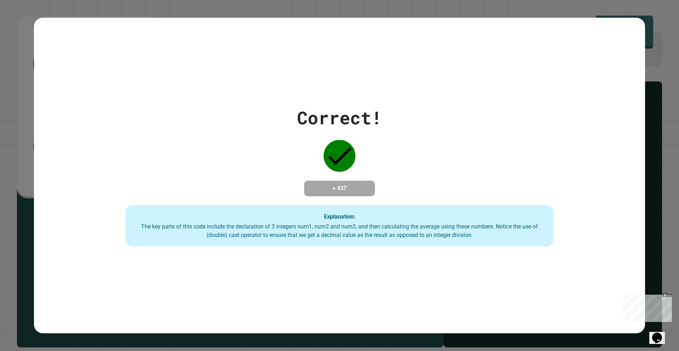
click at [0, 97] on div "Correct! + 437 Explanation: The key parts of this code include the declaration …" at bounding box center [339, 175] width 679 height 351
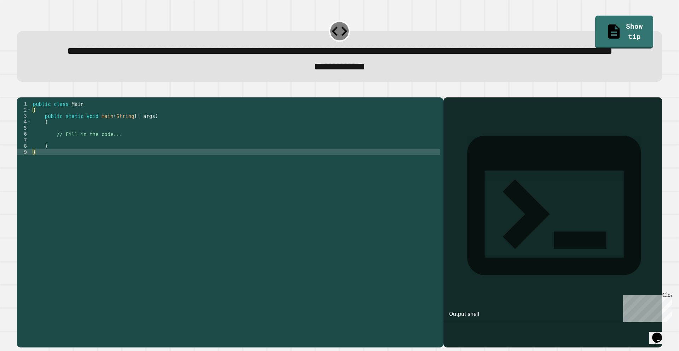
click at [29, 155] on div "9" at bounding box center [24, 152] width 15 height 6
click at [31, 155] on div "9" at bounding box center [24, 152] width 15 height 6
click at [33, 179] on div at bounding box center [235, 206] width 409 height 211
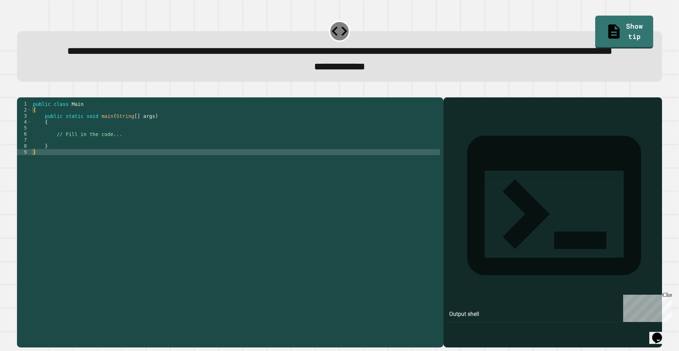
click at [31, 155] on div "9" at bounding box center [24, 152] width 15 height 6
click at [30, 149] on div "8" at bounding box center [24, 146] width 15 height 6
click at [30, 155] on div "9" at bounding box center [24, 152] width 15 height 6
click at [28, 155] on div "9" at bounding box center [24, 152] width 15 height 6
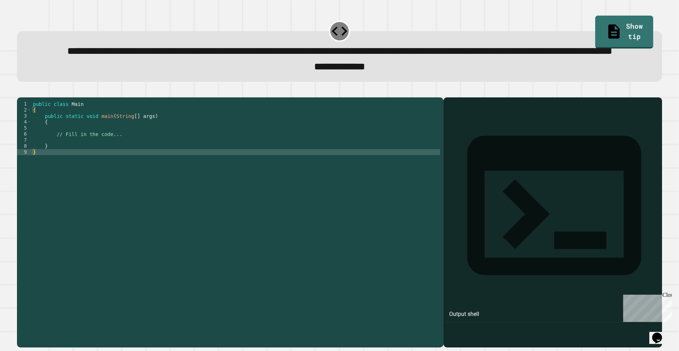
click at [29, 143] on div "7" at bounding box center [24, 140] width 15 height 6
click at [25, 137] on div "6" at bounding box center [24, 134] width 15 height 6
click at [25, 143] on div "7" at bounding box center [24, 140] width 15 height 6
click at [27, 155] on div "9" at bounding box center [24, 152] width 15 height 6
click at [31, 179] on div at bounding box center [235, 206] width 409 height 211
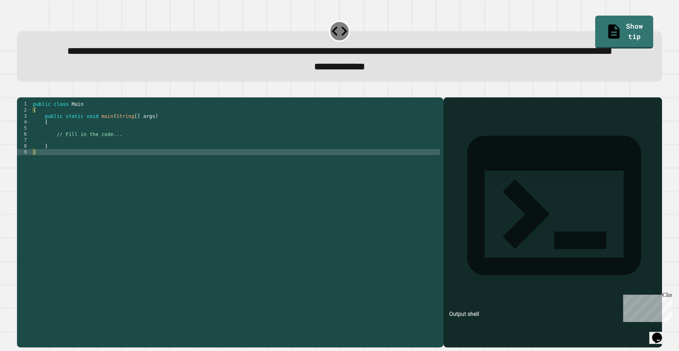
click at [35, 177] on div at bounding box center [235, 206] width 409 height 211
click at [27, 155] on div "9" at bounding box center [24, 152] width 15 height 6
click at [32, 179] on div at bounding box center [235, 206] width 409 height 211
click at [37, 180] on div at bounding box center [235, 206] width 409 height 211
drag, startPoint x: 32, startPoint y: 179, endPoint x: 30, endPoint y: 165, distance: 14.6
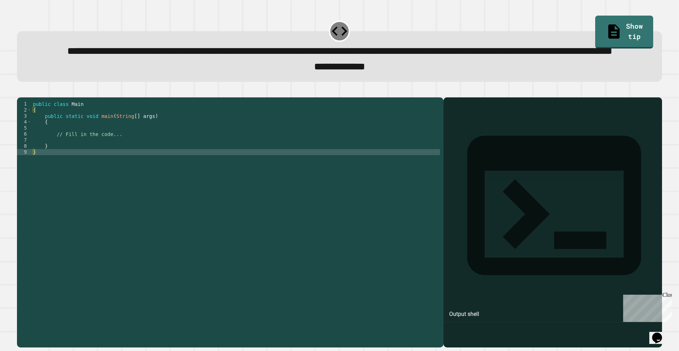
click at [31, 179] on div at bounding box center [235, 206] width 409 height 211
click at [30, 125] on span "Toggle code folding, rows 4 through 8" at bounding box center [29, 122] width 4 height 6
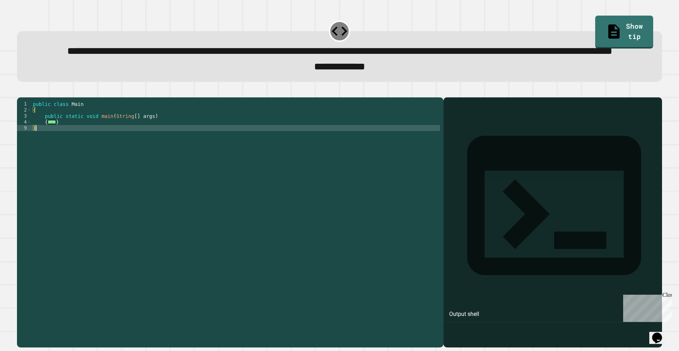
click at [27, 113] on div "2" at bounding box center [24, 110] width 15 height 6
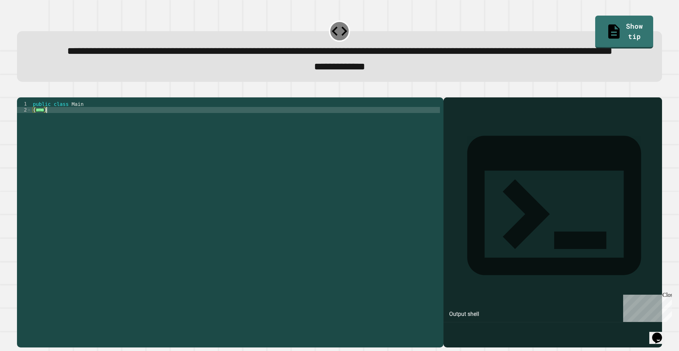
click at [37, 136] on div at bounding box center [235, 206] width 409 height 211
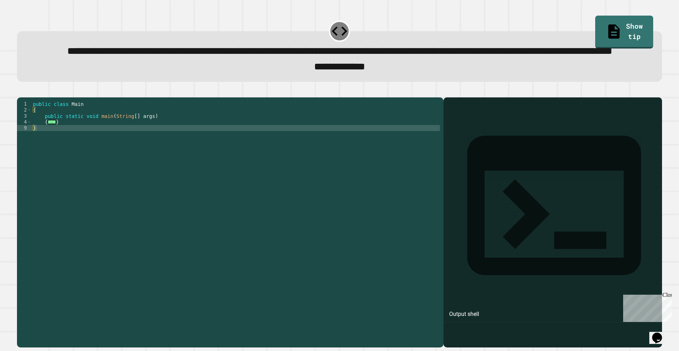
click at [48, 150] on div at bounding box center [235, 206] width 409 height 211
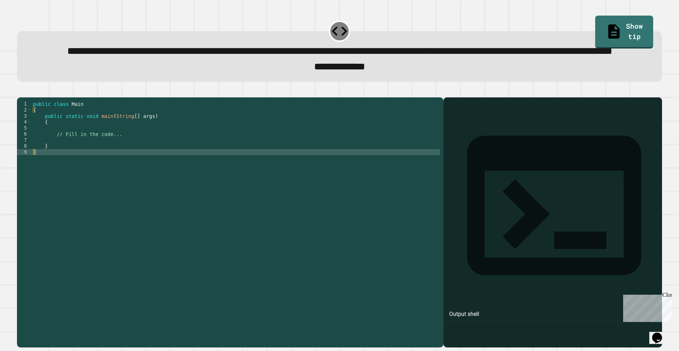
click at [37, 155] on div at bounding box center [37, 152] width 3 height 6
click at [36, 155] on div at bounding box center [37, 152] width 3 height 6
click at [33, 179] on div at bounding box center [235, 206] width 409 height 211
click at [28, 155] on div "9" at bounding box center [24, 152] width 15 height 6
type textarea "*"
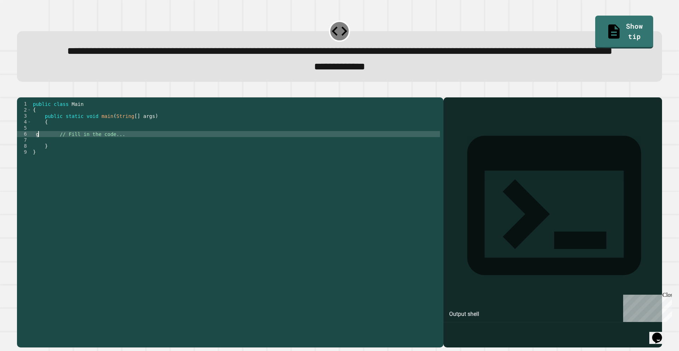
scroll to position [0, 0]
type textarea "*"
type textarea "**********"
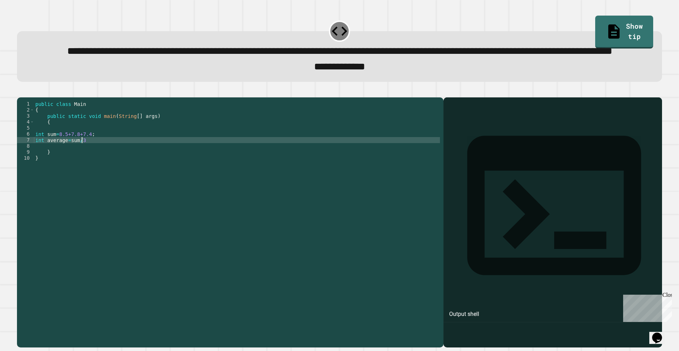
scroll to position [0, 3]
type textarea "**********"
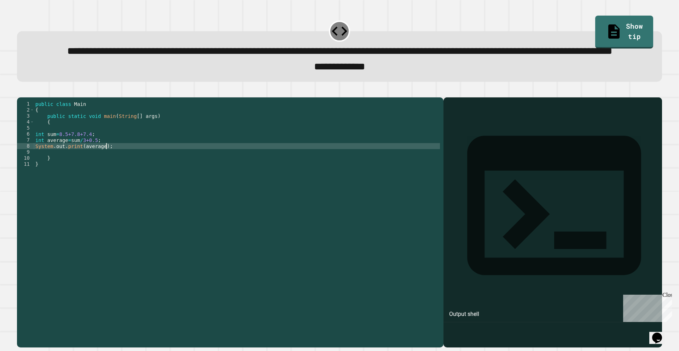
scroll to position [0, 4]
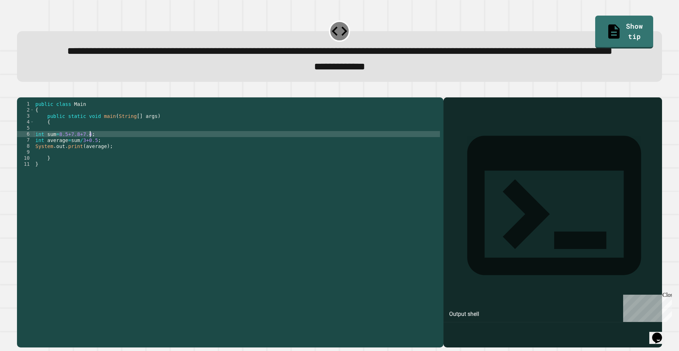
type textarea "**********"
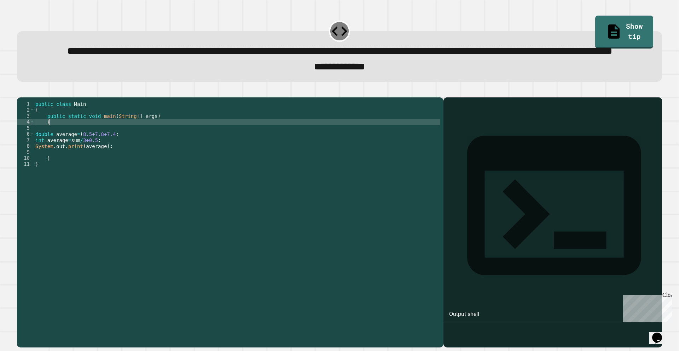
type textarea "*"
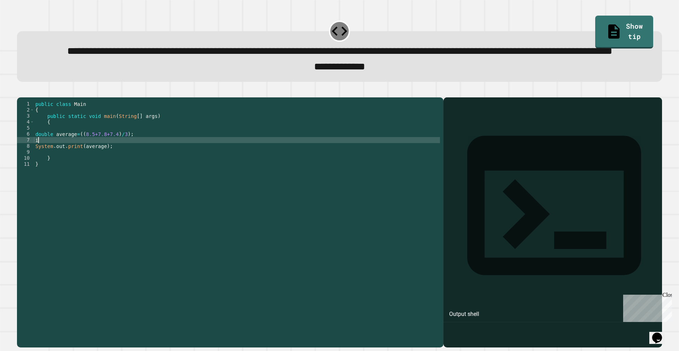
type textarea "*"
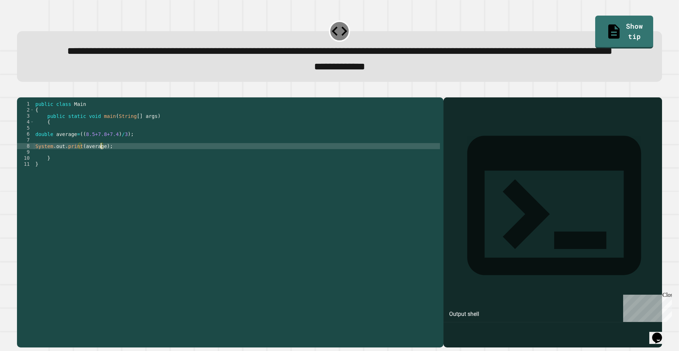
type textarea "**********"
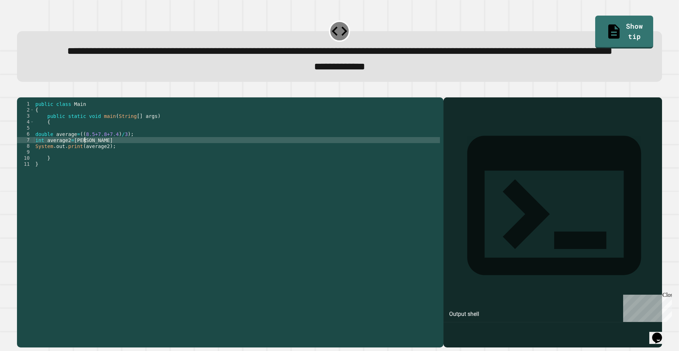
scroll to position [0, 4]
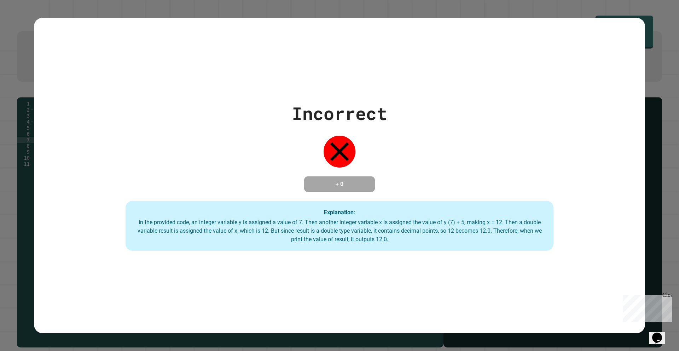
type textarea "**********"
click at [247, 138] on div "Incorrect + 0 Explanation: In the provided code, an integer variable y is assig…" at bounding box center [339, 175] width 611 height 151
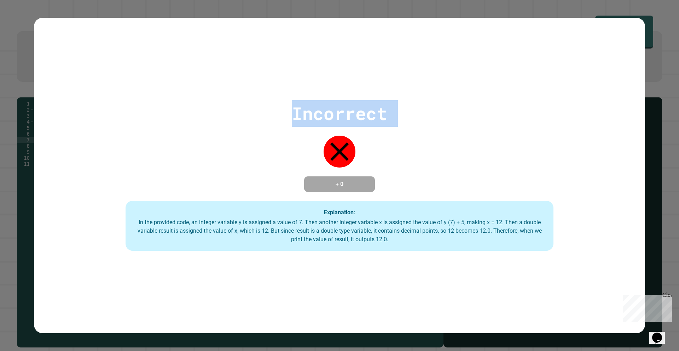
click at [247, 138] on div "Incorrect + 0 Explanation: In the provided code, an integer variable y is assig…" at bounding box center [339, 175] width 611 height 151
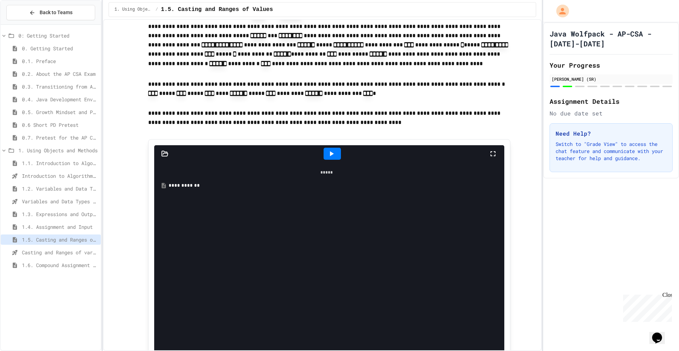
scroll to position [248, 0]
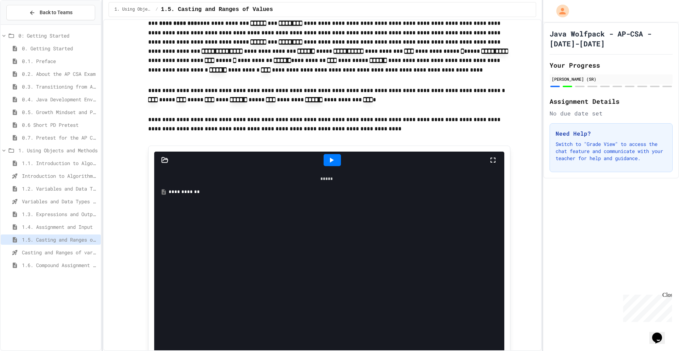
click at [195, 188] on div "**********" at bounding box center [332, 191] width 326 height 7
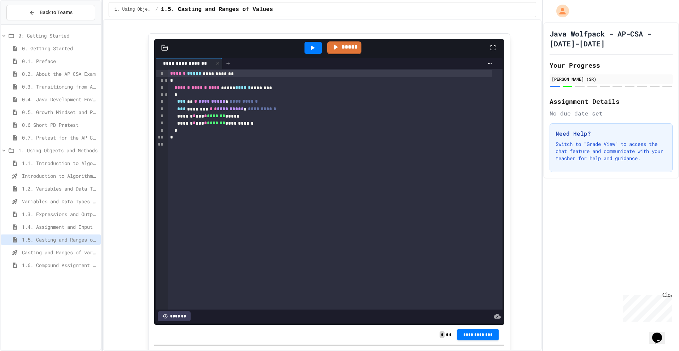
scroll to position [1486, 0]
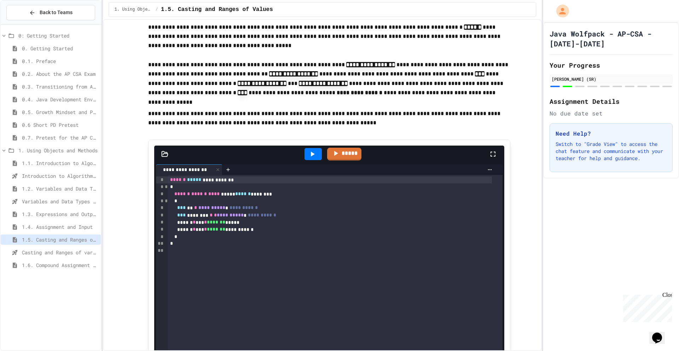
click at [225, 210] on span "**********" at bounding box center [211, 207] width 27 height 5
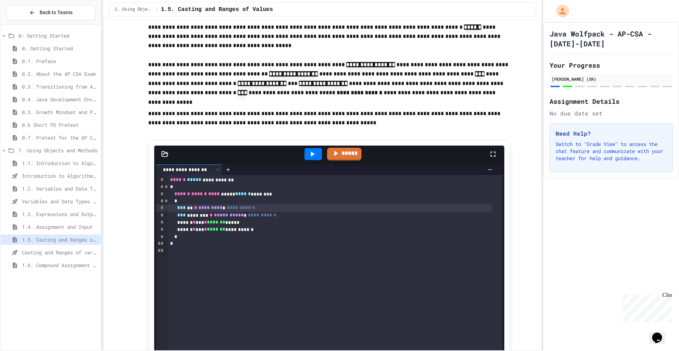
click at [252, 219] on div "**********" at bounding box center [330, 215] width 324 height 7
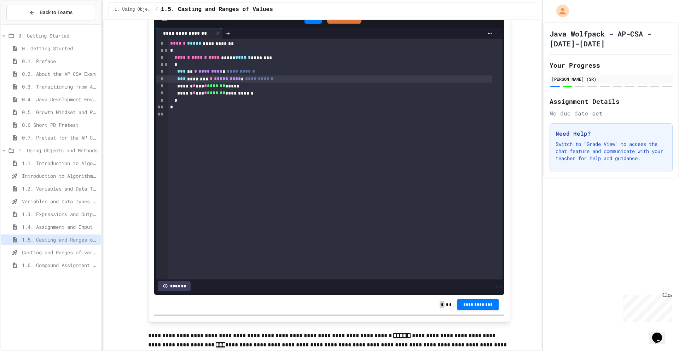
scroll to position [1663, 0]
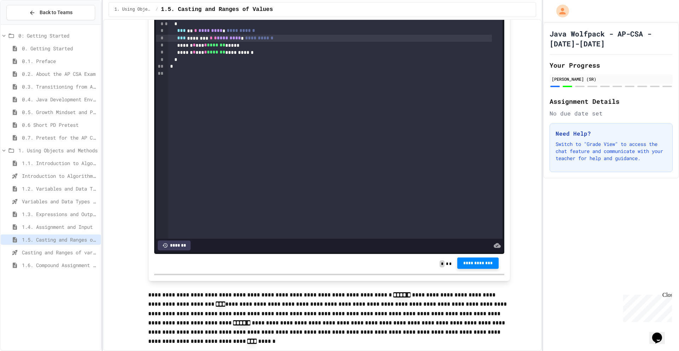
click at [459, 269] on button "**********" at bounding box center [478, 262] width 42 height 11
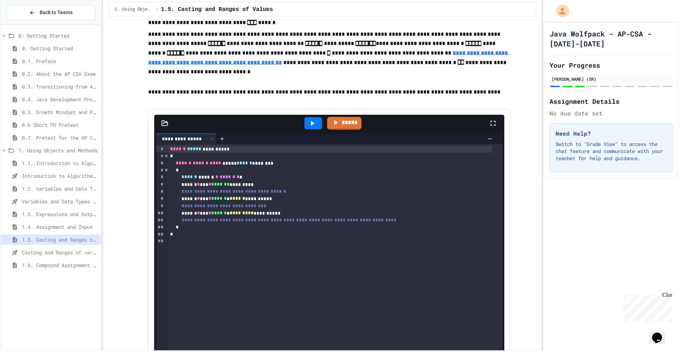
scroll to position [2052, 0]
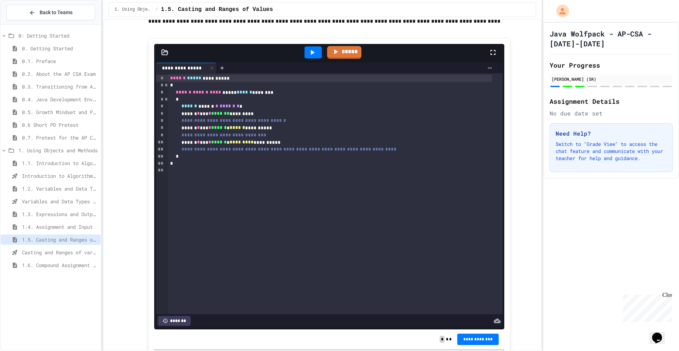
click at [230, 116] on span "*******" at bounding box center [220, 113] width 18 height 5
click at [231, 108] on span "****" at bounding box center [225, 105] width 11 height 5
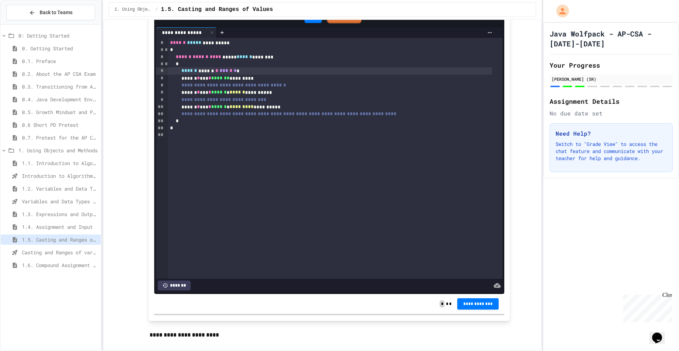
click at [473, 309] on button "**********" at bounding box center [478, 303] width 42 height 11
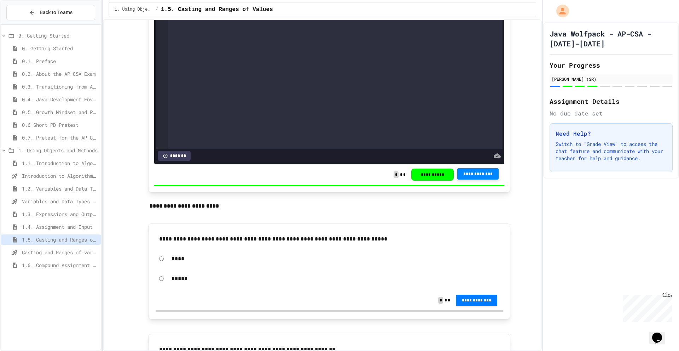
scroll to position [2229, 0]
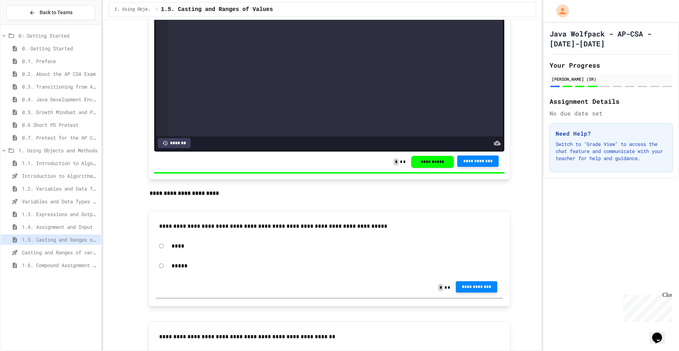
click at [462, 291] on button "**********" at bounding box center [477, 286] width 42 height 11
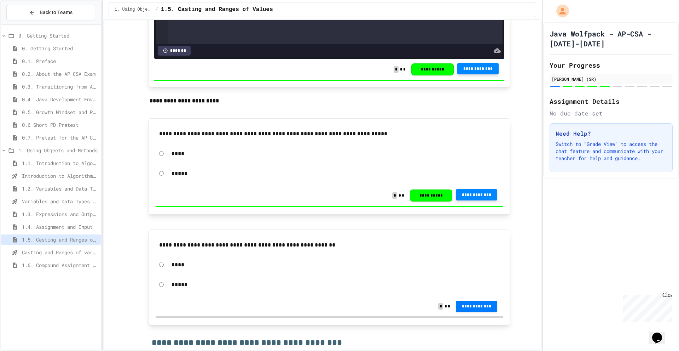
scroll to position [2371, 0]
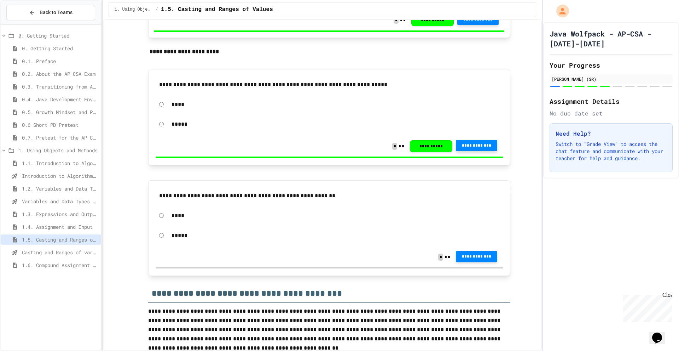
click at [479, 260] on button "**********" at bounding box center [477, 256] width 42 height 11
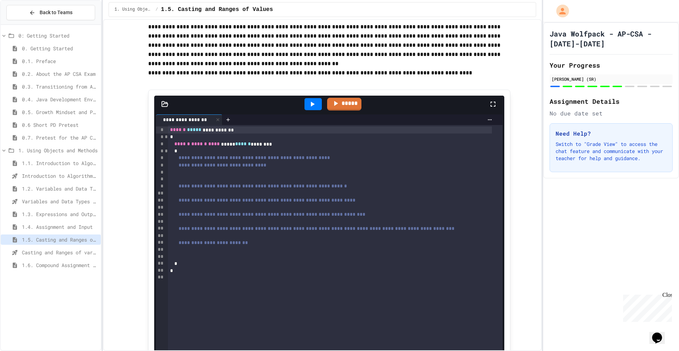
scroll to position [2618, 0]
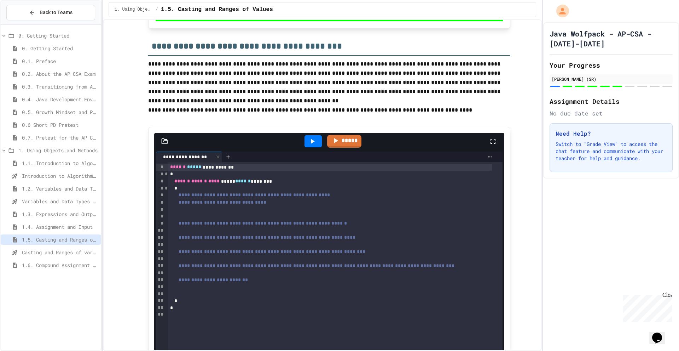
click at [211, 213] on div at bounding box center [335, 209] width 335 height 7
click at [214, 197] on span "**********" at bounding box center [254, 194] width 151 height 5
click at [266, 205] on span "**********" at bounding box center [223, 202] width 88 height 5
click at [248, 205] on span "**********" at bounding box center [223, 202] width 88 height 5
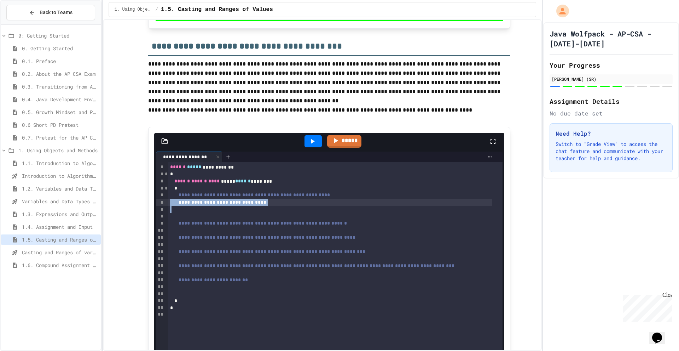
click at [248, 205] on span "**********" at bounding box center [223, 202] width 88 height 5
click at [247, 205] on span "**********" at bounding box center [223, 202] width 88 height 5
click at [188, 197] on span "**********" at bounding box center [254, 194] width 151 height 5
click at [185, 197] on span "**********" at bounding box center [254, 194] width 151 height 5
click at [183, 198] on div "**********" at bounding box center [330, 194] width 324 height 7
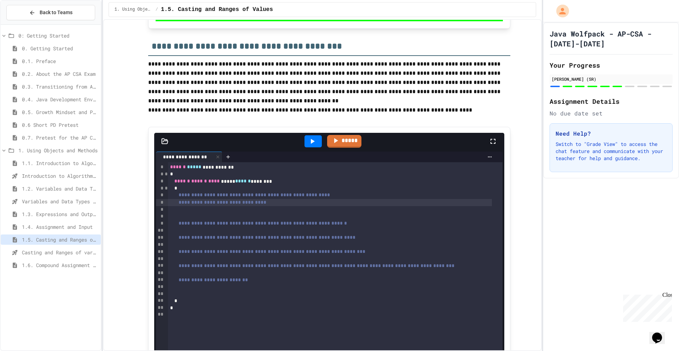
drag, startPoint x: 275, startPoint y: 211, endPoint x: 184, endPoint y: 202, distance: 91.4
click at [184, 202] on div "**********" at bounding box center [335, 282] width 335 height 241
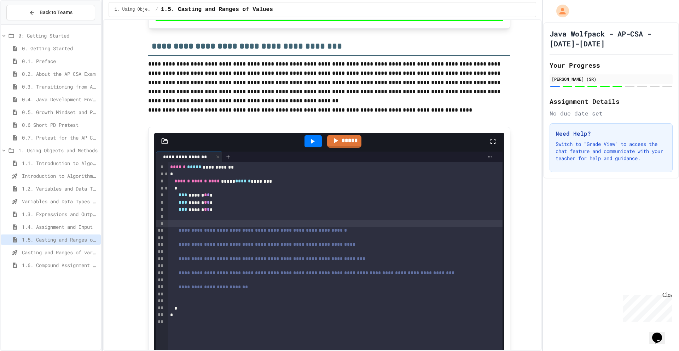
click at [277, 232] on span "**********" at bounding box center [263, 230] width 168 height 5
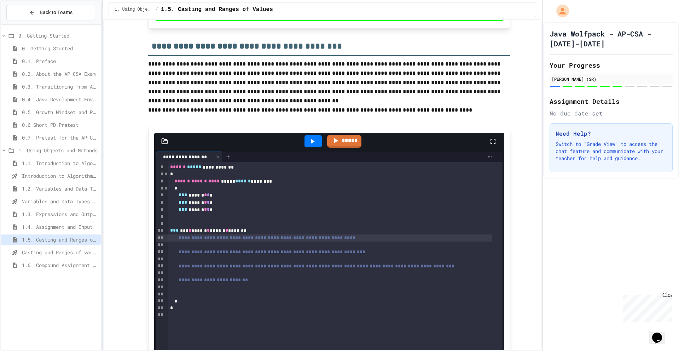
click at [274, 240] on span "**********" at bounding box center [267, 237] width 177 height 5
click at [264, 254] on span "**********" at bounding box center [272, 251] width 187 height 5
click at [247, 240] on span "**********" at bounding box center [267, 237] width 177 height 5
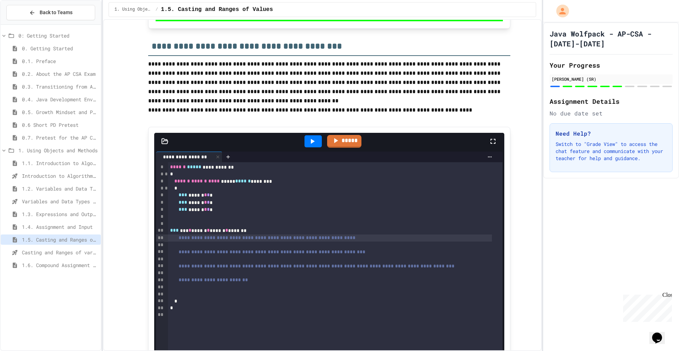
click at [245, 248] on div at bounding box center [335, 244] width 335 height 7
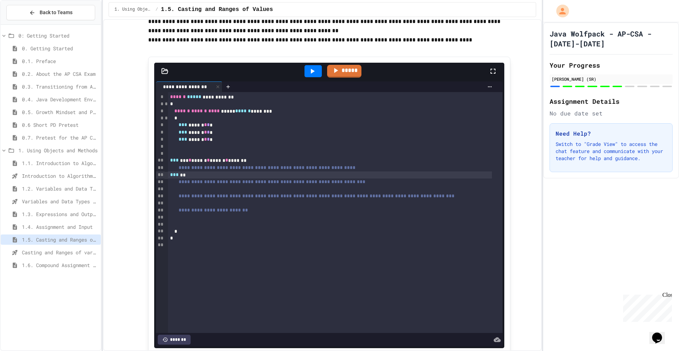
scroll to position [2689, 0]
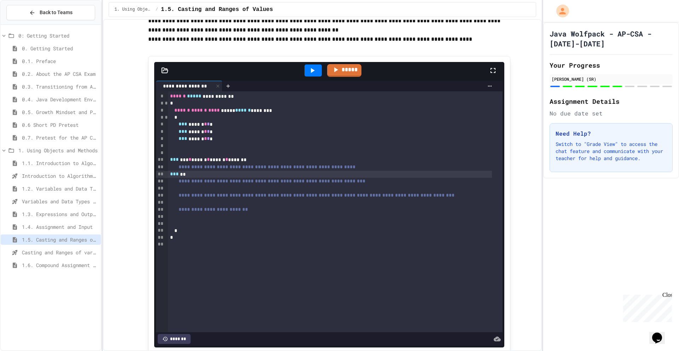
click at [67, 267] on span "1.6. Compound Assignment Operators" at bounding box center [60, 264] width 76 height 7
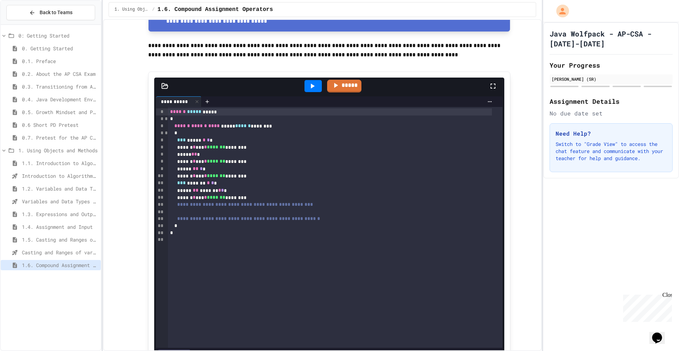
scroll to position [354, 0]
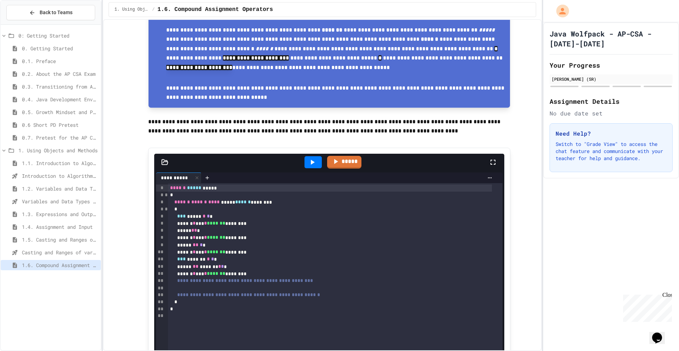
click at [42, 237] on span "1.5. Casting and Ranges of Values" at bounding box center [60, 239] width 76 height 7
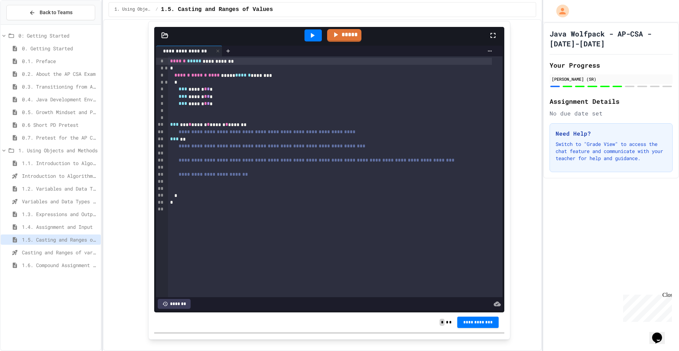
scroll to position [2724, 0]
click at [205, 171] on div at bounding box center [335, 167] width 335 height 7
click at [237, 171] on div at bounding box center [335, 167] width 335 height 7
click at [226, 149] on div "**********" at bounding box center [330, 145] width 324 height 7
click at [182, 142] on div "*** **" at bounding box center [330, 138] width 324 height 7
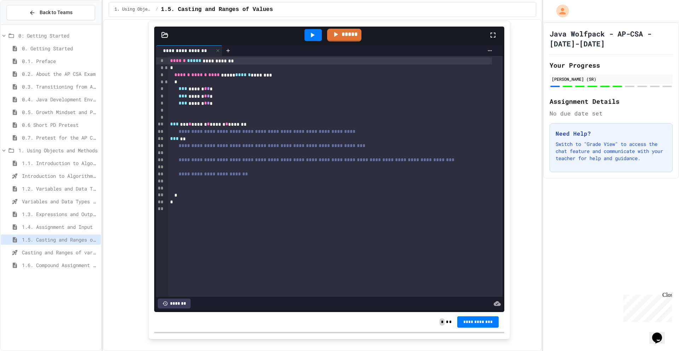
click at [184, 142] on div "*** **" at bounding box center [330, 138] width 324 height 7
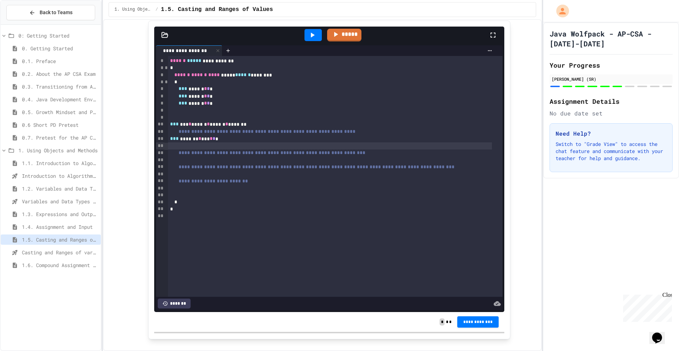
click at [274, 163] on div at bounding box center [335, 159] width 335 height 7
click at [191, 142] on div "*** ******* * *** * * *" at bounding box center [330, 138] width 324 height 7
click at [210, 163] on div at bounding box center [335, 159] width 335 height 7
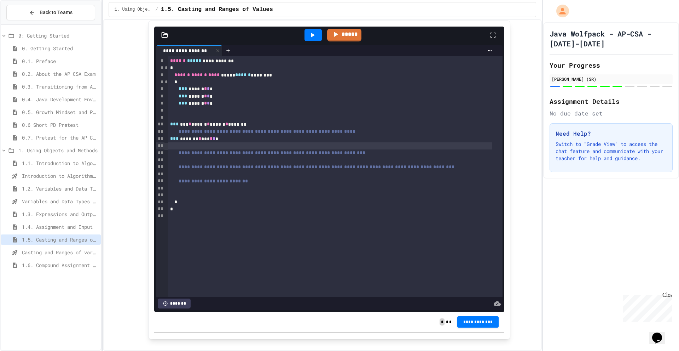
click at [219, 155] on span "**********" at bounding box center [272, 152] width 187 height 5
click at [198, 141] on span "*" at bounding box center [199, 138] width 3 height 5
click at [219, 142] on div "*** ******* * *** * * *" at bounding box center [330, 138] width 324 height 7
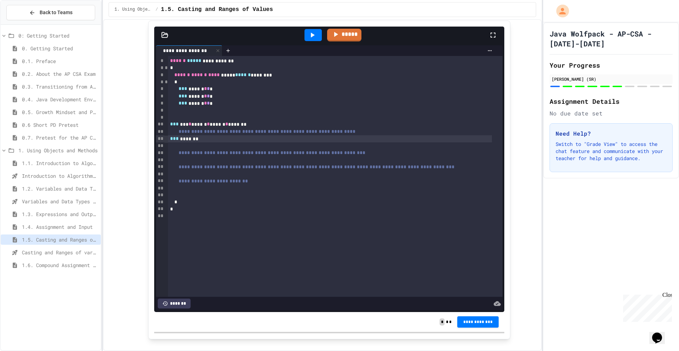
click at [217, 163] on div at bounding box center [335, 159] width 335 height 7
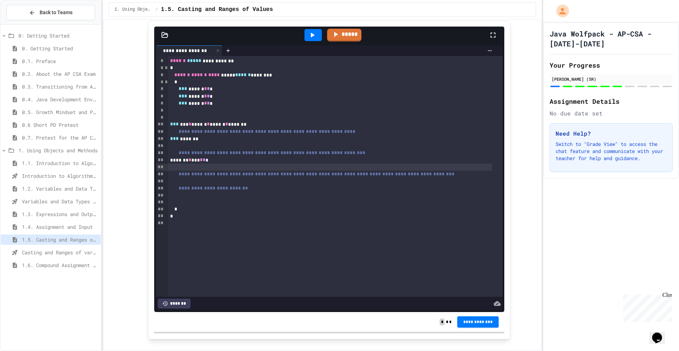
click at [225, 185] on div at bounding box center [335, 181] width 335 height 7
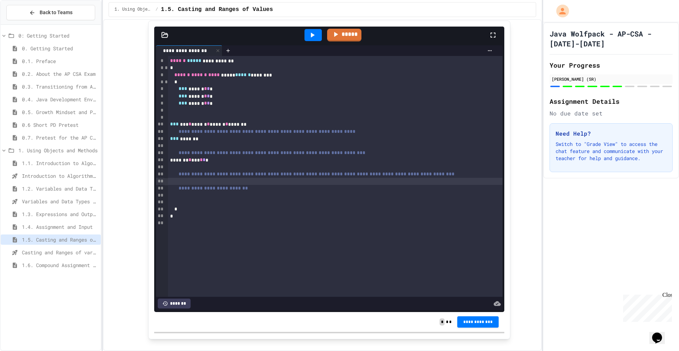
click at [171, 141] on span "***" at bounding box center [174, 138] width 8 height 5
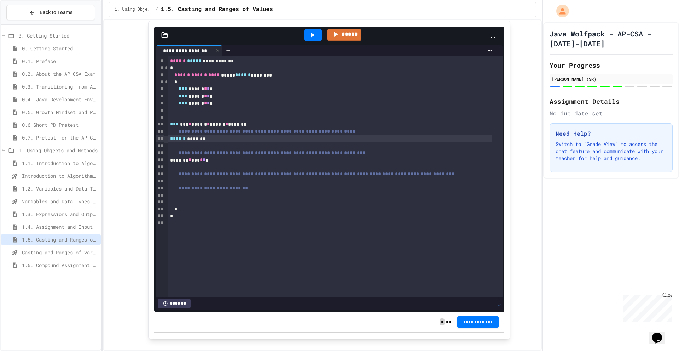
click at [173, 126] on span "***" at bounding box center [174, 123] width 8 height 5
click at [189, 162] on span "*" at bounding box center [190, 159] width 3 height 5
click at [192, 190] on span "**********" at bounding box center [213, 187] width 69 height 5
click at [203, 163] on div "******* * *** * * *" at bounding box center [330, 159] width 324 height 7
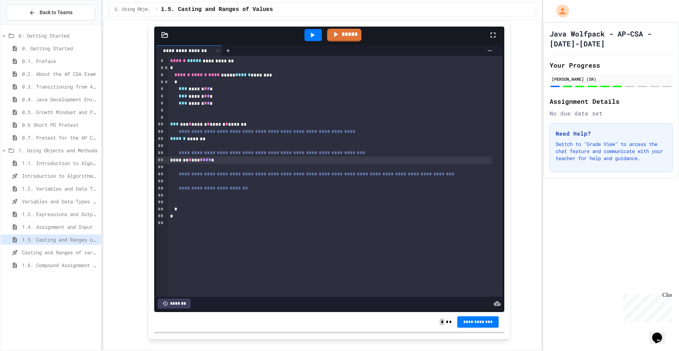
click at [229, 142] on div "****** *******" at bounding box center [330, 138] width 324 height 7
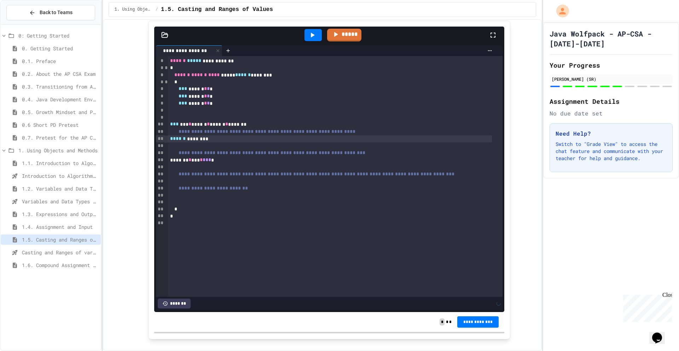
click at [206, 192] on div "**********" at bounding box center [330, 188] width 324 height 7
click at [207, 185] on div at bounding box center [335, 181] width 335 height 7
click at [213, 171] on div at bounding box center [330, 166] width 324 height 7
click at [202, 185] on div at bounding box center [335, 181] width 335 height 7
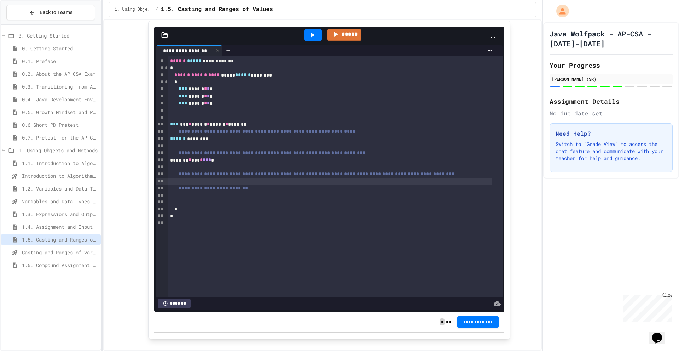
click at [190, 163] on div "******* * *** * *** *" at bounding box center [330, 159] width 324 height 7
click at [206, 171] on div at bounding box center [330, 166] width 324 height 7
click at [216, 199] on div at bounding box center [335, 195] width 335 height 7
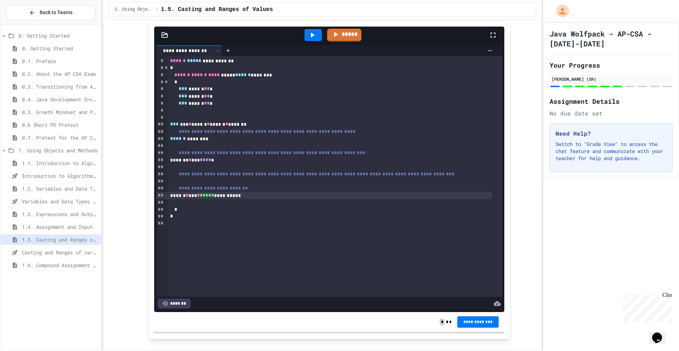
click at [465, 322] on div "**********" at bounding box center [329, 322] width 350 height 20
click at [466, 323] on div "**********" at bounding box center [329, 322] width 350 height 20
click at [469, 324] on span "**********" at bounding box center [478, 322] width 30 height 6
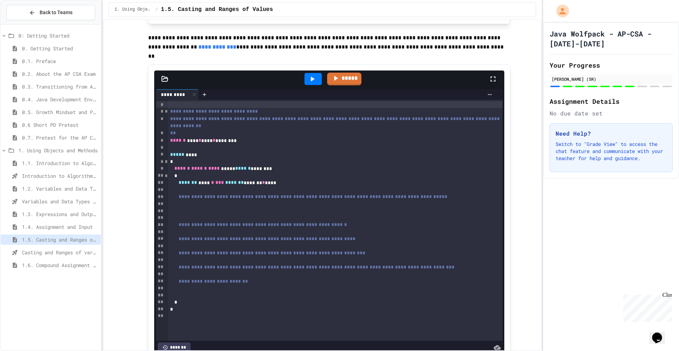
scroll to position [3078, 0]
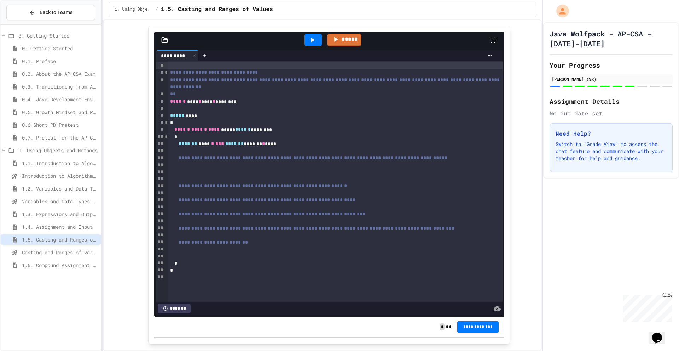
click at [237, 168] on div at bounding box center [335, 164] width 335 height 7
